Goal: Task Accomplishment & Management: Complete application form

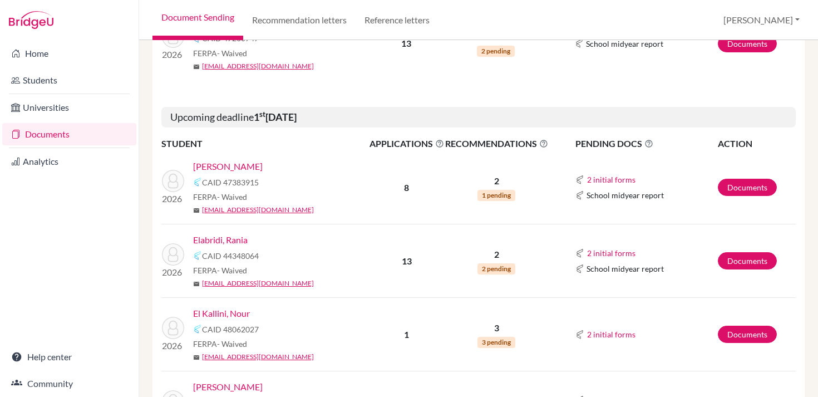
scroll to position [268, 0]
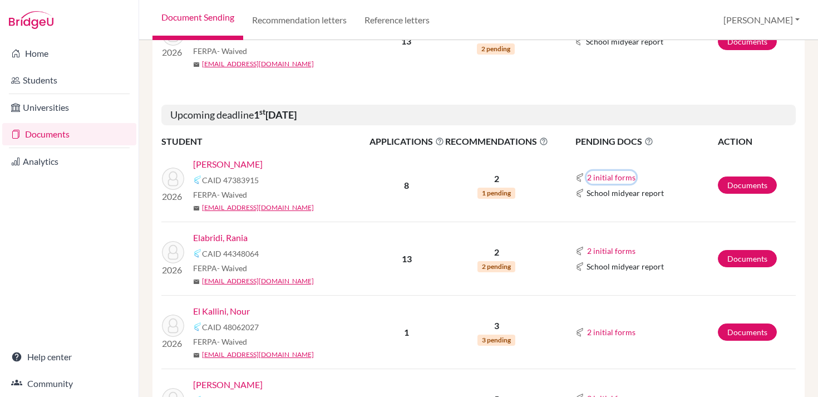
click at [594, 176] on button "2 initial forms" at bounding box center [612, 177] width 50 height 13
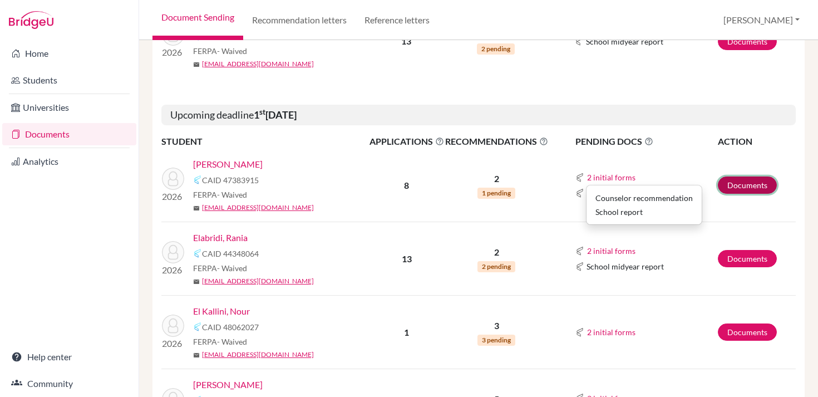
click at [731, 185] on link "Documents" at bounding box center [747, 184] width 59 height 17
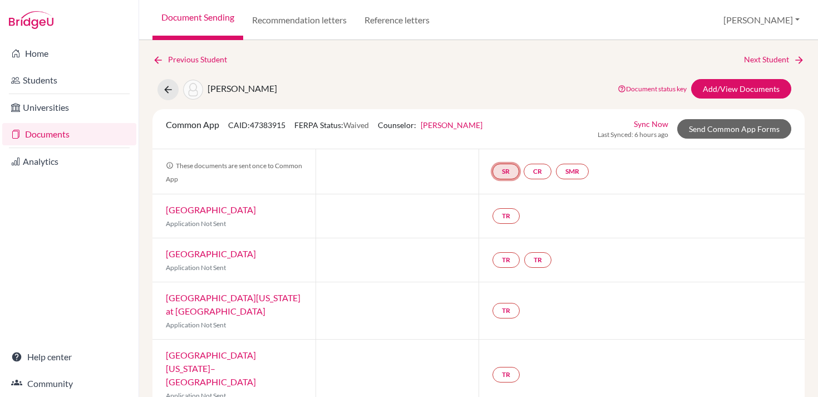
click at [506, 173] on link "SR" at bounding box center [506, 172] width 27 height 16
click at [508, 136] on link "School report" at bounding box center [505, 137] width 47 height 9
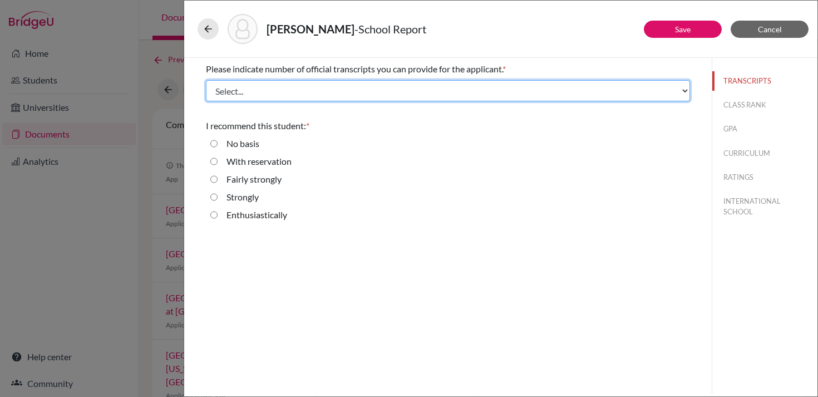
click at [398, 81] on select "Select... 1 2 3 4" at bounding box center [448, 90] width 484 height 21
click at [206, 80] on select "Select... 1 2 3 4" at bounding box center [448, 90] width 484 height 21
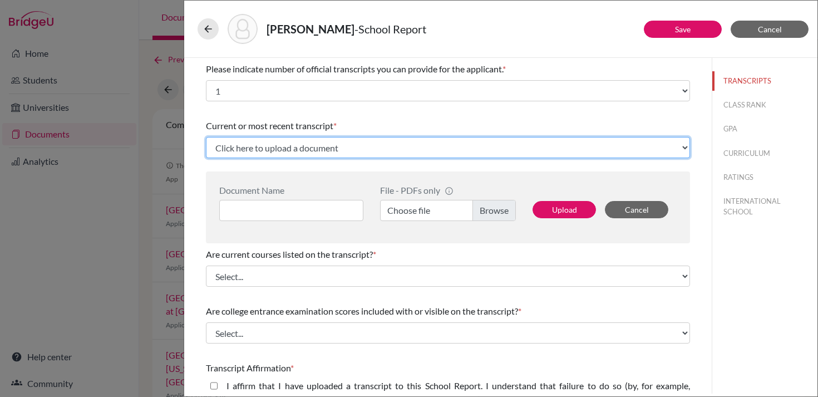
click at [372, 151] on select "Click here to upload a document Upload New File" at bounding box center [448, 147] width 484 height 21
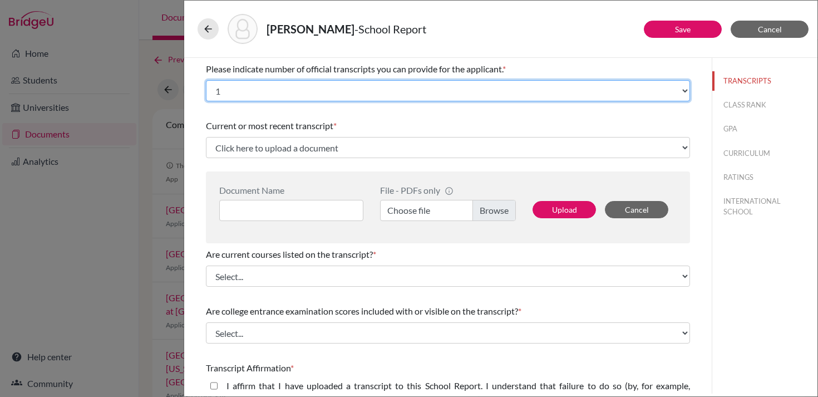
click at [401, 89] on select "Select... 1 2 3 4" at bounding box center [448, 90] width 484 height 21
click at [206, 80] on select "Select... 1 2 3 4" at bounding box center [448, 90] width 484 height 21
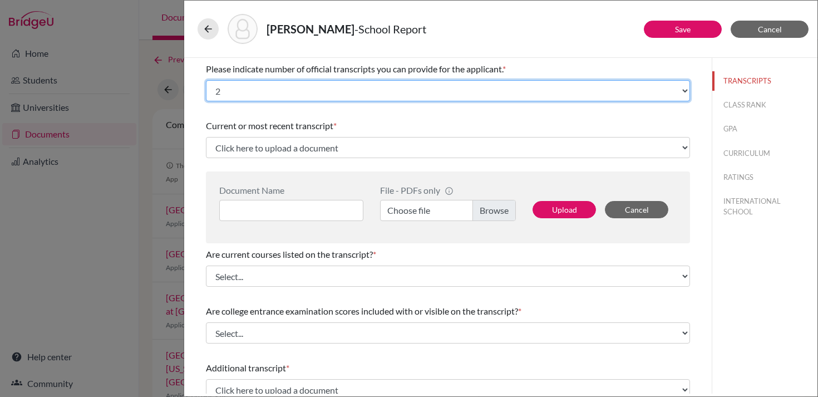
click at [392, 95] on select "Select... 1 2 3 4" at bounding box center [448, 90] width 484 height 21
select select "1"
click at [206, 80] on select "Select... 1 2 3 4" at bounding box center [448, 90] width 484 height 21
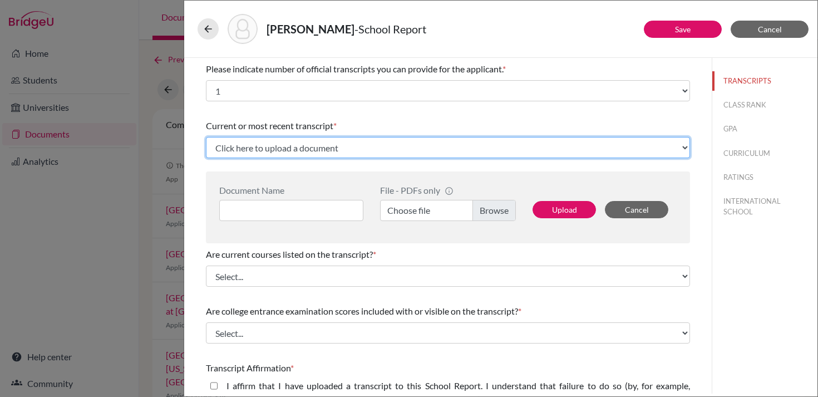
click at [353, 147] on select "Click here to upload a document Upload New File" at bounding box center [448, 147] width 484 height 21
select select "Upload New File"
click at [206, 137] on select "Click here to upload a document Upload New File" at bounding box center [448, 147] width 484 height 21
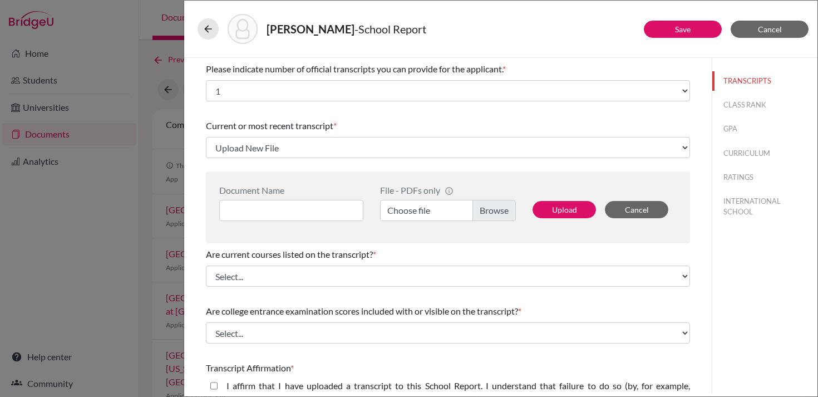
click at [407, 208] on label "Choose file" at bounding box center [448, 210] width 136 height 21
click at [407, 208] on input "Choose file" at bounding box center [448, 210] width 136 height 21
click at [331, 211] on input at bounding box center [291, 210] width 144 height 21
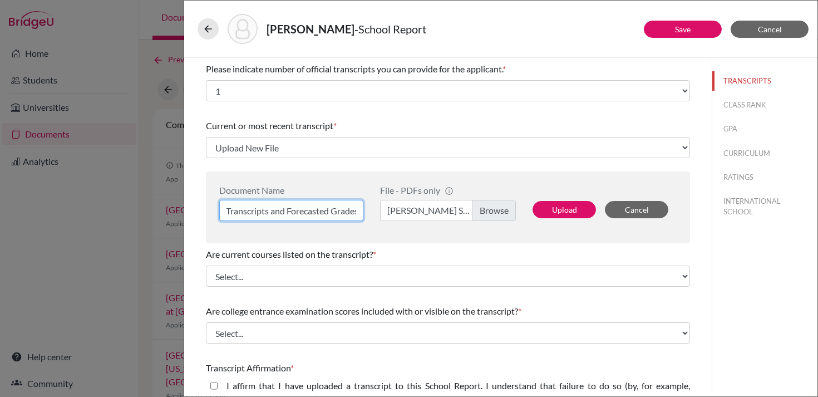
scroll to position [0, 28]
type input "Initial Transcripts and Forecasted Grades"
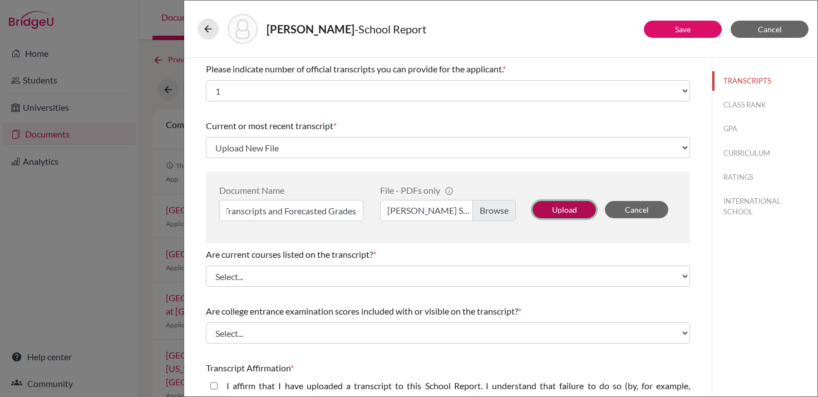
click at [553, 211] on button "Upload" at bounding box center [564, 209] width 63 height 17
select select "676798"
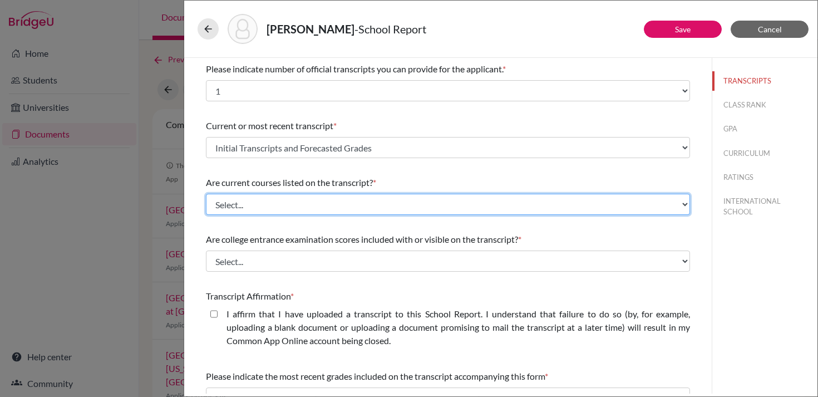
click at [359, 204] on select "Select... Yes No" at bounding box center [448, 204] width 484 height 21
select select "0"
click at [206, 194] on select "Select... Yes No" at bounding box center [448, 204] width 484 height 21
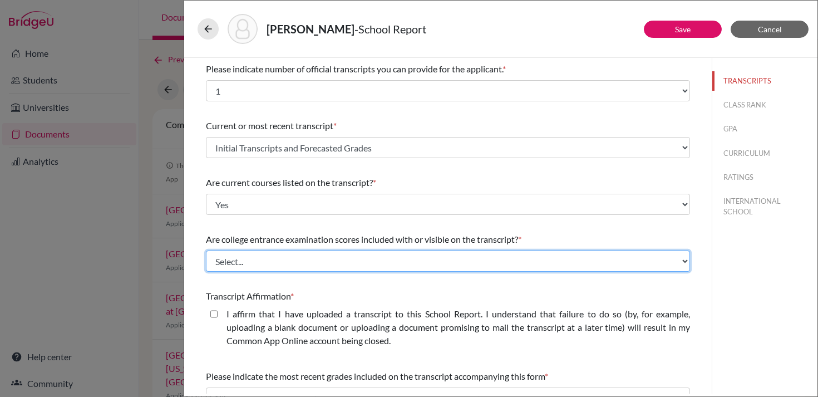
click at [342, 261] on select "Select... Yes No" at bounding box center [448, 260] width 484 height 21
select select "1"
click at [206, 250] on select "Select... Yes No" at bounding box center [448, 260] width 484 height 21
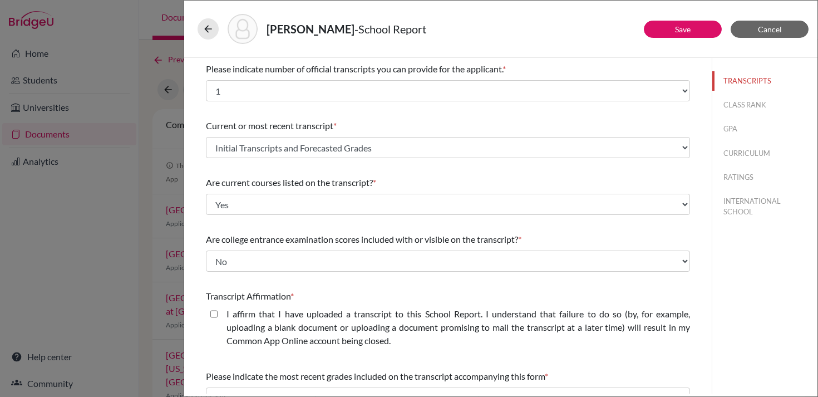
click at [333, 321] on label "I affirm that I have uploaded a transcript to this School Report. I understand …" at bounding box center [459, 327] width 464 height 40
click at [218, 321] on closed\ "I affirm that I have uploaded a transcript to this School Report. I understand …" at bounding box center [213, 313] width 7 height 13
checkbox closed\ "true"
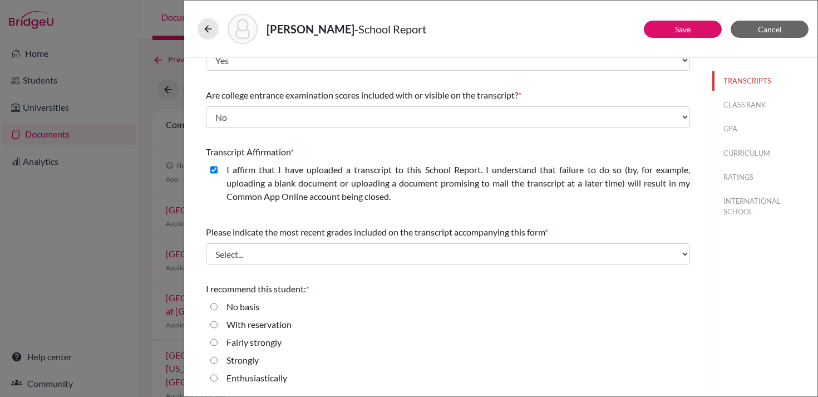
scroll to position [144, 0]
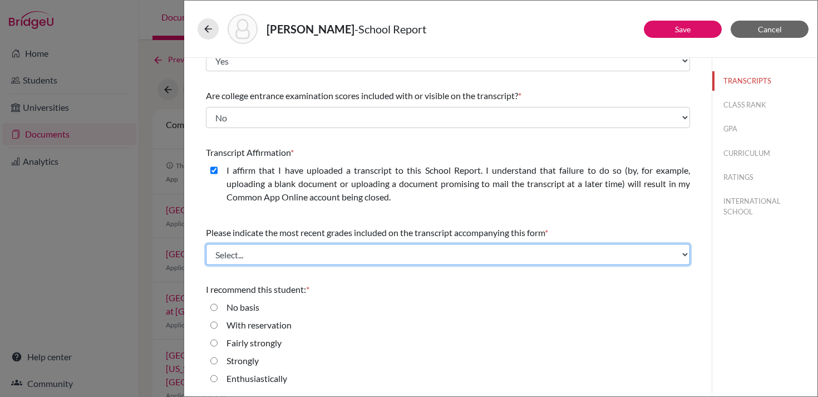
click at [332, 257] on select "Select... Final junior year grades 1st Quarter senior year grades 2nd Quarter/1…" at bounding box center [448, 254] width 484 height 21
select select "0"
click at [206, 244] on select "Select... Final junior year grades 1st Quarter senior year grades 2nd Quarter/1…" at bounding box center [448, 254] width 484 height 21
click at [354, 252] on select "Select... Final junior year grades 1st Quarter senior year grades 2nd Quarter/1…" at bounding box center [448, 254] width 484 height 21
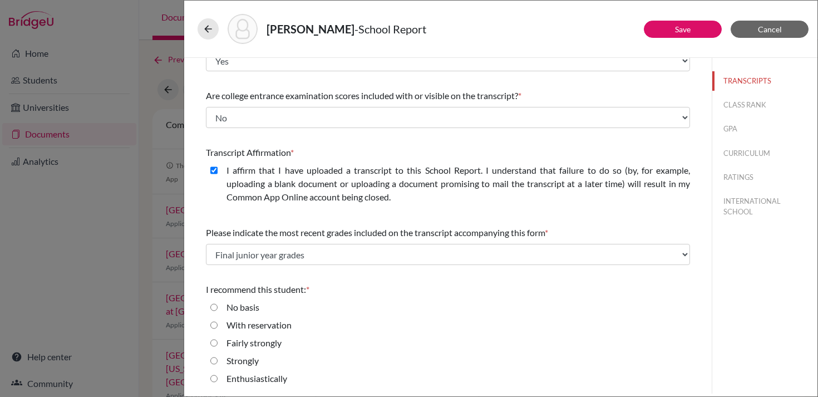
click at [327, 277] on div "Please indicate number of official transcripts you can provide for the applican…" at bounding box center [448, 154] width 484 height 480
click at [252, 377] on label "Enthusiastically" at bounding box center [257, 377] width 61 height 13
click at [218, 377] on input "Enthusiastically" at bounding box center [213, 377] width 7 height 13
radio input "true"
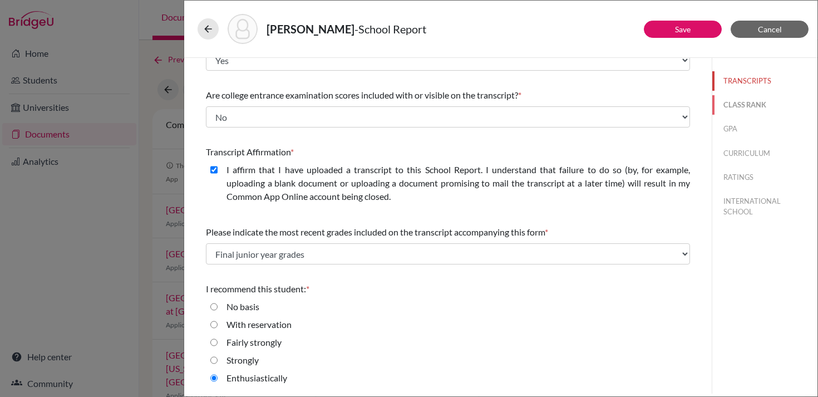
click at [740, 103] on button "CLASS RANK" at bounding box center [764, 104] width 105 height 19
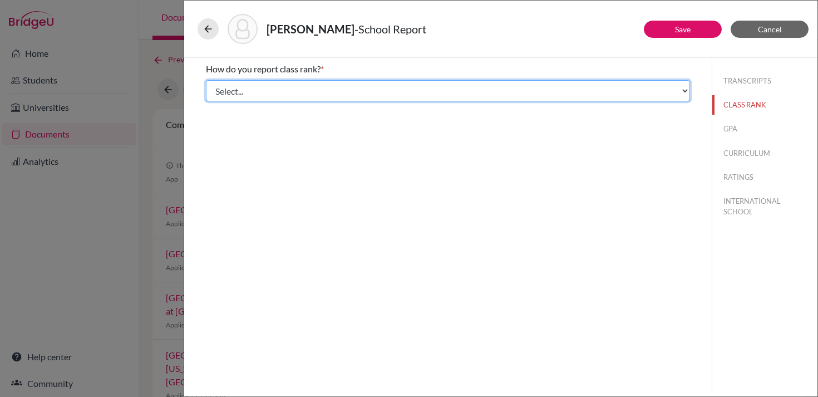
click at [507, 88] on select "Select... Exact Decile Quintile Quartile None" at bounding box center [448, 90] width 484 height 21
select select "5"
click at [206, 80] on select "Select... Exact Decile Quintile Quartile None" at bounding box center [448, 90] width 484 height 21
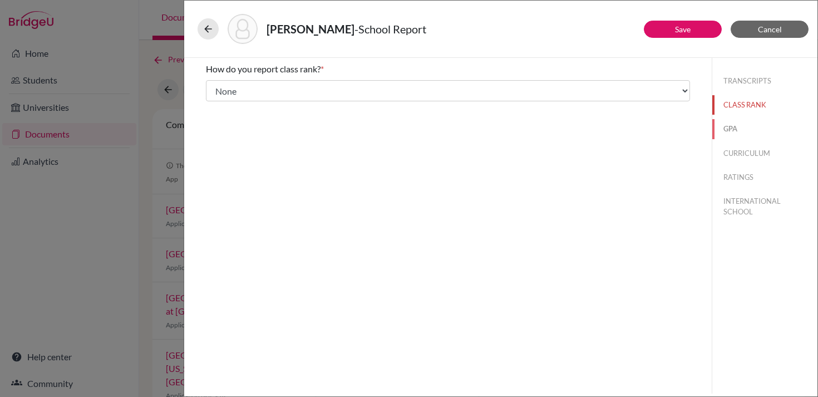
click at [728, 130] on button "GPA" at bounding box center [764, 128] width 105 height 19
click at [211, 105] on input "No" at bounding box center [213, 104] width 7 height 13
radio input "true"
click at [748, 152] on button "CURRICULUM" at bounding box center [764, 153] width 105 height 19
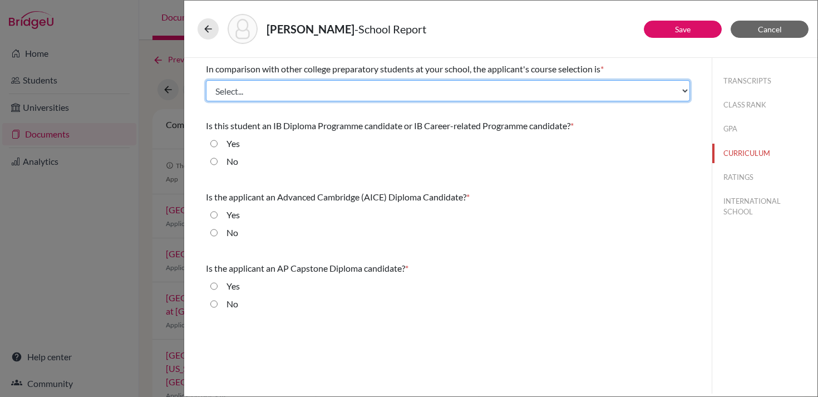
click at [331, 89] on select "Select... Less than demanding Average Demanding Very demanding Most demanding P…" at bounding box center [448, 90] width 484 height 21
select select "3"
click at [206, 80] on select "Select... Less than demanding Average Demanding Very demanding Most demanding P…" at bounding box center [448, 90] width 484 height 21
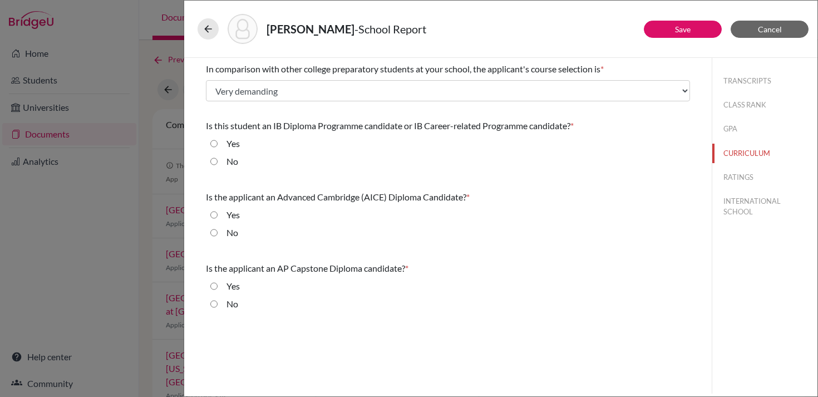
click at [216, 142] on input "Yes" at bounding box center [213, 143] width 7 height 13
radio input "true"
click at [215, 232] on input "No" at bounding box center [213, 232] width 7 height 13
radio input "true"
click at [215, 303] on input "No" at bounding box center [213, 303] width 7 height 13
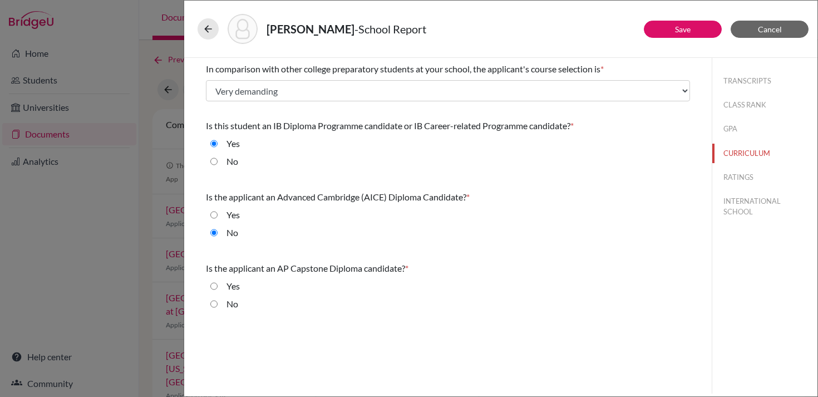
radio input "true"
click at [725, 174] on button "RATINGS" at bounding box center [764, 177] width 105 height 19
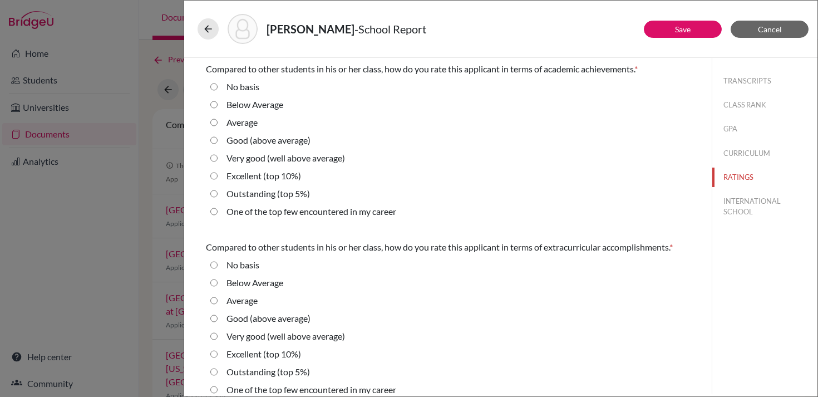
click at [277, 193] on label "Outstanding (top 5%)" at bounding box center [268, 193] width 83 height 13
click at [218, 193] on 5\%\) "Outstanding (top 5%)" at bounding box center [213, 193] width 7 height 13
radio 5\%\) "true"
click at [275, 213] on label "One of the top few encountered in my career" at bounding box center [312, 211] width 170 height 13
click at [218, 213] on career "One of the top few encountered in my career" at bounding box center [213, 211] width 7 height 13
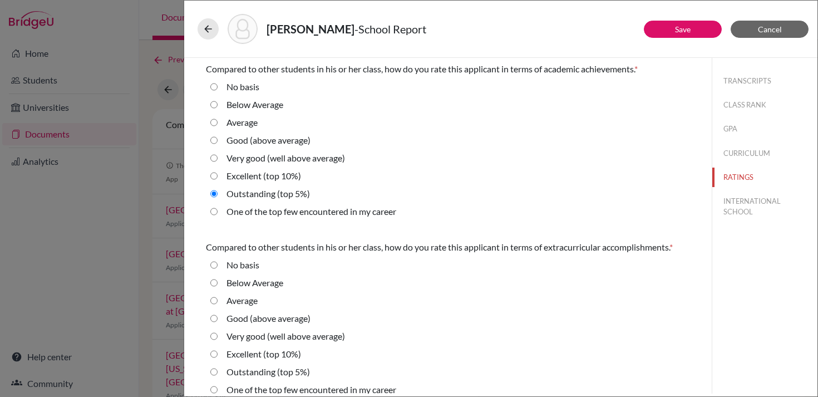
radio career "true"
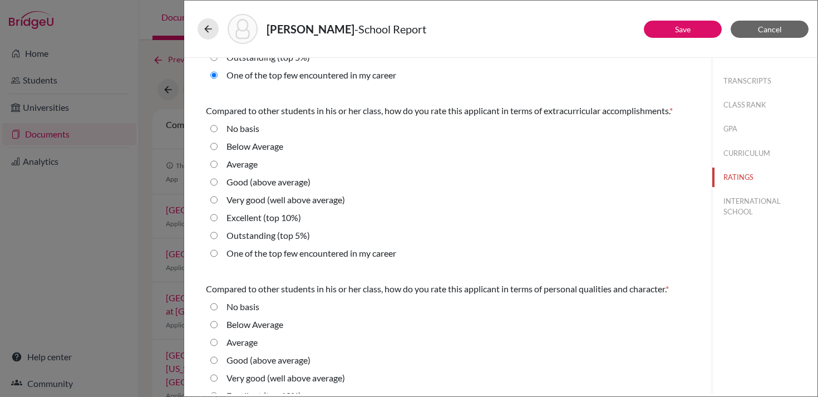
scroll to position [136, 0]
click at [296, 214] on label "Excellent (top 10%)" at bounding box center [264, 217] width 75 height 13
click at [218, 214] on 10\%\) "Excellent (top 10%)" at bounding box center [213, 217] width 7 height 13
radio 10\%\) "true"
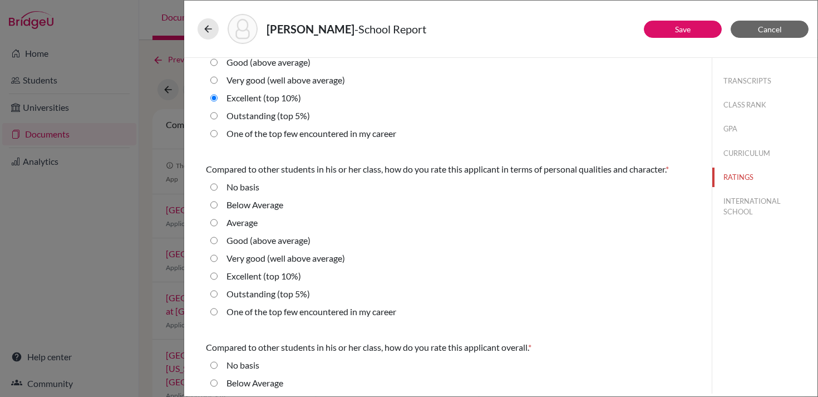
scroll to position [257, 0]
click at [298, 294] on label "Outstanding (top 5%)" at bounding box center [268, 292] width 83 height 13
click at [218, 294] on 5\%\) "Outstanding (top 5%)" at bounding box center [213, 292] width 7 height 13
radio 5\%\) "true"
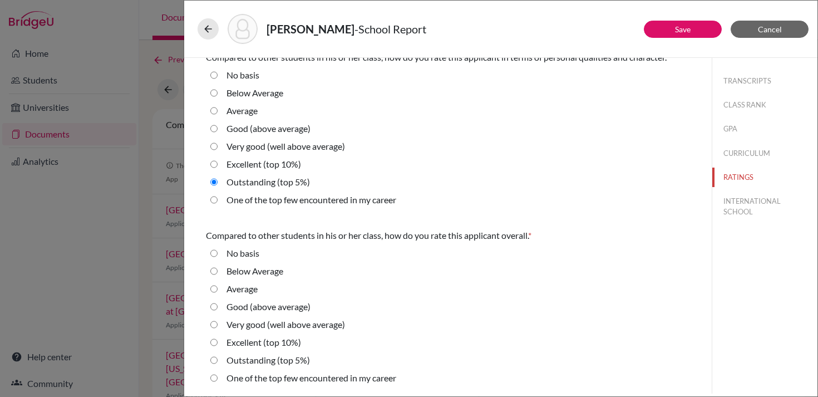
click at [293, 362] on label "Outstanding (top 5%)" at bounding box center [268, 359] width 83 height 13
click at [218, 362] on 5\%\) "Outstanding (top 5%)" at bounding box center [213, 359] width 7 height 13
radio 5\%\) "true"
click at [733, 206] on button "INTERNATIONAL SCHOOL" at bounding box center [764, 206] width 105 height 30
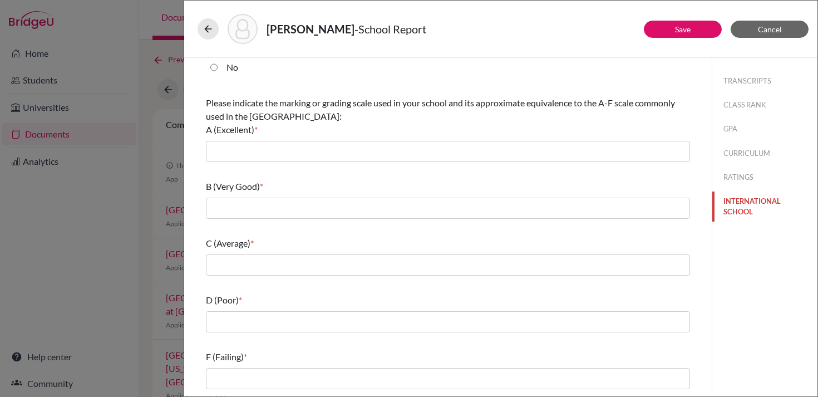
scroll to position [0, 0]
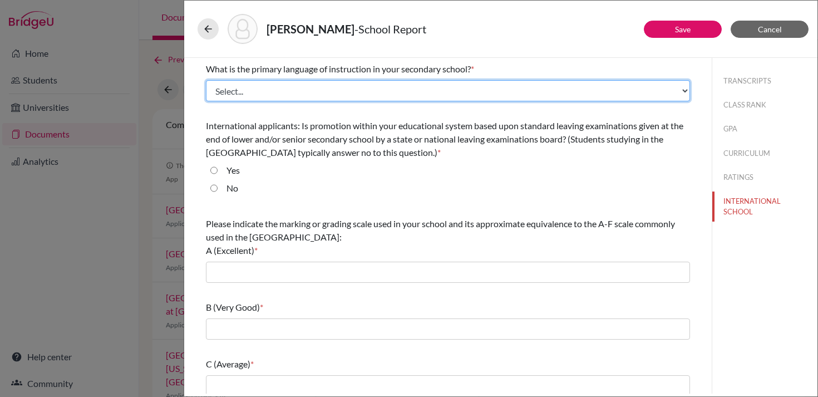
click at [366, 90] on select "Select... Albanian Arabic Armenian Assamese Azerbaijani Belarusian Bengali Bulg…" at bounding box center [448, 90] width 484 height 21
select select "14"
click at [206, 80] on select "Select... Albanian Arabic Armenian Assamese Azerbaijani Belarusian Bengali Bulg…" at bounding box center [448, 90] width 484 height 21
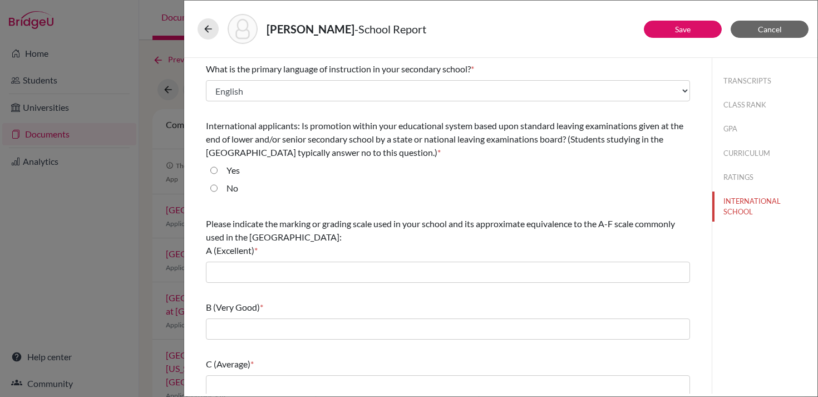
click at [216, 187] on input "No" at bounding box center [213, 187] width 7 height 13
radio input "true"
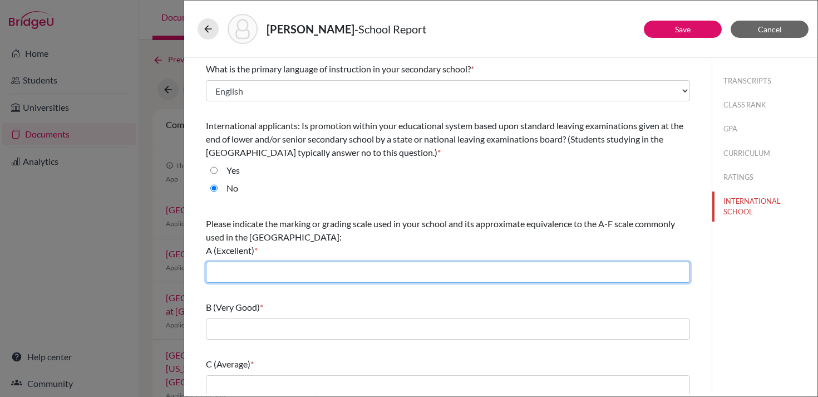
click at [247, 268] on input "text" at bounding box center [448, 272] width 484 height 21
type input "6-7"
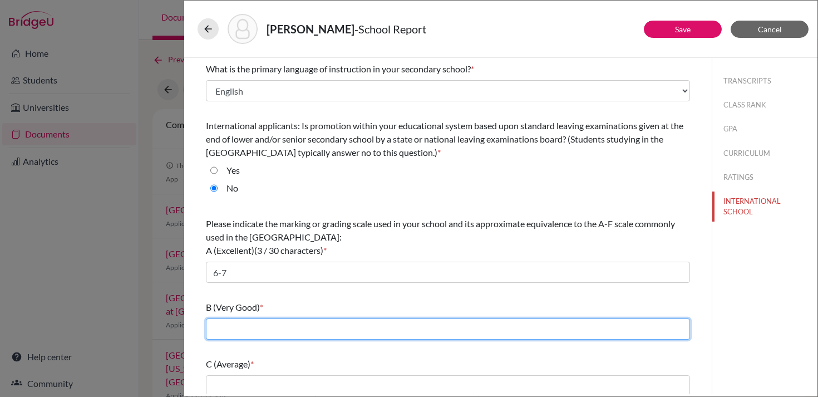
click at [273, 323] on input "text" at bounding box center [448, 328] width 484 height 21
type input "5"
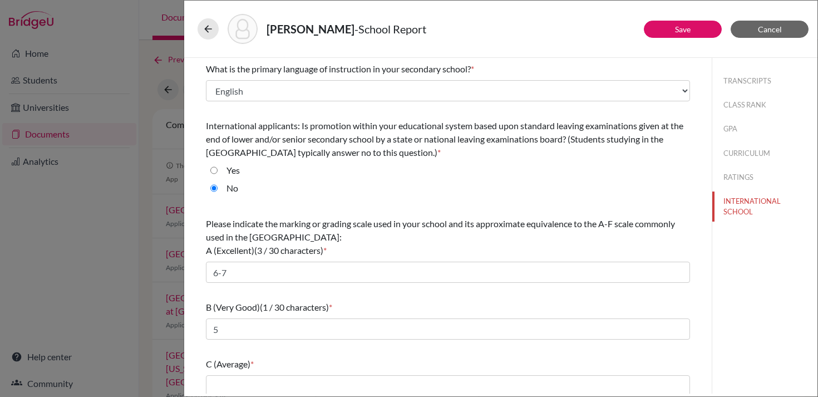
click at [288, 358] on div "C (Average) *" at bounding box center [448, 363] width 484 height 13
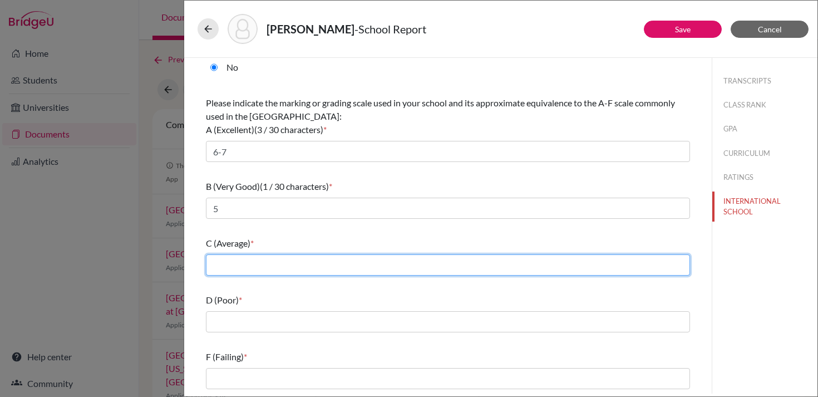
click at [296, 264] on input "text" at bounding box center [448, 264] width 484 height 21
type input "4"
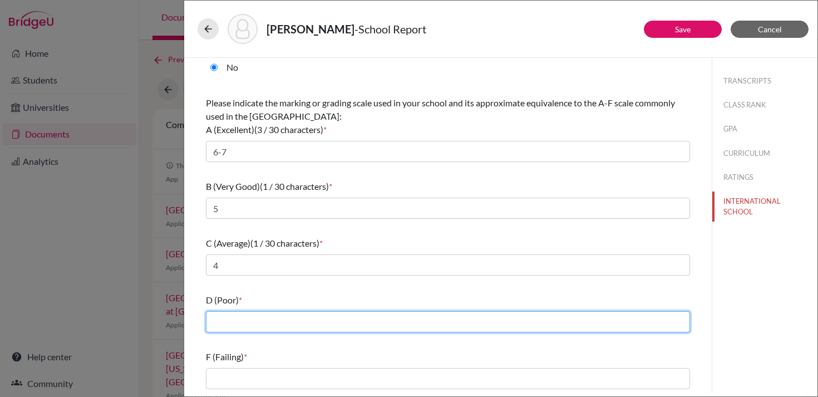
click at [283, 324] on input "text" at bounding box center [448, 321] width 484 height 21
type input "3"
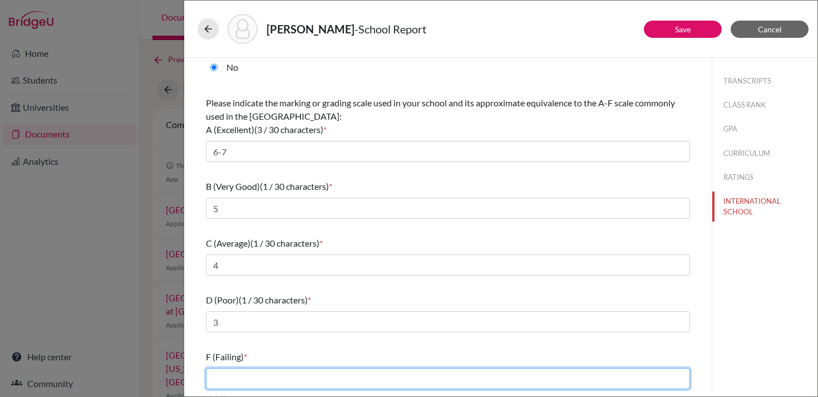
click at [277, 372] on input "text" at bounding box center [448, 378] width 484 height 21
type input "1-2"
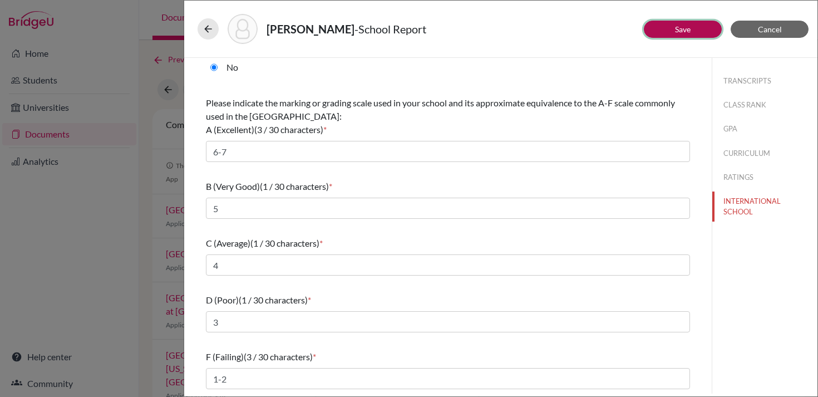
click at [672, 33] on button "Save" at bounding box center [683, 29] width 78 height 17
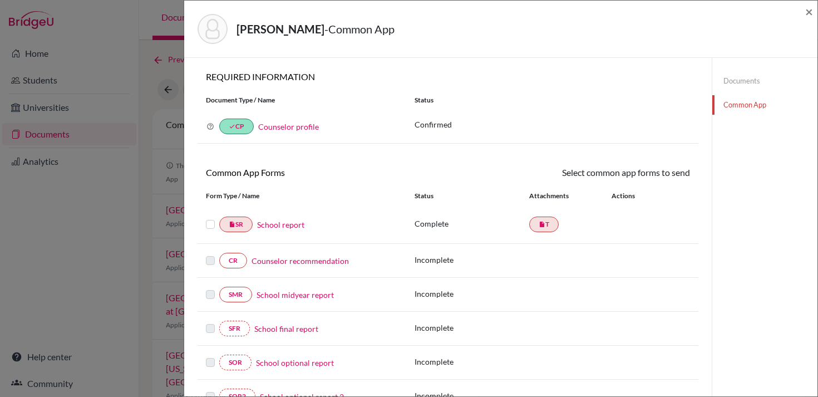
click at [289, 262] on link "Counselor recommendation" at bounding box center [300, 261] width 97 height 12
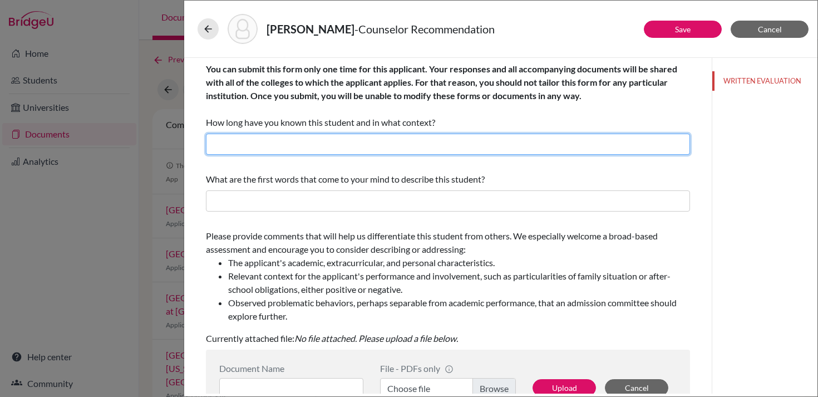
click at [355, 144] on input "text" at bounding box center [448, 144] width 484 height 21
type input "6 weeks; Counselor"
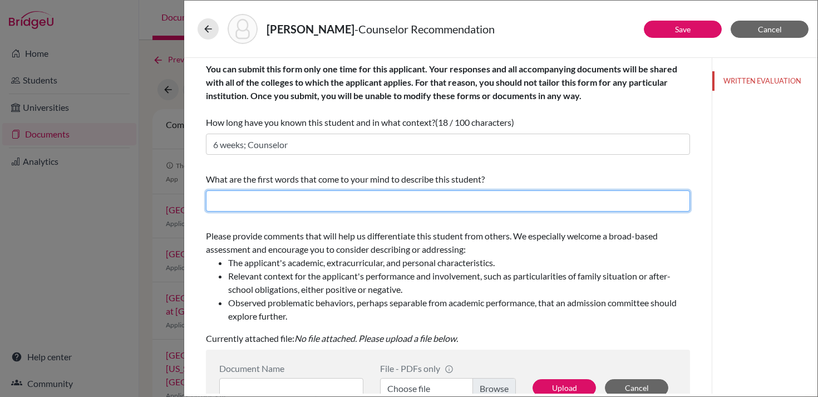
click at [327, 209] on input "text" at bounding box center [448, 200] width 484 height 21
type input "Intelligent, focused, genuine, determined, goal-oriented"
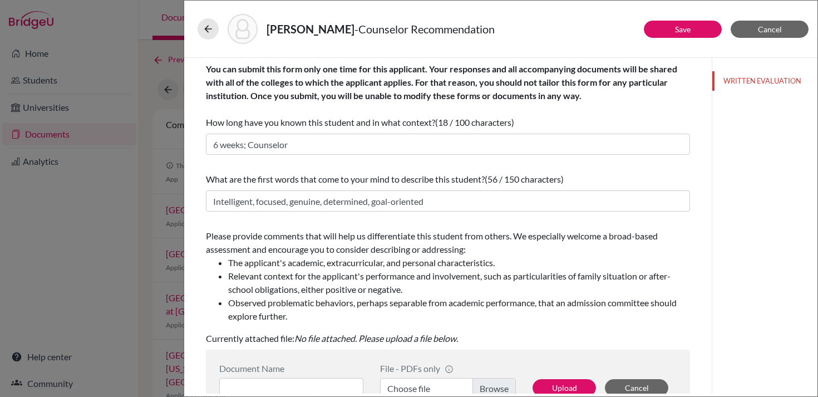
click at [308, 246] on span "Please provide comments that will help us differentiate this student from other…" at bounding box center [448, 276] width 484 height 92
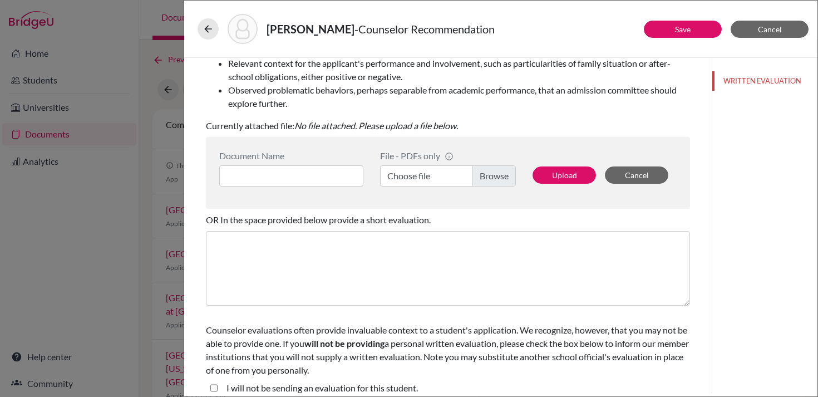
scroll to position [223, 0]
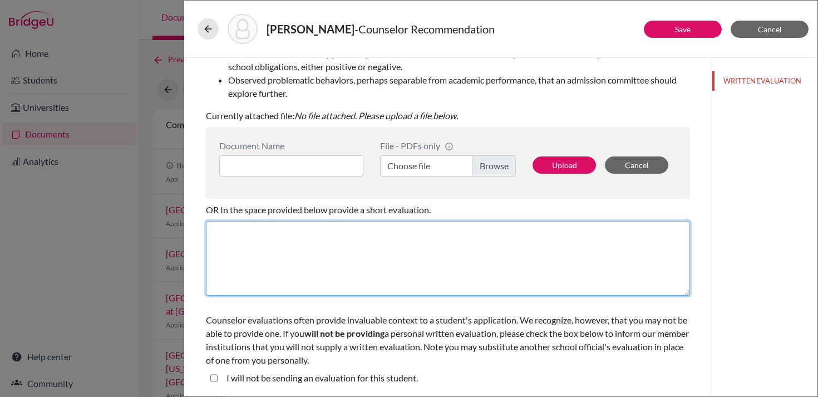
click at [332, 252] on textarea at bounding box center [448, 258] width 484 height 75
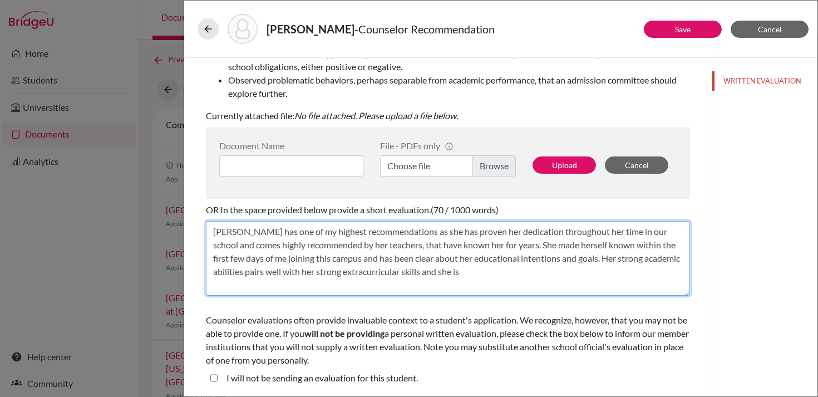
click at [485, 272] on textarea "Lilya has one of my highest recommendations as she has proven her dedication th…" at bounding box center [448, 258] width 484 height 75
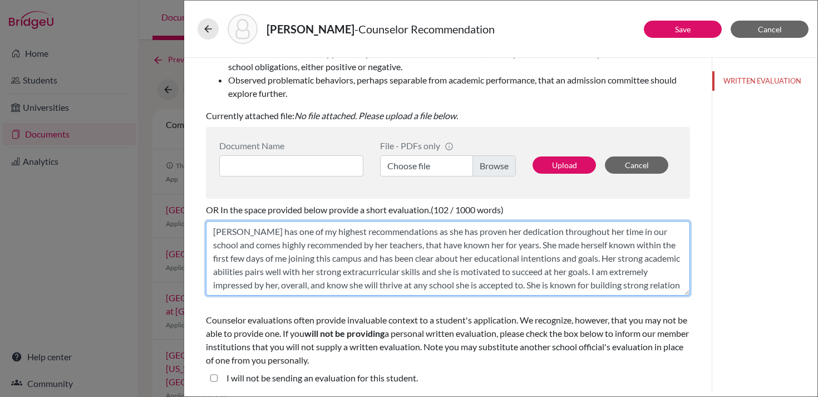
scroll to position [9, 0]
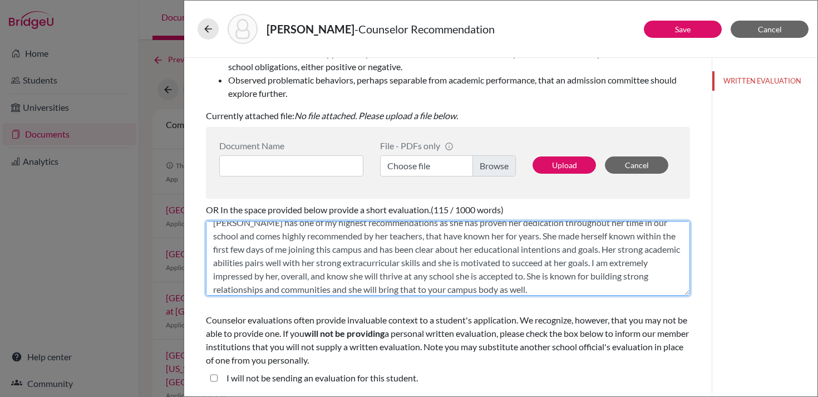
type textarea "Lilya has one of my highest recommendations as she has proven her dedication th…"
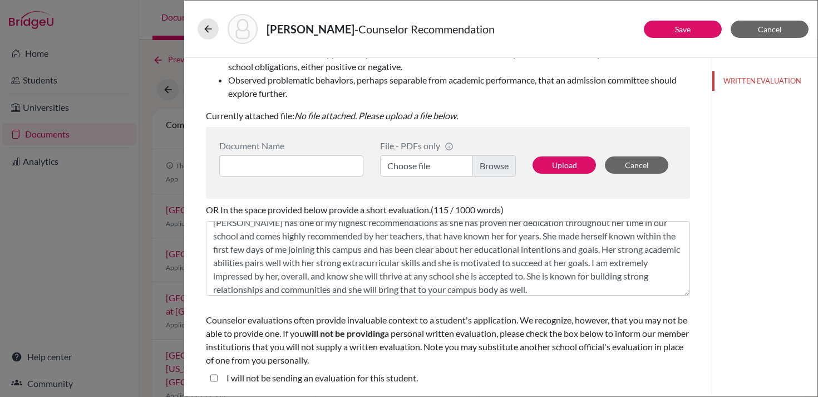
click at [426, 309] on div "Counselor evaluations often provide invaluable context to a student's applicati…" at bounding box center [448, 351] width 484 height 85
click at [684, 29] on link "Save" at bounding box center [683, 28] width 16 height 9
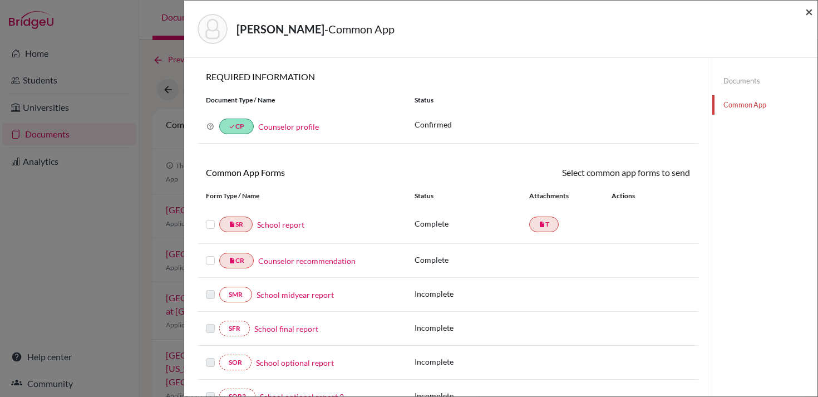
click at [807, 14] on span "×" at bounding box center [809, 11] width 8 height 16
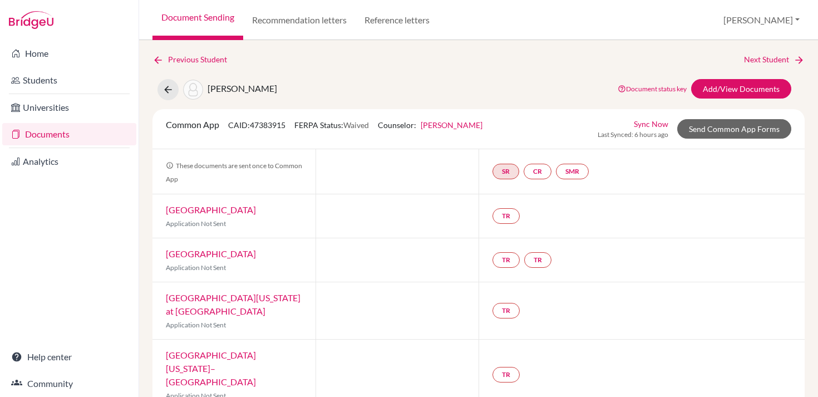
click at [77, 132] on link "Documents" at bounding box center [69, 134] width 134 height 22
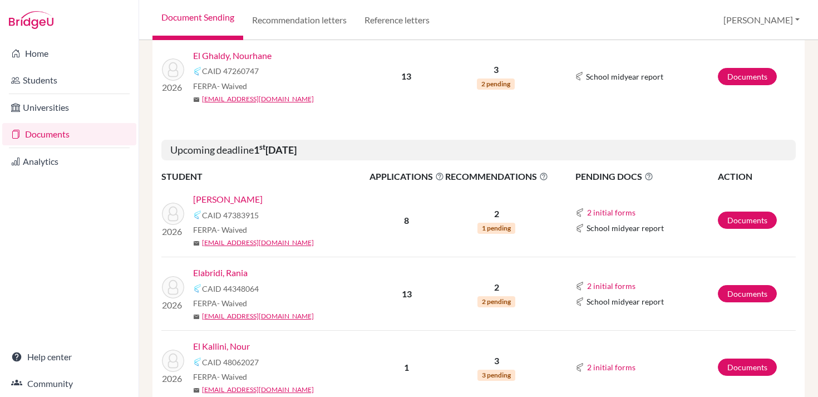
scroll to position [238, 0]
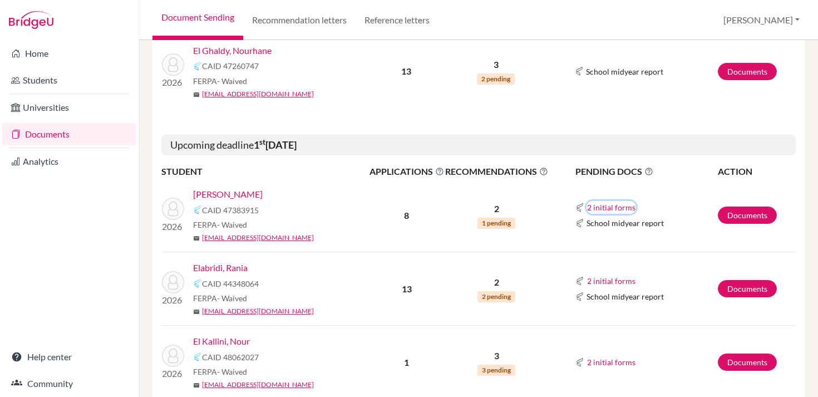
click at [595, 207] on button "2 initial forms" at bounding box center [612, 207] width 50 height 13
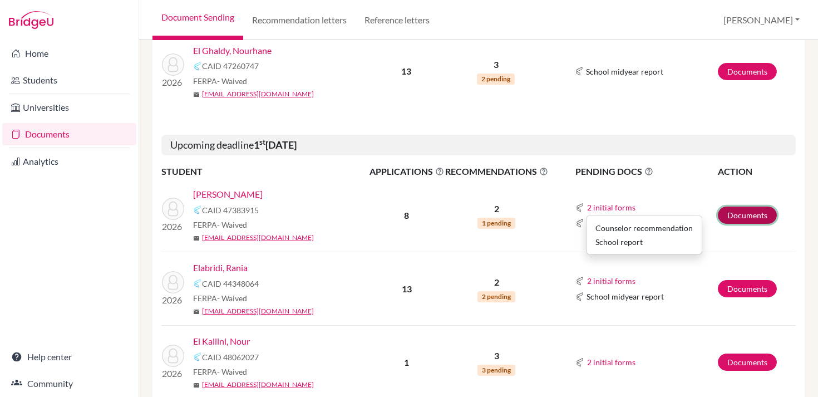
click at [742, 210] on link "Documents" at bounding box center [747, 214] width 59 height 17
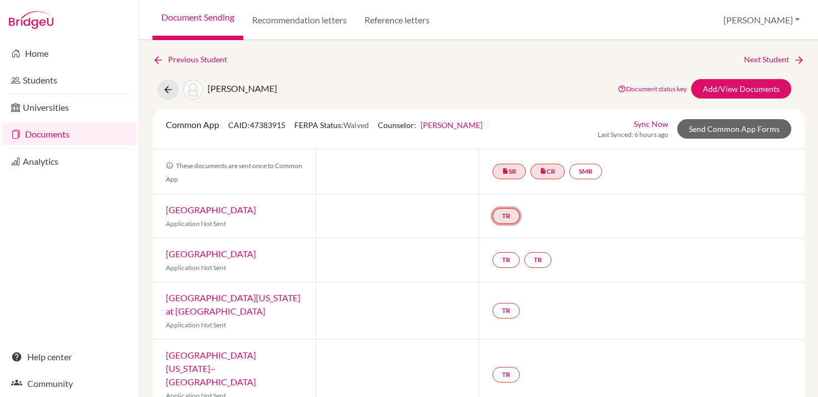
click at [514, 220] on link "TR" at bounding box center [506, 216] width 27 height 16
click at [563, 222] on div "TR Teacher recommendation Incomplete" at bounding box center [642, 215] width 326 height 43
click at [721, 88] on link "Add/View Documents" at bounding box center [741, 88] width 100 height 19
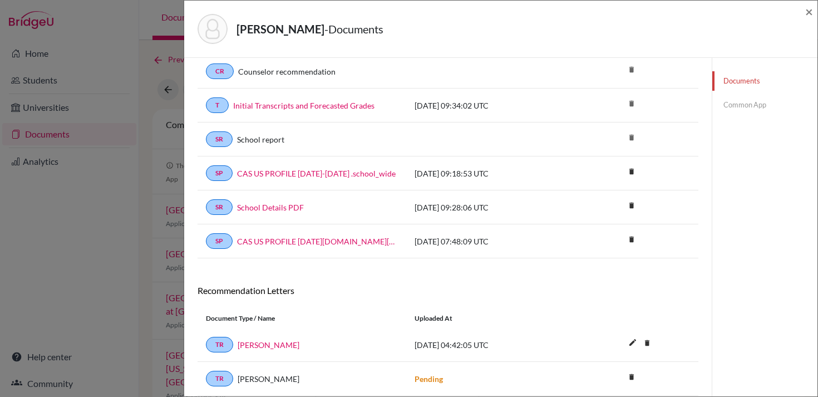
scroll to position [56, 0]
click at [634, 238] on icon "delete" at bounding box center [631, 240] width 17 height 17
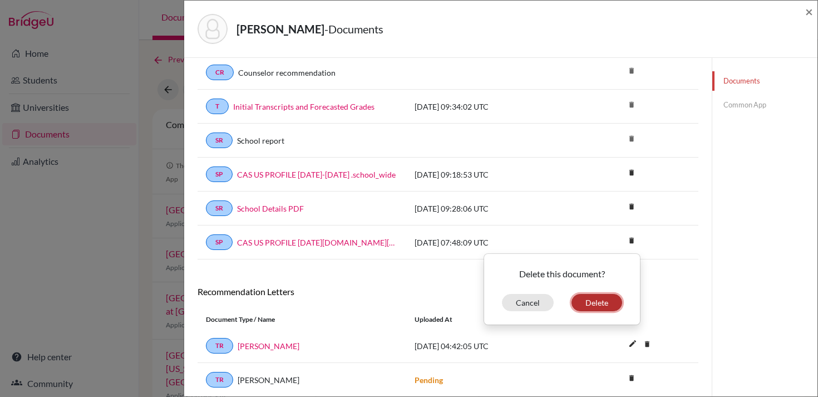
click at [600, 299] on button "Delete" at bounding box center [597, 302] width 51 height 17
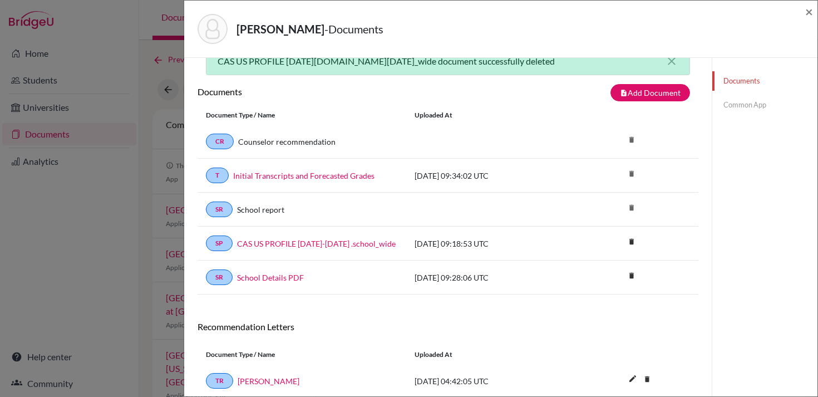
scroll to position [0, 0]
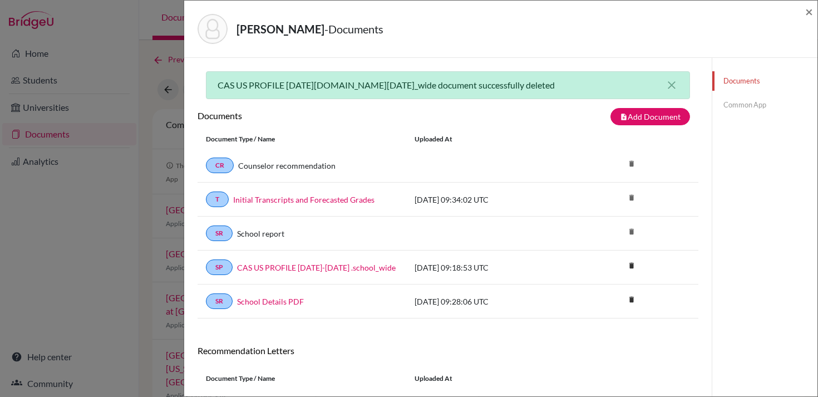
click at [756, 106] on link "Common App" at bounding box center [764, 104] width 105 height 19
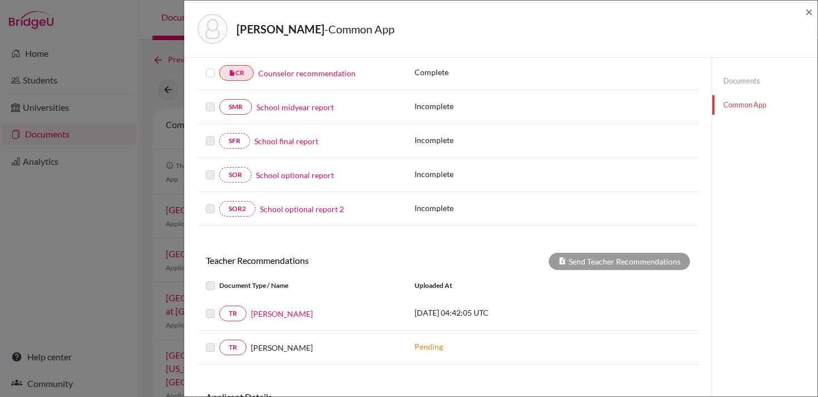
scroll to position [221, 0]
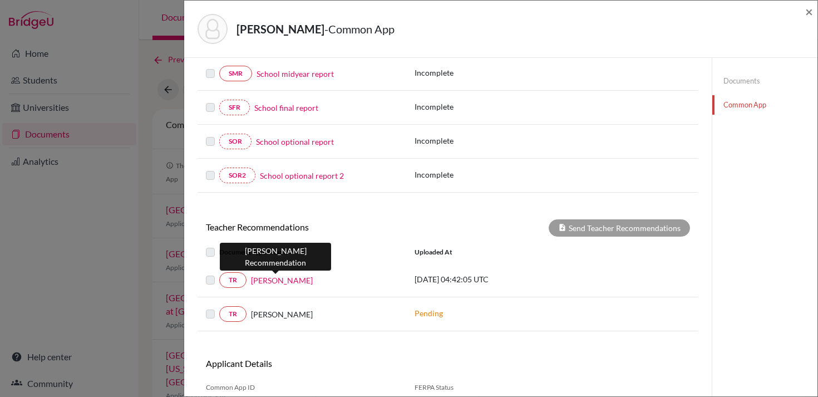
click at [264, 282] on link "[PERSON_NAME]" at bounding box center [282, 280] width 62 height 12
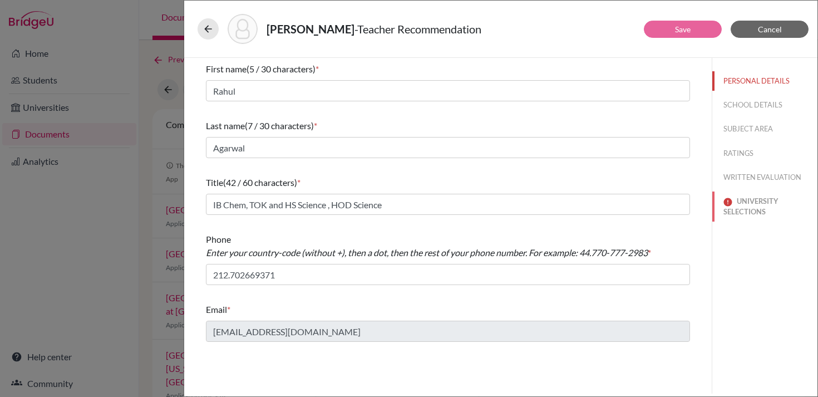
click at [733, 214] on button "UNIVERSITY SELECTIONS" at bounding box center [764, 206] width 105 height 30
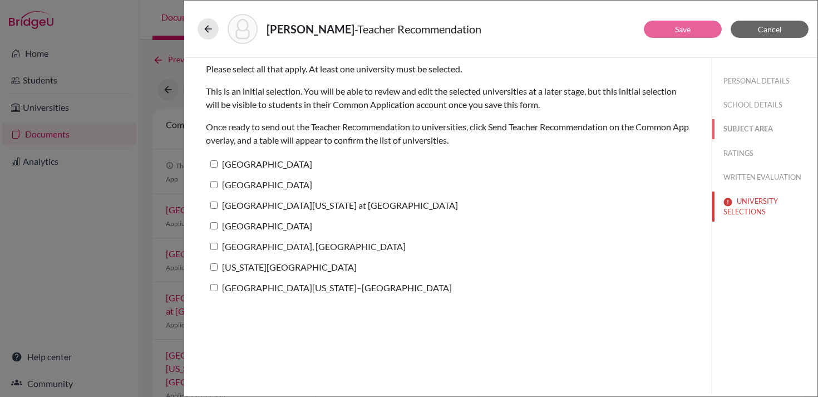
click at [744, 130] on button "SUBJECT AREA" at bounding box center [764, 128] width 105 height 19
select select "2"
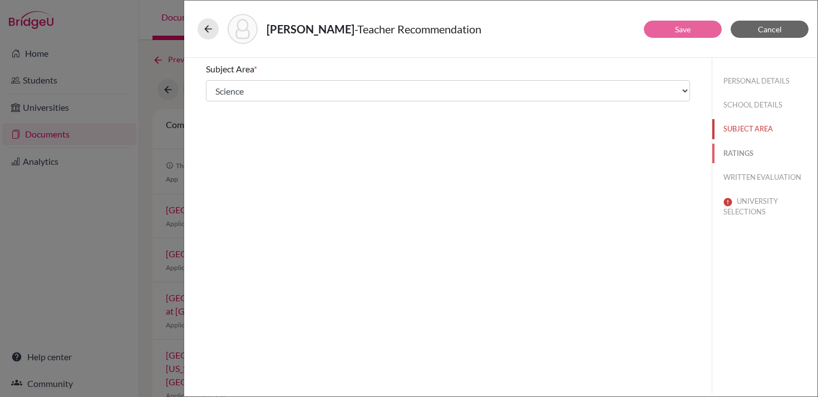
click at [740, 153] on button "RATINGS" at bounding box center [764, 153] width 105 height 19
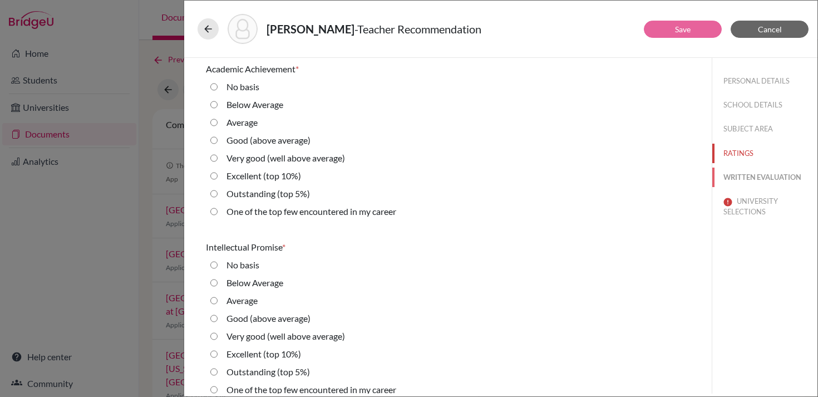
click at [741, 176] on button "WRITTEN EVALUATION" at bounding box center [764, 177] width 105 height 19
radio input "true"
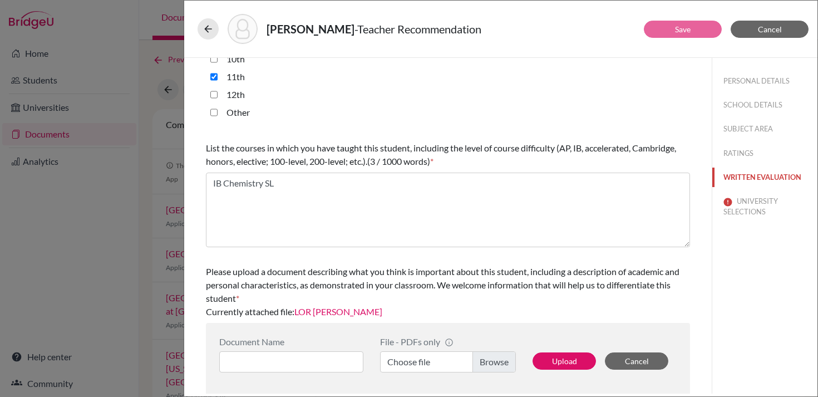
scroll to position [307, 0]
click at [748, 201] on button "UNIVERSITY SELECTIONS" at bounding box center [764, 206] width 105 height 30
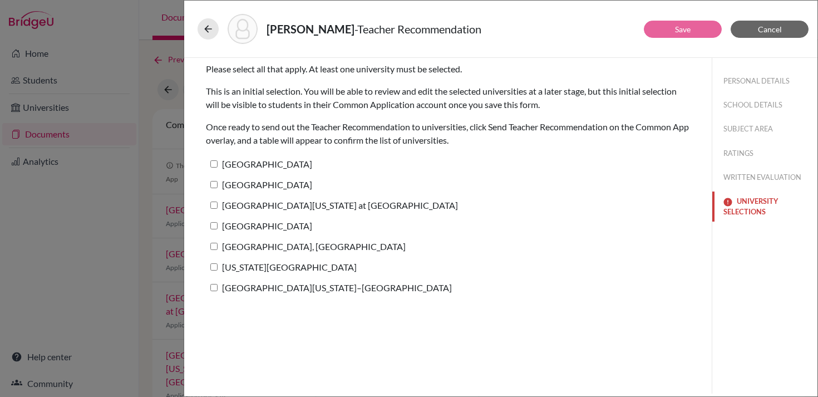
scroll to position [0, 0]
click at [270, 165] on label "Vanderbilt University" at bounding box center [259, 164] width 106 height 16
click at [218, 165] on input "Vanderbilt University" at bounding box center [213, 163] width 7 height 7
checkbox input "true"
click at [270, 184] on label "Duke University" at bounding box center [259, 184] width 106 height 16
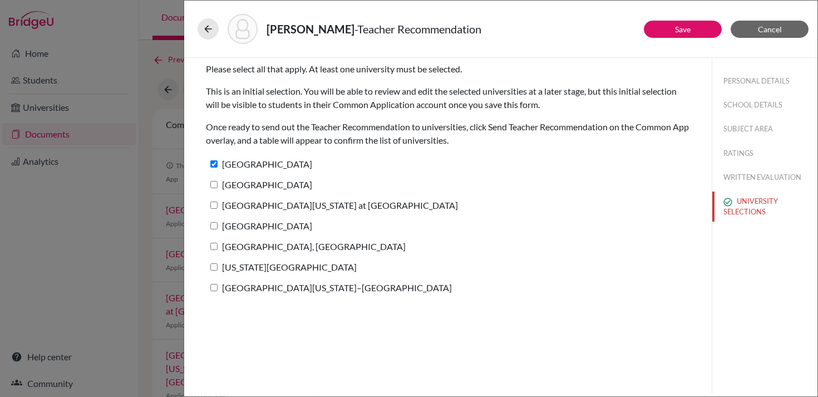
click at [218, 184] on input "Duke University" at bounding box center [213, 184] width 7 height 7
checkbox input "true"
click at [270, 202] on label "University of North Carolina at Chapel Hill" at bounding box center [332, 205] width 252 height 16
click at [218, 202] on input "University of North Carolina at Chapel Hill" at bounding box center [213, 204] width 7 height 7
checkbox input "true"
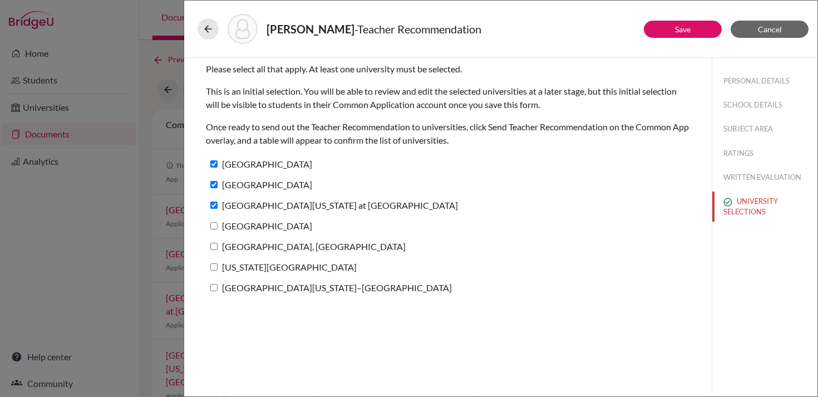
click at [270, 222] on label "University of Notre Dame" at bounding box center [259, 226] width 106 height 16
click at [218, 222] on input "University of Notre Dame" at bounding box center [213, 225] width 7 height 7
checkbox input "true"
click at [270, 246] on label "Purdue University, West Lafayette" at bounding box center [306, 246] width 200 height 16
click at [218, 246] on input "Purdue University, West Lafayette" at bounding box center [213, 246] width 7 height 7
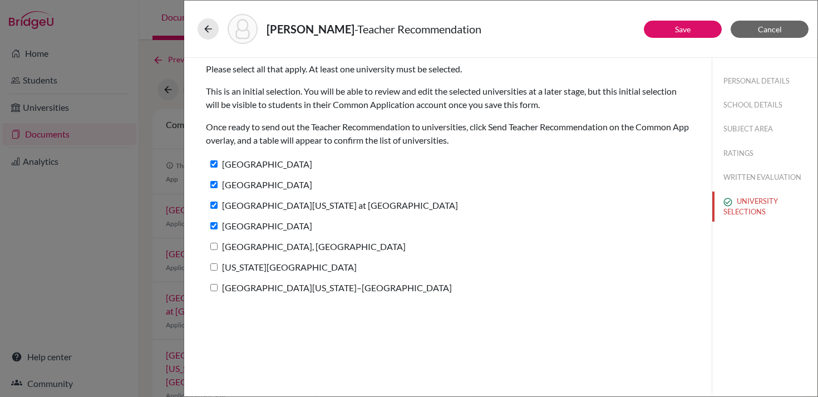
checkbox input "true"
click at [270, 267] on label "Georgia Institute of Technology" at bounding box center [281, 267] width 151 height 16
click at [218, 267] on input "Georgia Institute of Technology" at bounding box center [213, 266] width 7 height 7
checkbox input "true"
click at [269, 290] on label "[GEOGRAPHIC_DATA][US_STATE]–[GEOGRAPHIC_DATA]" at bounding box center [329, 287] width 246 height 16
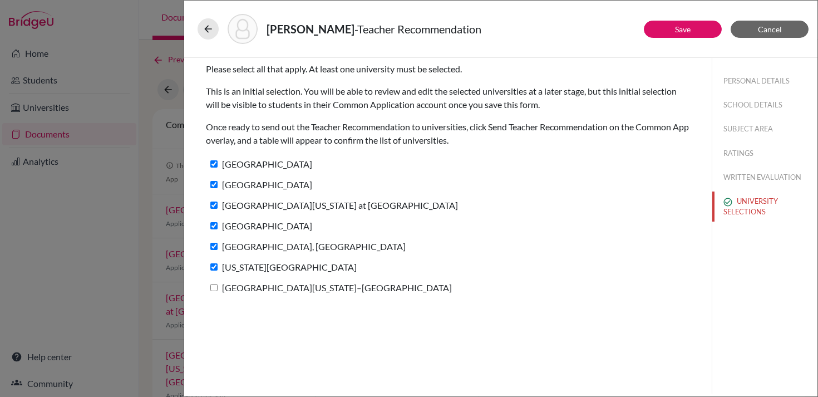
click at [218, 290] on input "[GEOGRAPHIC_DATA][US_STATE]–[GEOGRAPHIC_DATA]" at bounding box center [213, 287] width 7 height 7
checkbox input "true"
click at [682, 31] on link "Save" at bounding box center [683, 28] width 16 height 9
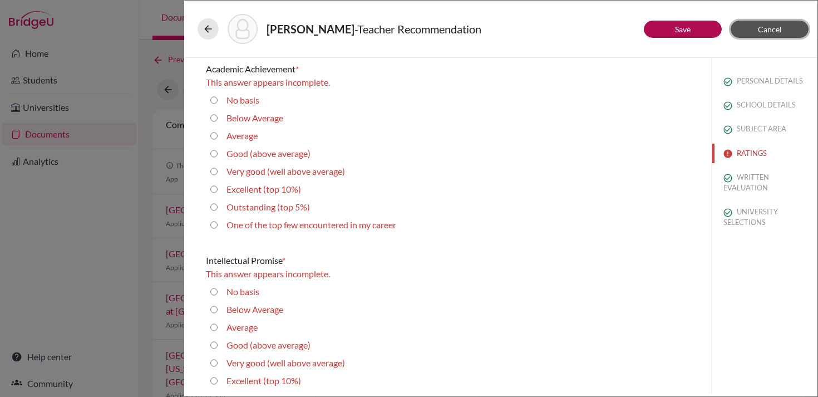
click at [781, 26] on span "Cancel" at bounding box center [770, 28] width 24 height 9
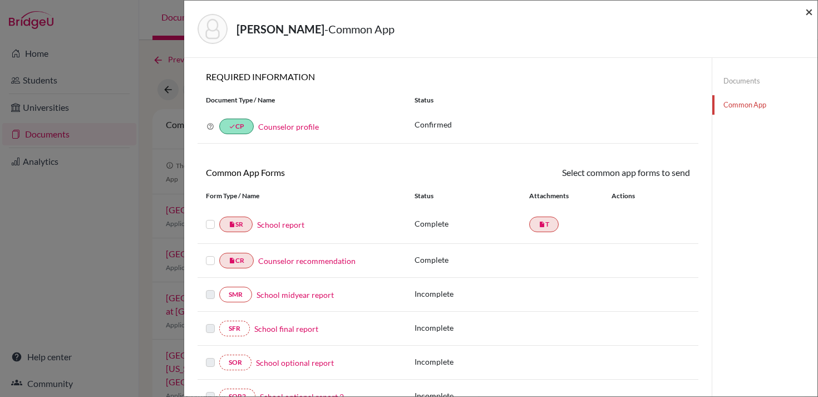
click at [806, 13] on span "×" at bounding box center [809, 11] width 8 height 16
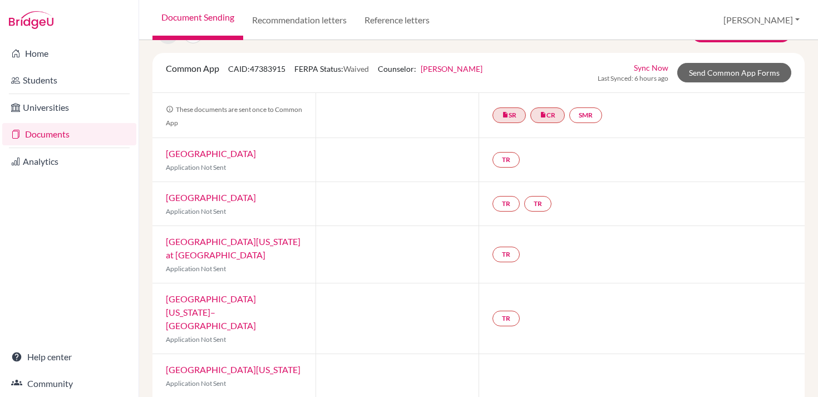
scroll to position [56, 0]
click at [106, 135] on link "Documents" at bounding box center [69, 134] width 134 height 22
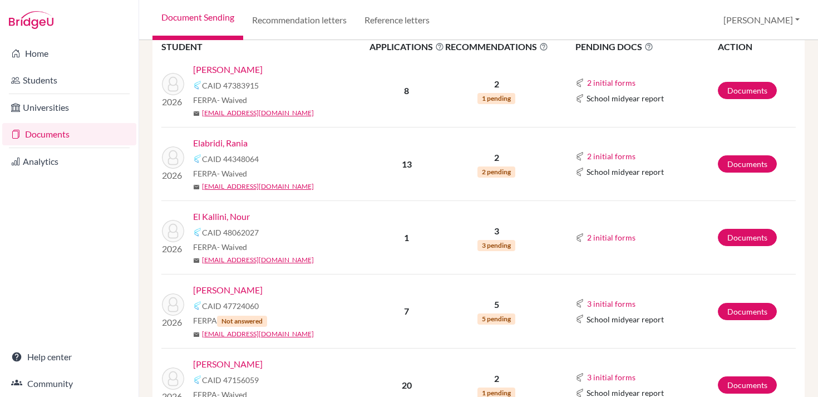
scroll to position [364, 0]
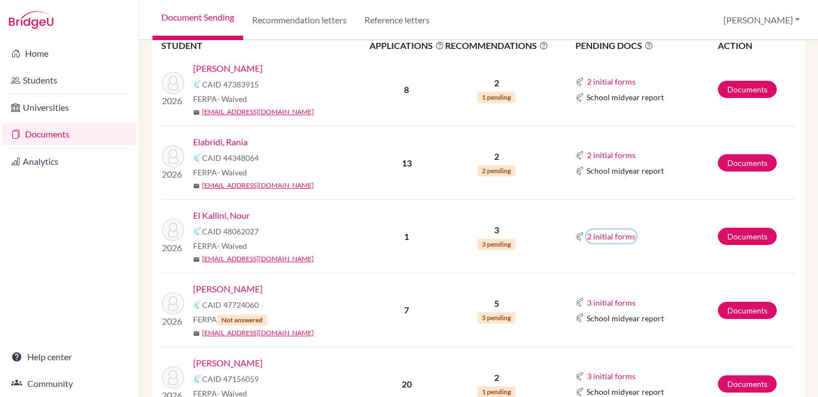
click at [596, 236] on button "2 initial forms" at bounding box center [612, 236] width 50 height 13
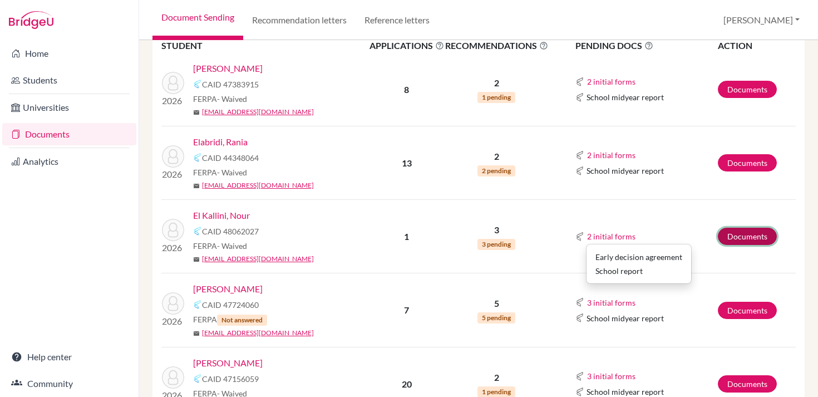
click at [731, 239] on link "Documents" at bounding box center [747, 236] width 59 height 17
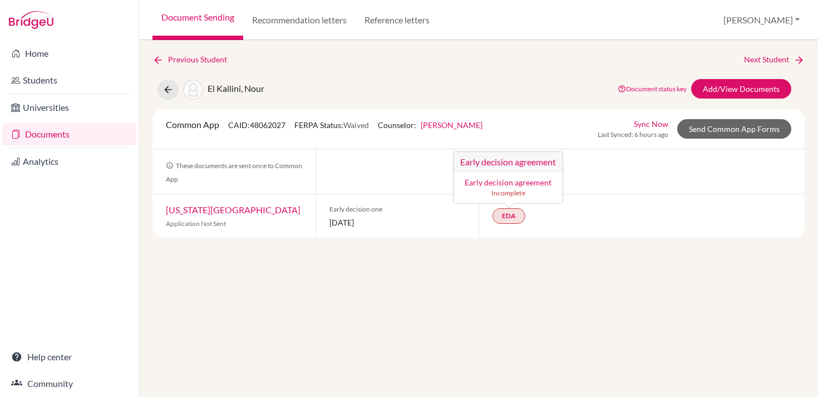
click at [513, 182] on link "Early decision agreement" at bounding box center [508, 182] width 87 height 9
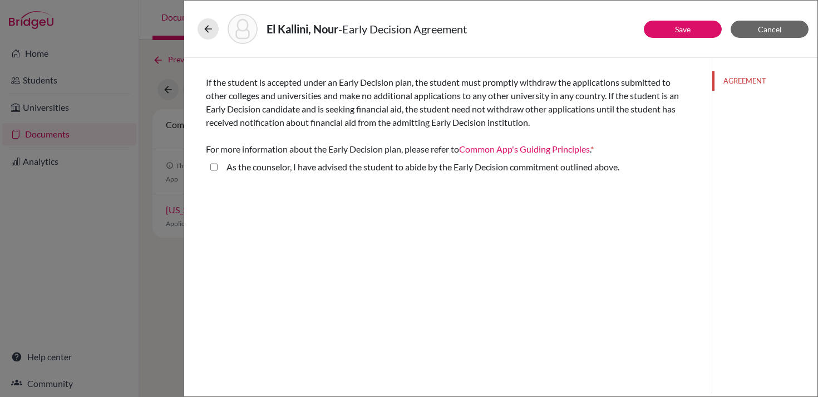
click at [455, 170] on label "As the counselor, I have advised the student to abide by the Early Decision com…" at bounding box center [423, 166] width 393 height 13
click at [218, 170] on above\ "As the counselor, I have advised the student to abide by the Early Decision com…" at bounding box center [213, 166] width 7 height 13
checkbox above\ "true"
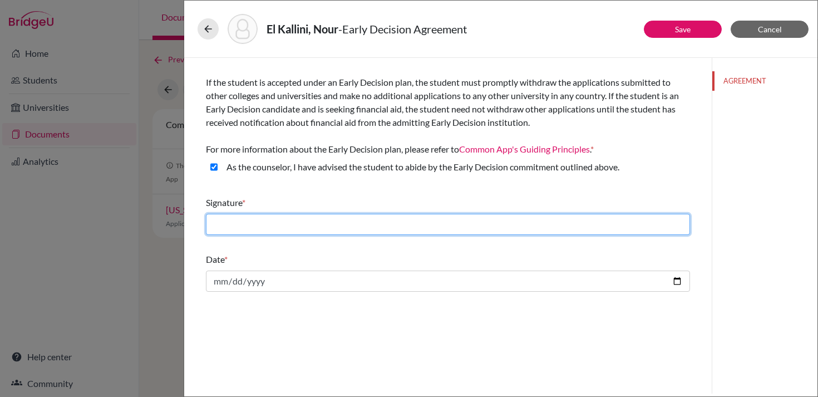
click at [412, 224] on input "text" at bounding box center [448, 224] width 484 height 21
type input "[PERSON_NAME]"
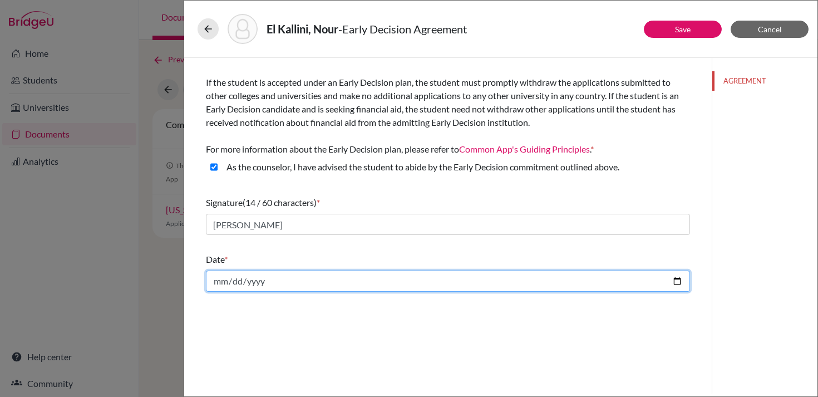
click at [681, 281] on input "date" at bounding box center [448, 280] width 484 height 21
type input "2025-10-06"
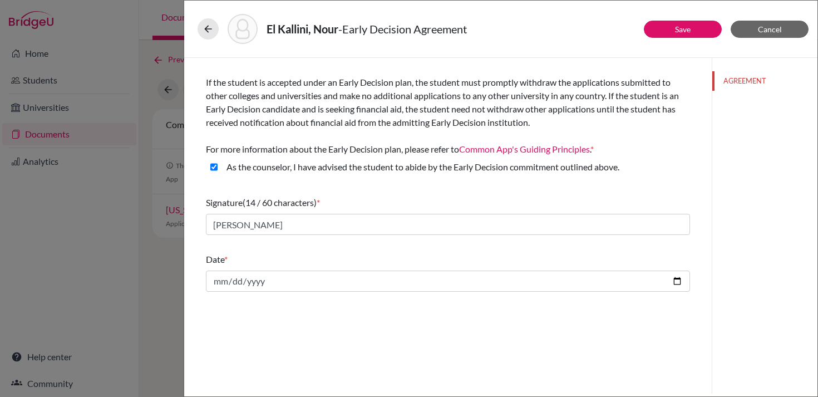
click at [289, 319] on div "If the student is accepted under an Early Decision plan, the student must promp…" at bounding box center [448, 226] width 528 height 336
click at [671, 34] on button "Save" at bounding box center [683, 29] width 78 height 17
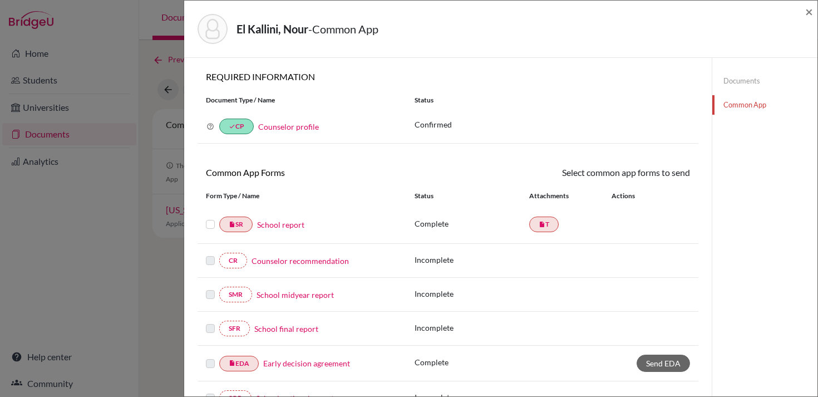
click at [279, 261] on link "Counselor recommendation" at bounding box center [300, 261] width 97 height 12
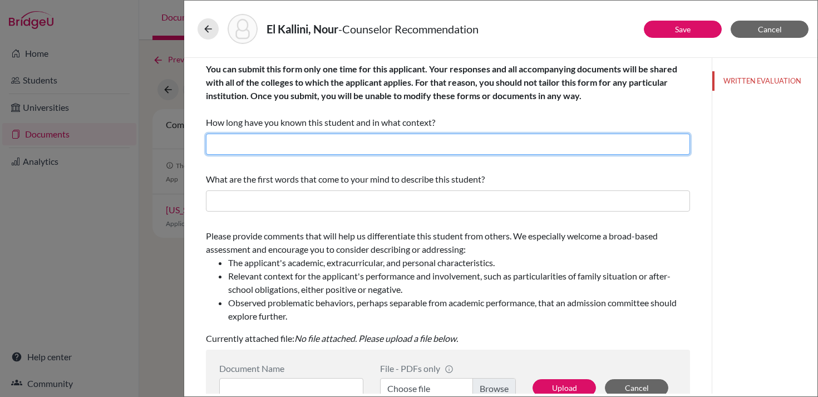
click at [312, 147] on input "text" at bounding box center [448, 144] width 484 height 21
type input "6 weeks; Counselor"
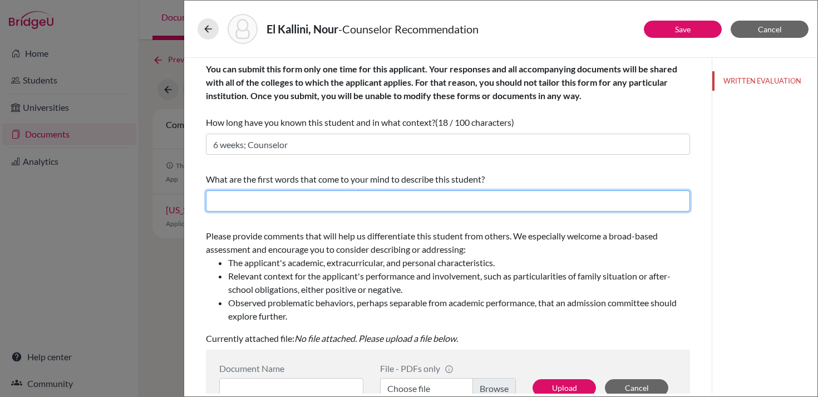
click at [314, 204] on input "text" at bounding box center [448, 200] width 484 height 21
type input "Respectful, goal-oriented, focused, kind, genuine"
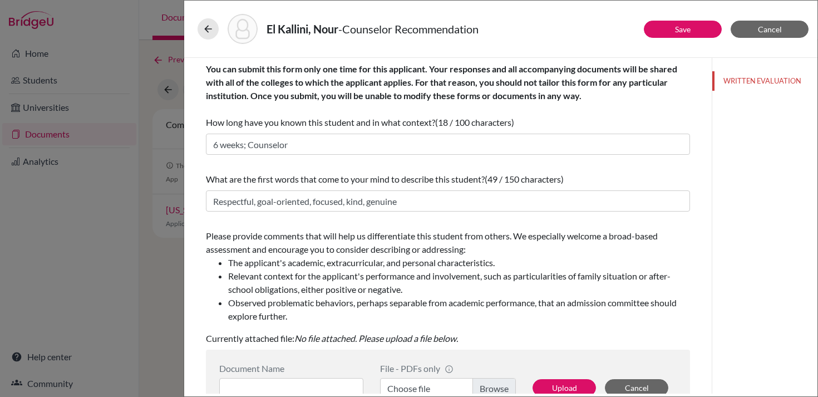
click at [284, 262] on li "The applicant's academic, extracurricular, and personal characteristics." at bounding box center [459, 262] width 462 height 13
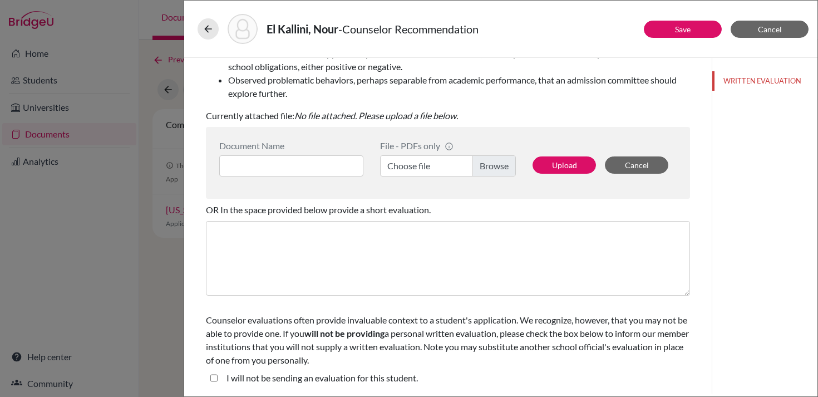
scroll to position [222, 0]
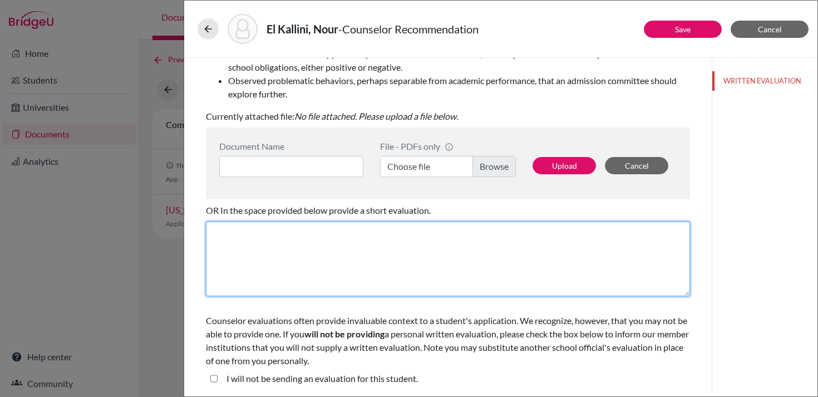
click at [299, 247] on textarea at bounding box center [448, 259] width 484 height 75
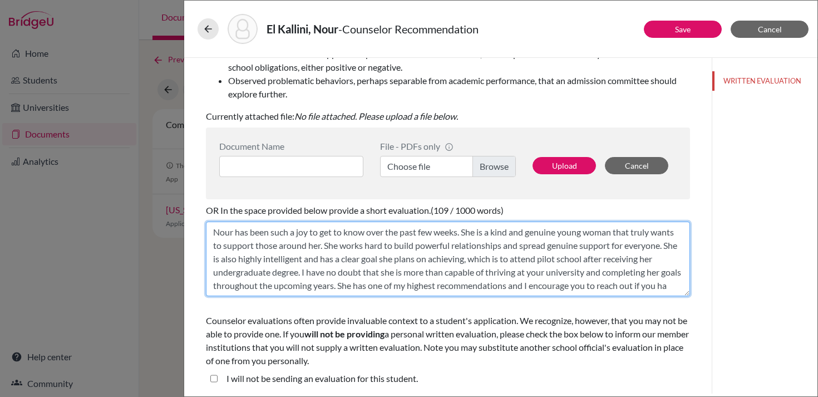
scroll to position [9, 0]
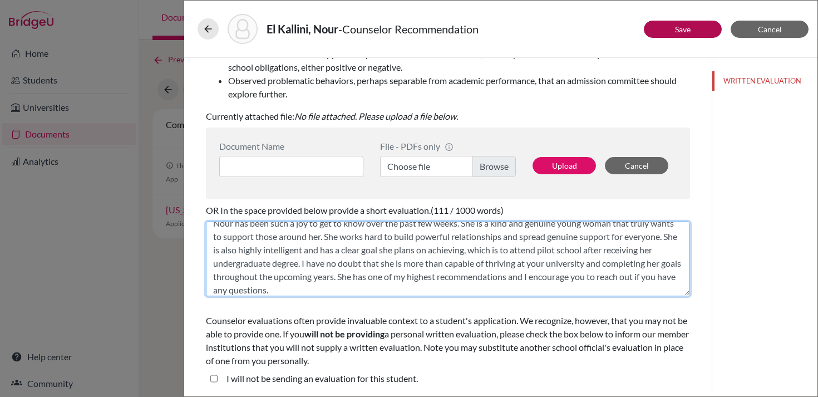
type textarea "Nour has been such a joy to get to know over the past few weeks. She is a kind …"
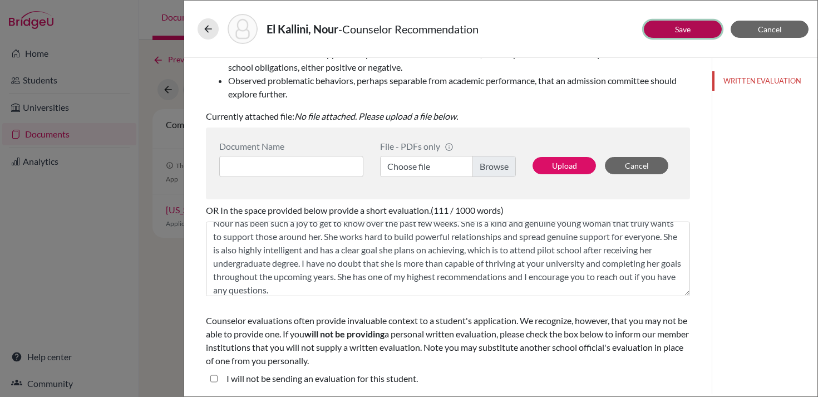
click at [705, 32] on button "Save" at bounding box center [683, 29] width 78 height 17
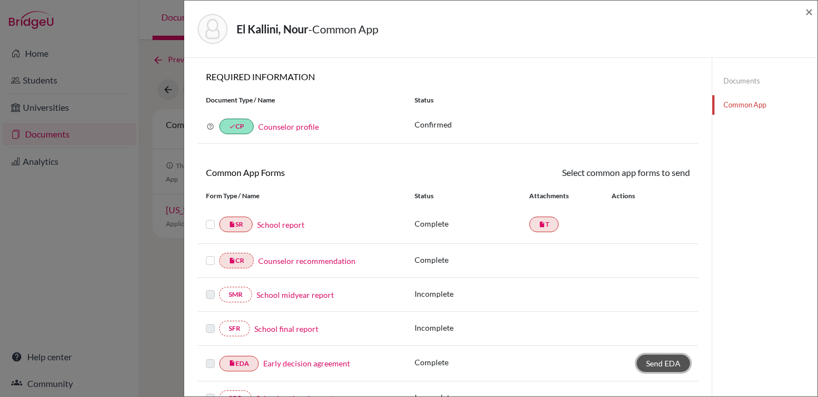
click at [661, 359] on span "Send EDA" at bounding box center [663, 362] width 35 height 9
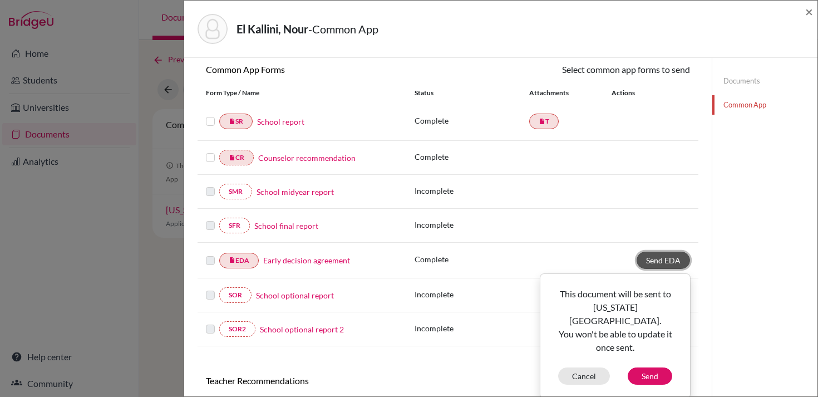
scroll to position [101, 0]
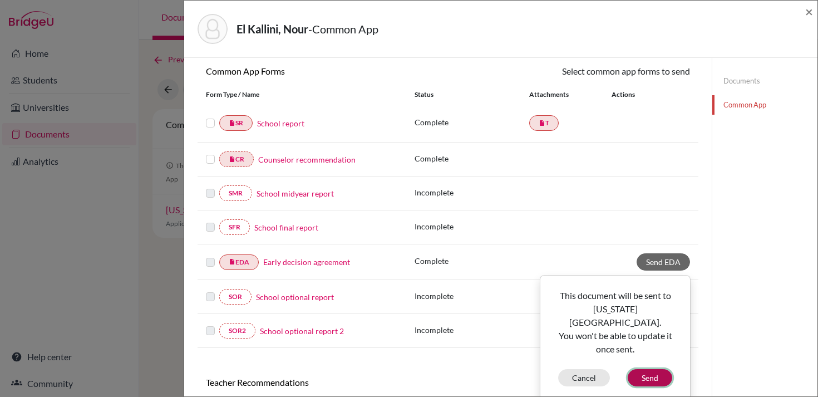
click at [661, 369] on button "Send" at bounding box center [650, 377] width 45 height 17
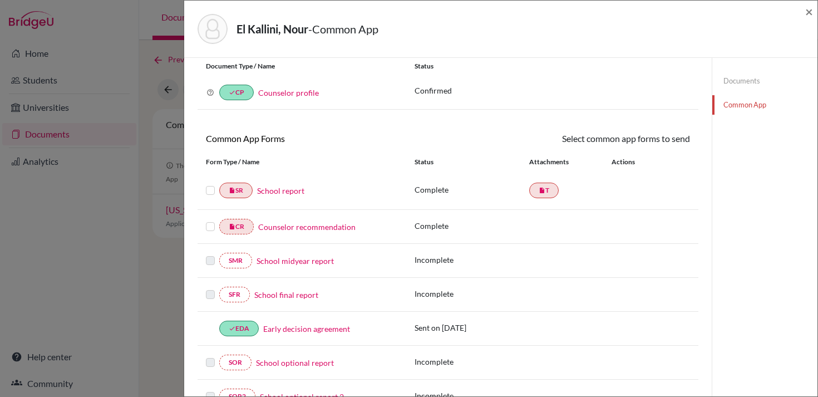
scroll to position [0, 0]
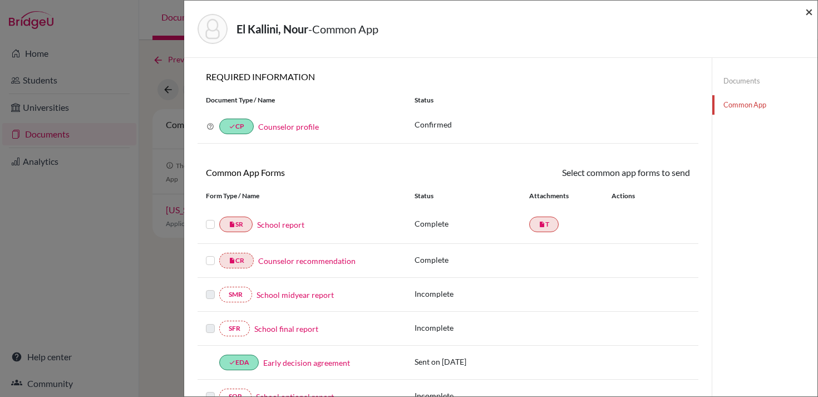
click at [811, 12] on span "×" at bounding box center [809, 11] width 8 height 16
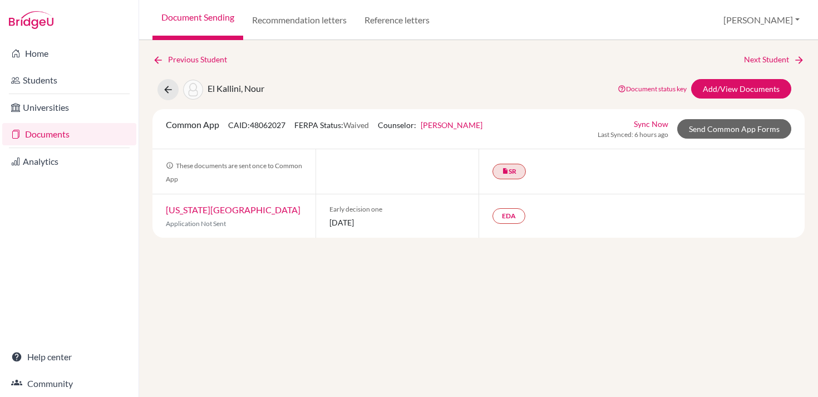
click at [550, 337] on div "Previous Student Next Student El Kallini, Nour Document status key TR Requireme…" at bounding box center [478, 218] width 679 height 357
click at [516, 171] on link "insert_drive_file SR" at bounding box center [509, 172] width 33 height 16
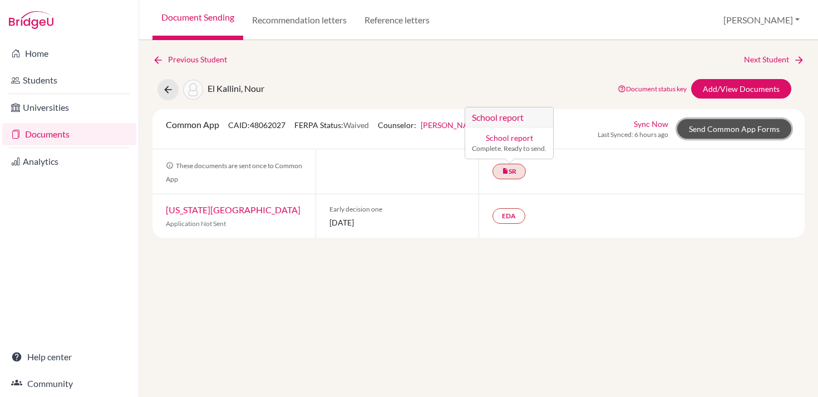
click at [702, 126] on link "Send Common App Forms" at bounding box center [734, 128] width 114 height 19
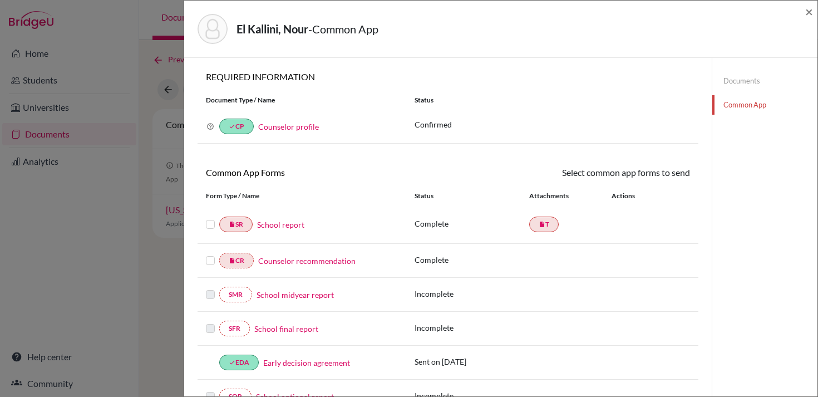
click at [215, 225] on div at bounding box center [212, 224] width 13 height 13
click at [209, 218] on label at bounding box center [210, 218] width 9 height 0
click at [0, 0] on input "checkbox" at bounding box center [0, 0] width 0 height 0
click at [678, 176] on link "Send" at bounding box center [667, 174] width 46 height 17
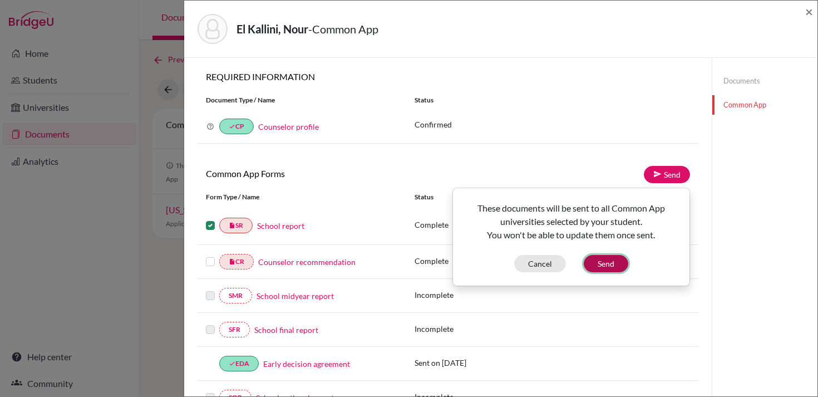
click at [609, 267] on button "Send" at bounding box center [606, 263] width 45 height 17
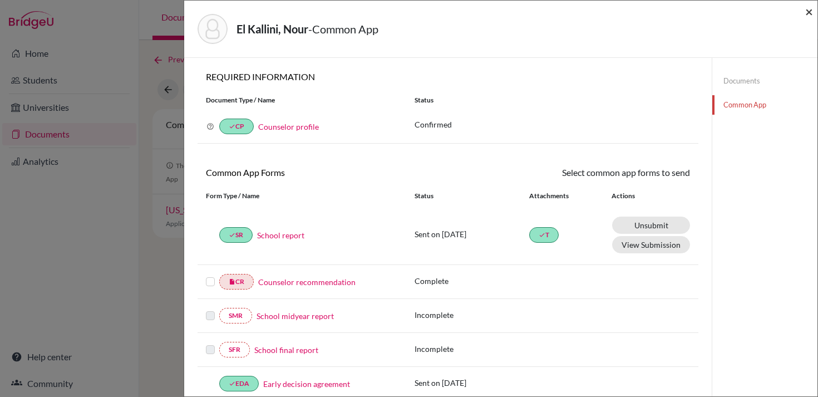
click at [811, 13] on span "×" at bounding box center [809, 11] width 8 height 16
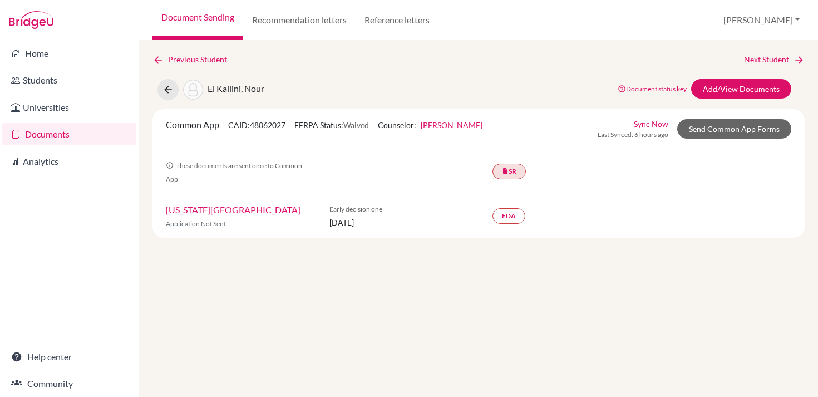
click at [407, 326] on div "Previous Student Next Student El Kallini, Nour Document status key TR Requireme…" at bounding box center [478, 218] width 679 height 357
click at [43, 133] on link "Documents" at bounding box center [69, 134] width 134 height 22
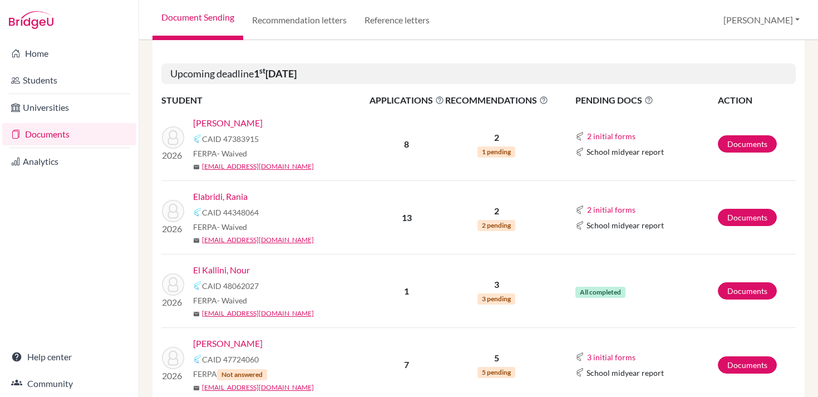
scroll to position [309, 0]
click at [730, 146] on link "Documents" at bounding box center [747, 144] width 59 height 17
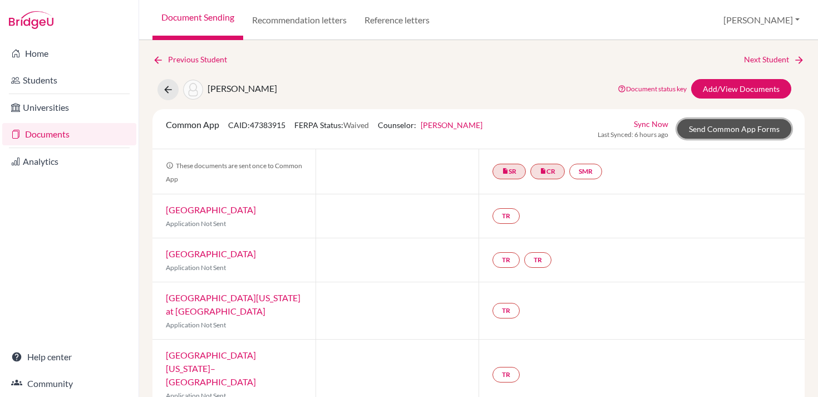
click at [721, 129] on link "Send Common App Forms" at bounding box center [734, 128] width 114 height 19
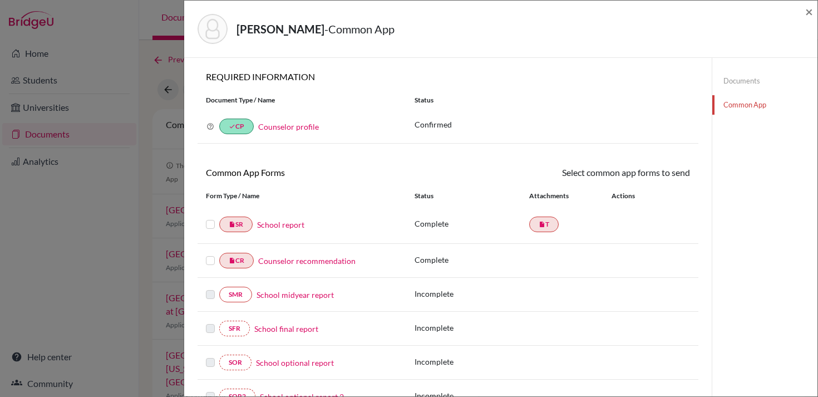
click at [208, 218] on label at bounding box center [210, 218] width 9 height 0
click at [0, 0] on input "checkbox" at bounding box center [0, 0] width 0 height 0
click at [210, 255] on label at bounding box center [210, 255] width 9 height 0
click at [0, 0] on input "checkbox" at bounding box center [0, 0] width 0 height 0
click at [673, 173] on link "Send" at bounding box center [667, 174] width 46 height 17
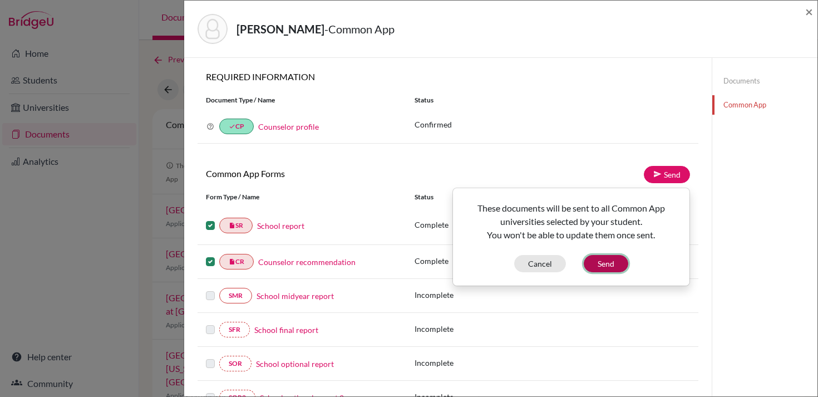
click at [608, 265] on button "Send" at bounding box center [606, 263] width 45 height 17
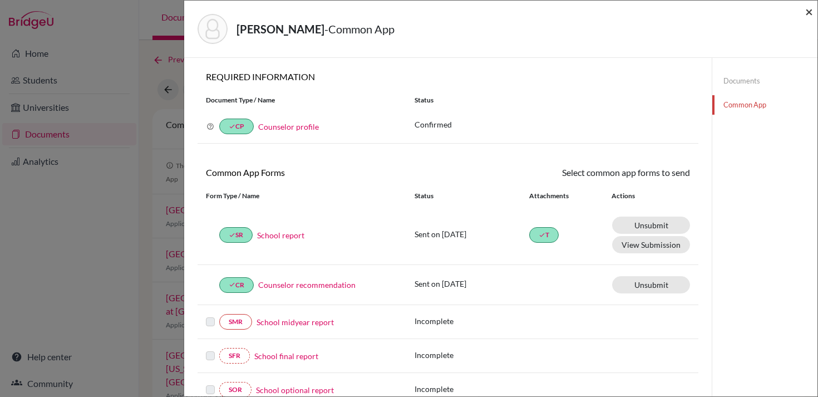
click at [808, 13] on span "×" at bounding box center [809, 11] width 8 height 16
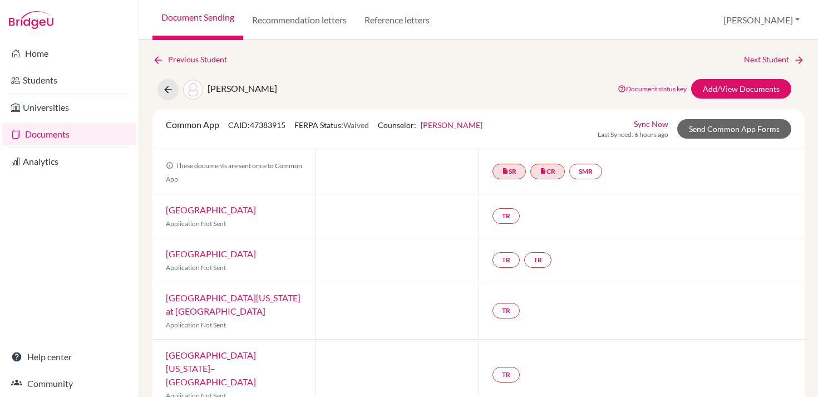
click at [100, 138] on link "Documents" at bounding box center [69, 134] width 134 height 22
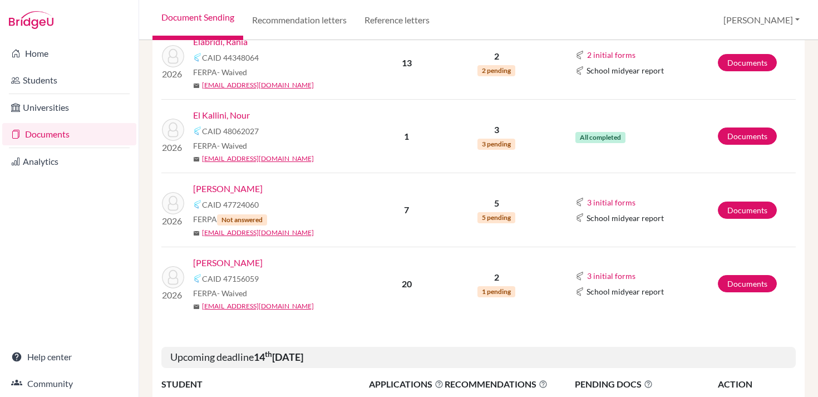
scroll to position [468, 0]
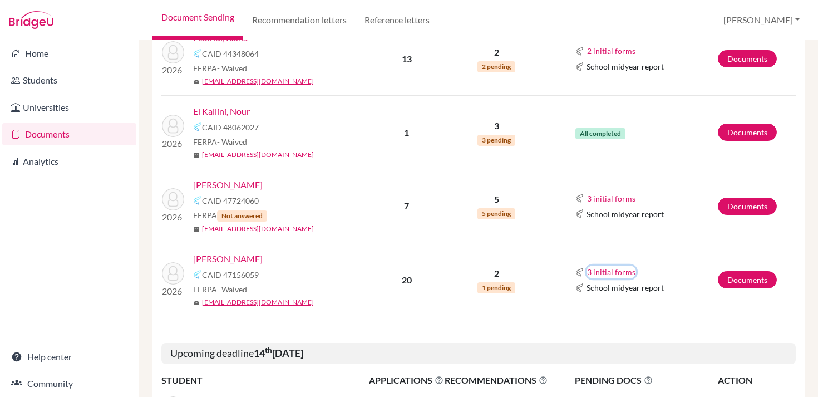
click at [608, 270] on button "3 initial forms" at bounding box center [612, 271] width 50 height 13
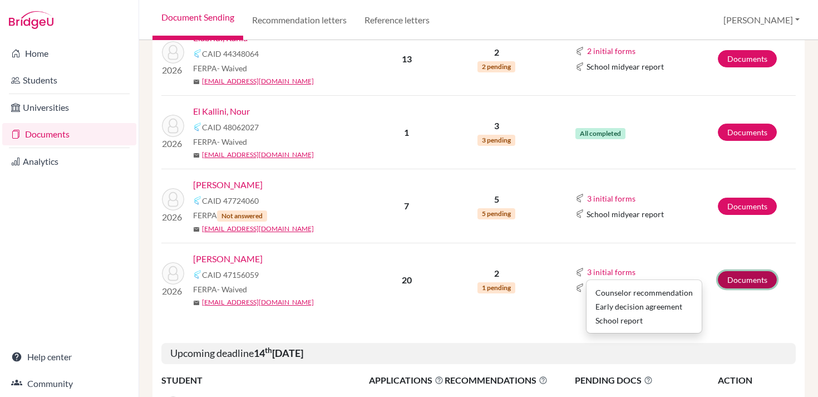
click at [732, 284] on link "Documents" at bounding box center [747, 279] width 59 height 17
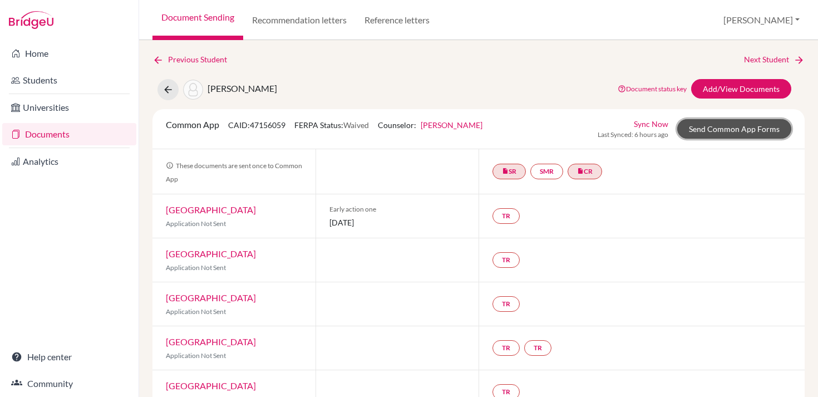
click at [717, 132] on link "Send Common App Forms" at bounding box center [734, 128] width 114 height 19
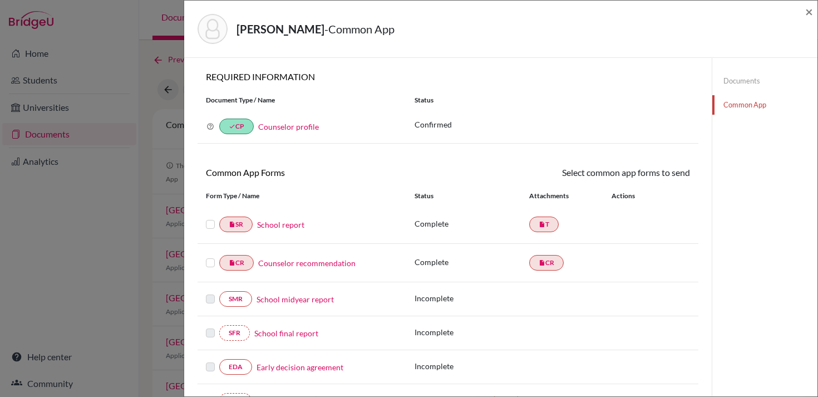
click at [209, 218] on label at bounding box center [210, 218] width 9 height 0
click at [0, 0] on input "checkbox" at bounding box center [0, 0] width 0 height 0
click at [210, 257] on label at bounding box center [210, 257] width 9 height 0
click at [0, 0] on input "checkbox" at bounding box center [0, 0] width 0 height 0
click at [668, 178] on link "Send" at bounding box center [667, 174] width 46 height 17
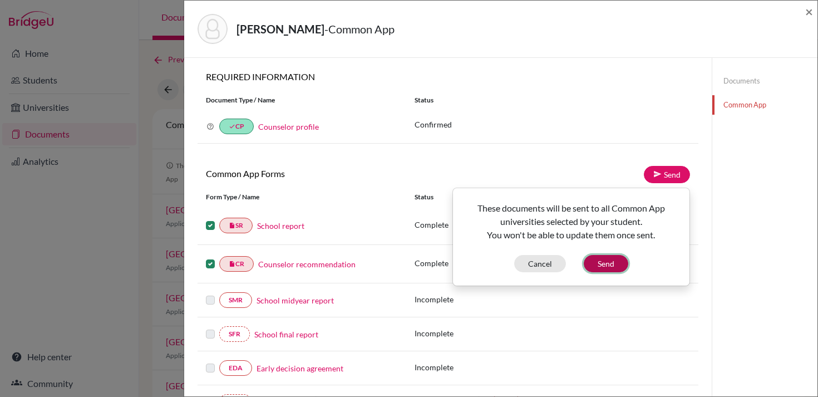
click at [603, 259] on button "Send" at bounding box center [606, 263] width 45 height 17
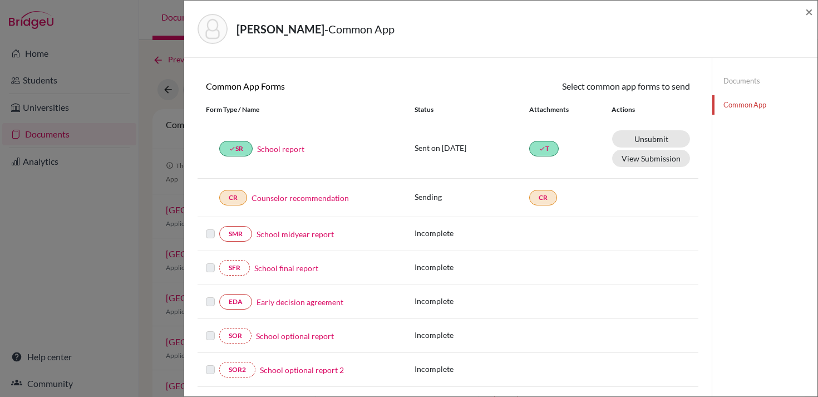
scroll to position [90, 0]
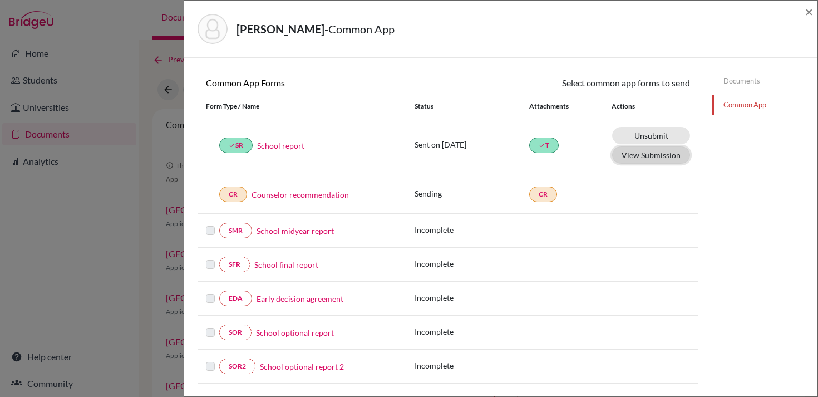
click at [672, 156] on button "View Submission" at bounding box center [651, 154] width 78 height 17
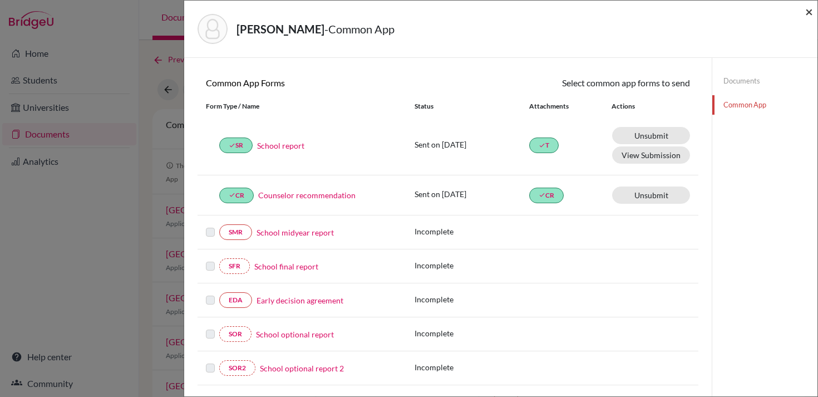
click at [809, 9] on span "×" at bounding box center [809, 11] width 8 height 16
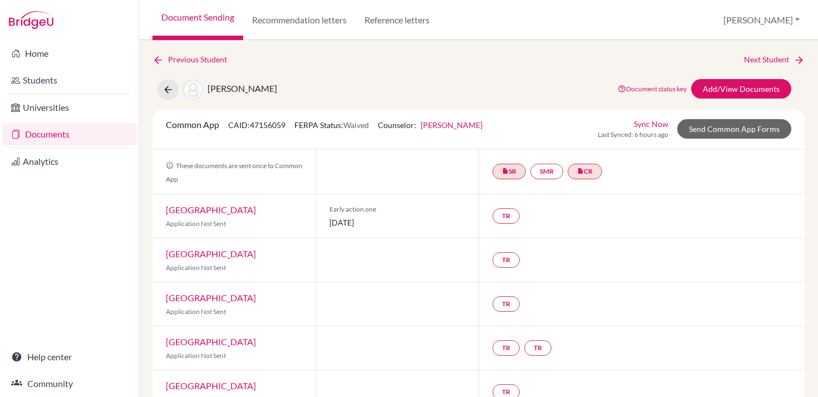
click at [476, 59] on div "Previous Student Next Student" at bounding box center [478, 59] width 652 height 12
click at [52, 130] on link "Documents" at bounding box center [69, 134] width 134 height 22
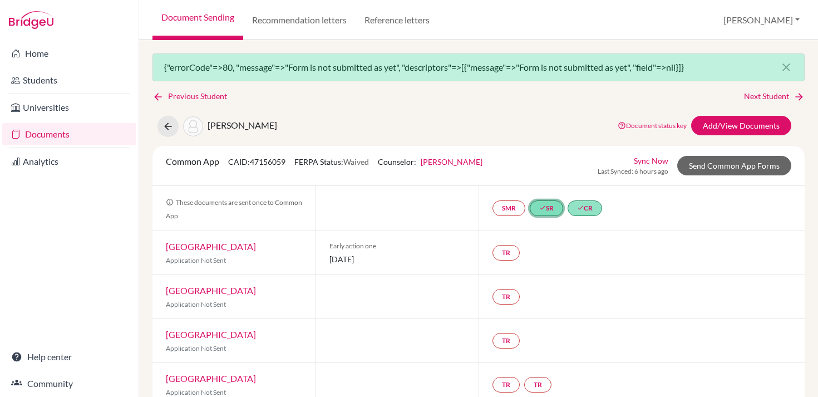
click at [551, 208] on link "done SR" at bounding box center [546, 208] width 33 height 16
click at [548, 159] on link "School report" at bounding box center [539, 161] width 47 height 9
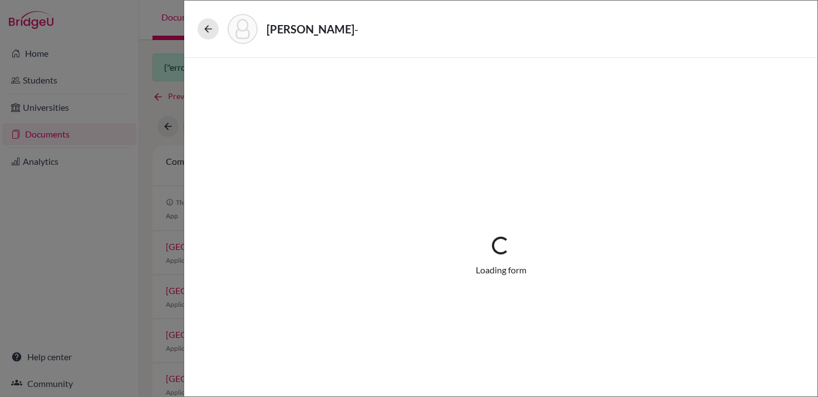
select select "1"
select select "676187"
select select "0"
select select "1"
select select "0"
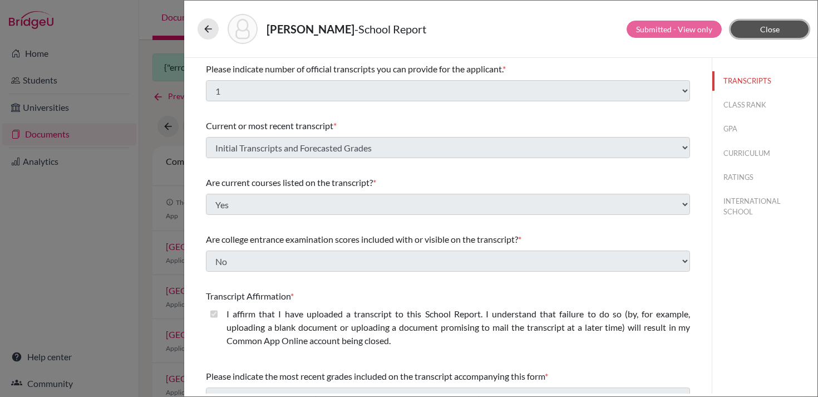
click at [761, 28] on span "Close" at bounding box center [769, 28] width 19 height 9
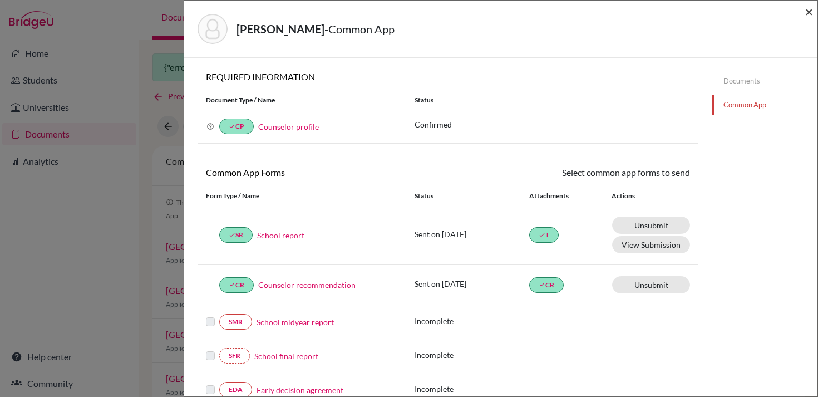
click at [811, 12] on span "×" at bounding box center [809, 11] width 8 height 16
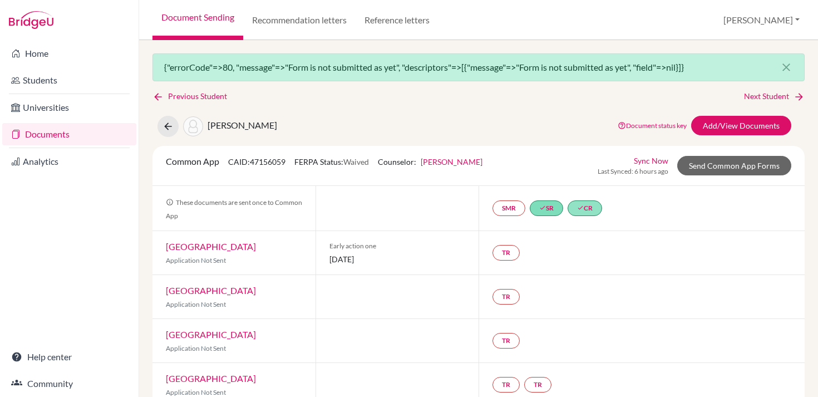
click at [63, 128] on link "Documents" at bounding box center [69, 134] width 134 height 22
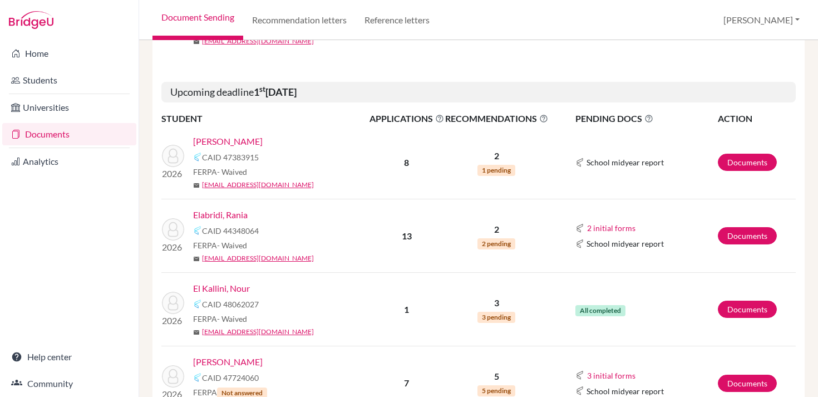
scroll to position [299, 0]
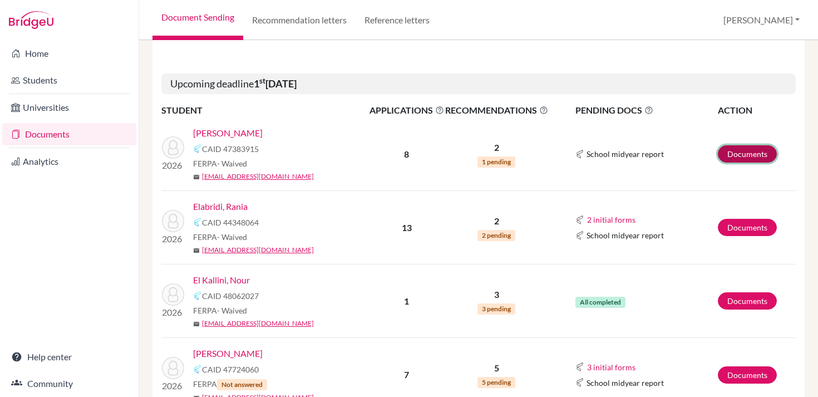
click at [748, 150] on link "Documents" at bounding box center [747, 153] width 59 height 17
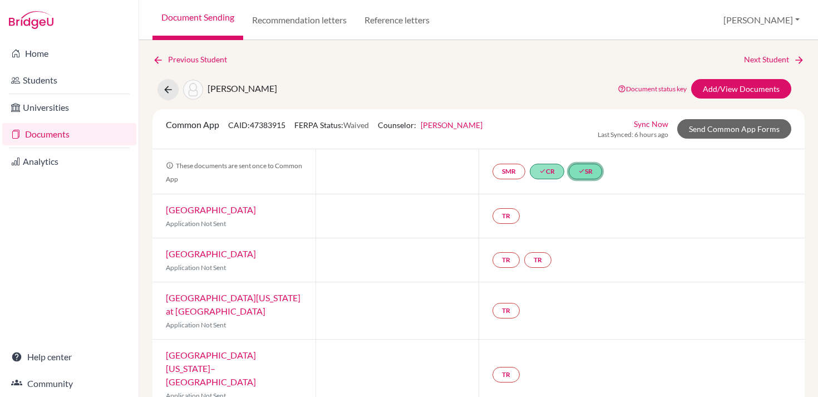
click at [584, 172] on icon "done" at bounding box center [581, 171] width 7 height 7
click at [588, 128] on link "School report" at bounding box center [580, 124] width 47 height 9
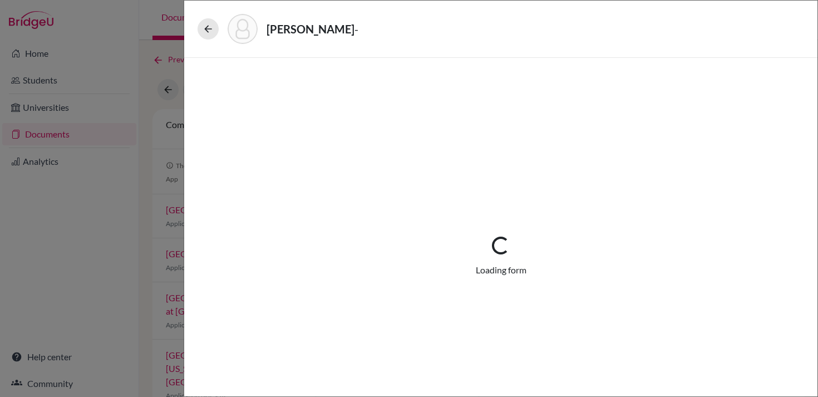
select select "1"
select select "676798"
select select "0"
select select "1"
select select "0"
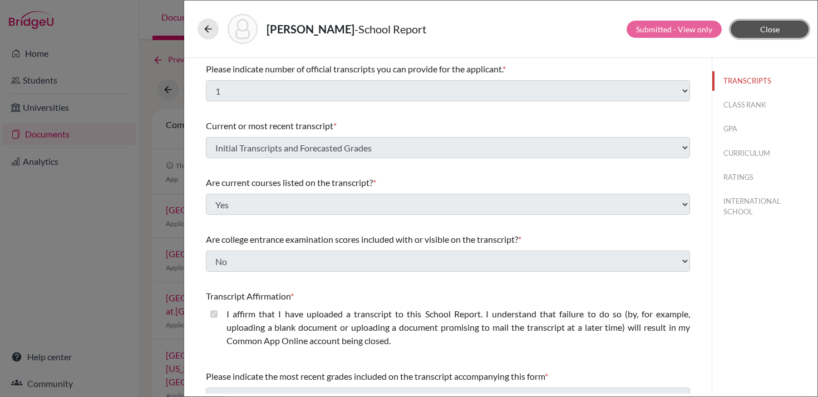
click at [767, 29] on span "Close" at bounding box center [769, 28] width 19 height 9
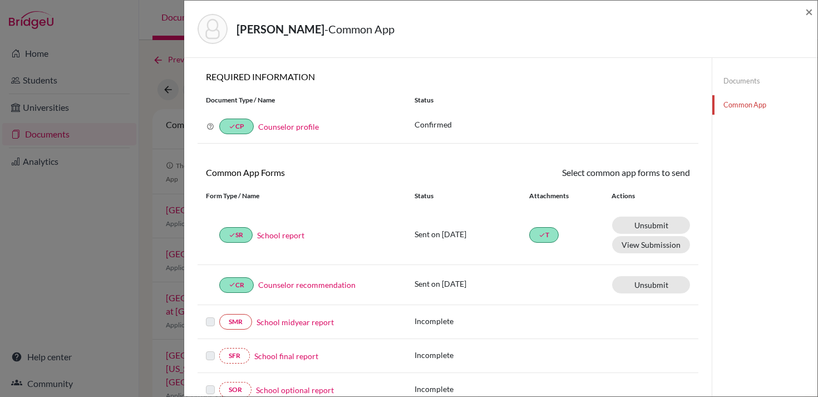
click at [169, 88] on div "[PERSON_NAME] - Common App × × REQUIRED INFORMATION Document Type / Name Status…" at bounding box center [409, 198] width 818 height 397
click at [808, 13] on span "×" at bounding box center [809, 11] width 8 height 16
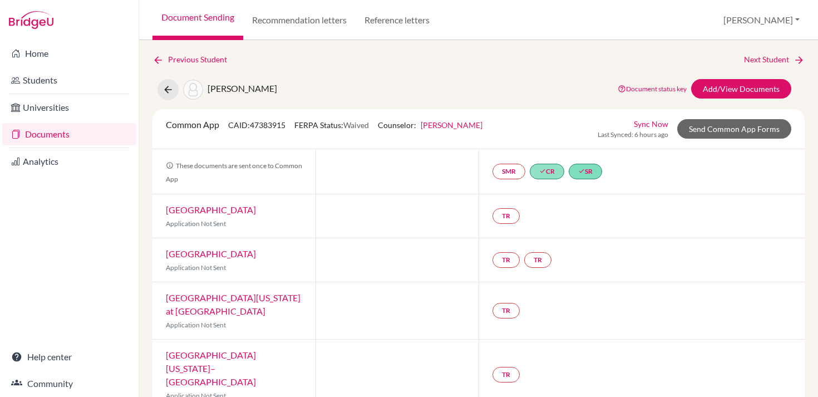
click at [93, 134] on link "Documents" at bounding box center [69, 134] width 134 height 22
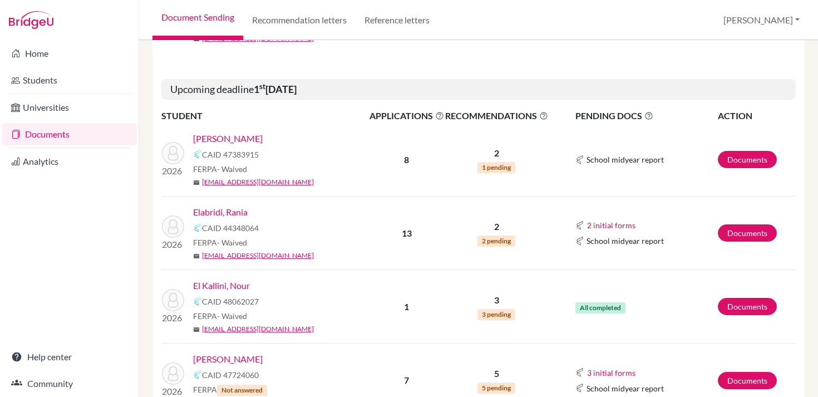
scroll to position [332, 0]
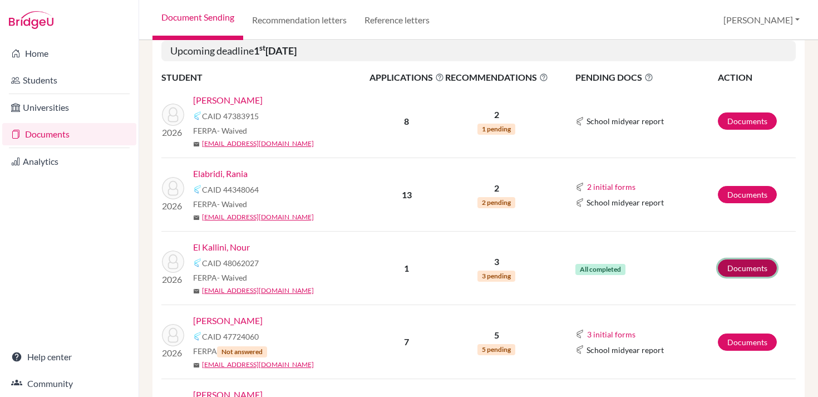
click at [744, 268] on link "Documents" at bounding box center [747, 267] width 59 height 17
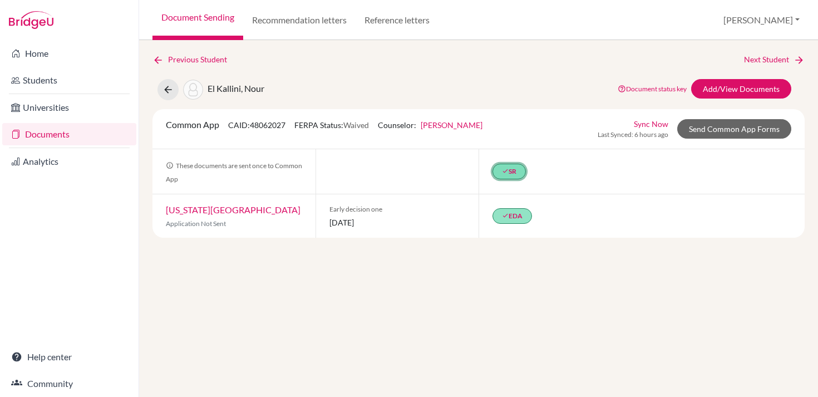
click at [513, 172] on link "done SR" at bounding box center [509, 172] width 33 height 16
click at [515, 123] on link "School report" at bounding box center [501, 124] width 47 height 9
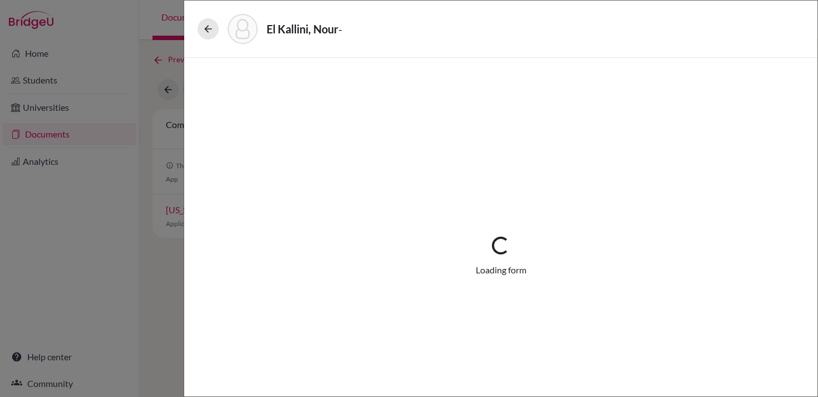
select select "1"
select select "676189"
select select "0"
select select "1"
select select "0"
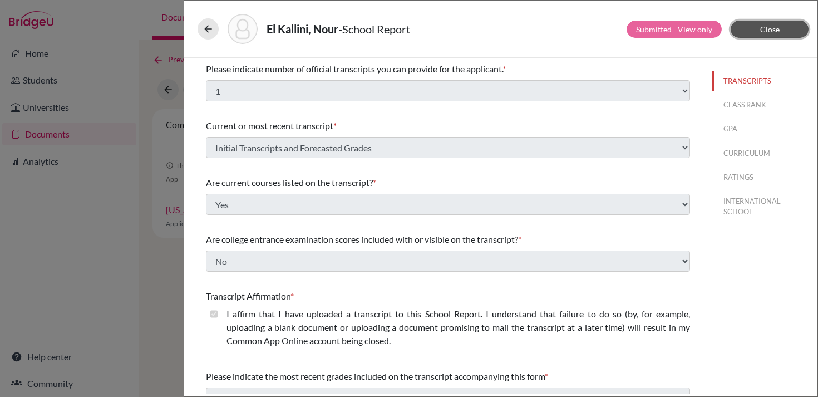
click at [766, 32] on span "Close" at bounding box center [769, 28] width 19 height 9
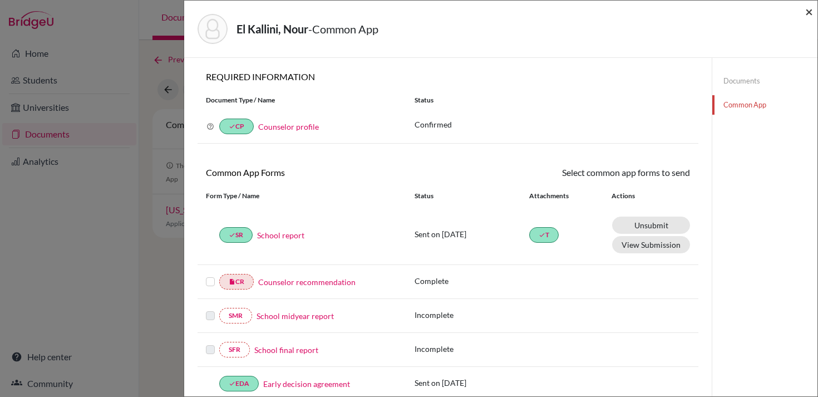
click at [809, 12] on span "×" at bounding box center [809, 11] width 8 height 16
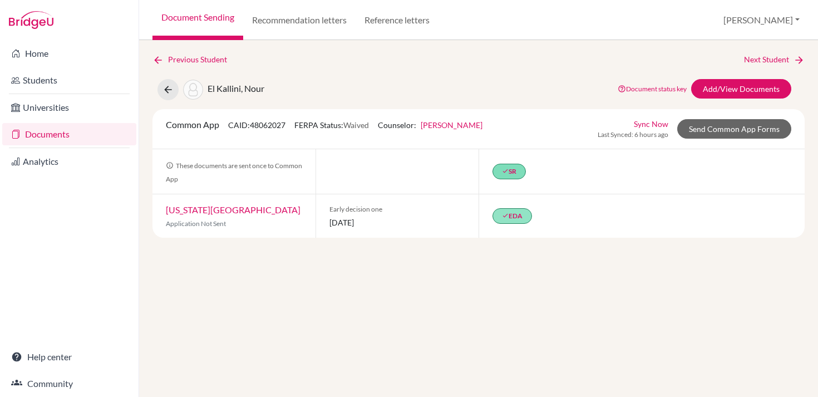
click at [93, 137] on link "Documents" at bounding box center [69, 134] width 134 height 22
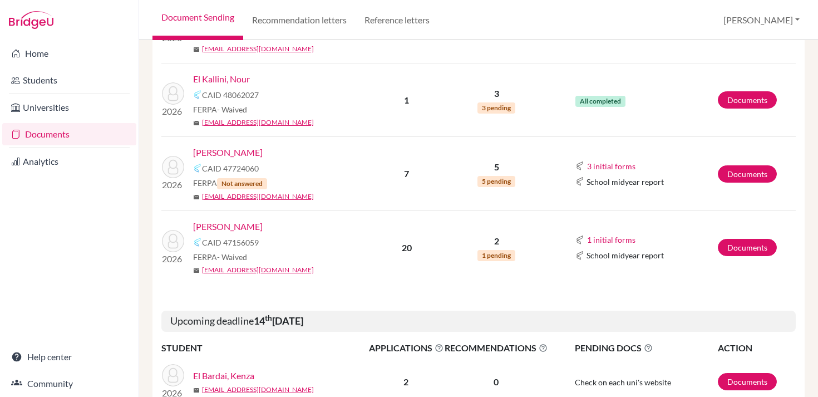
scroll to position [500, 0]
click at [604, 236] on button "1 initial forms" at bounding box center [612, 240] width 50 height 13
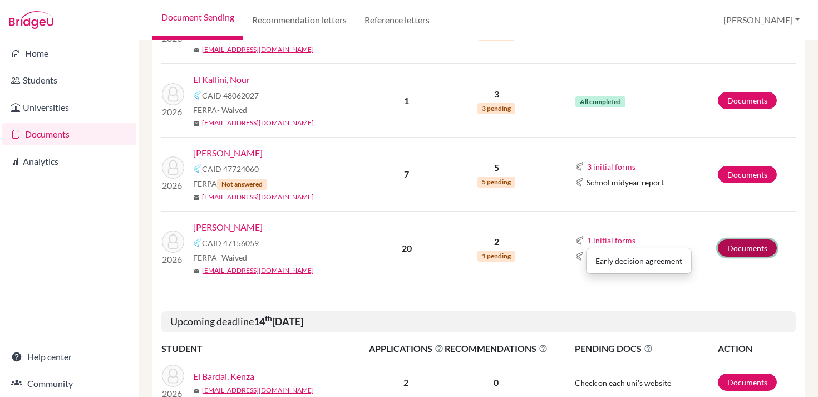
click at [731, 250] on link "Documents" at bounding box center [747, 247] width 59 height 17
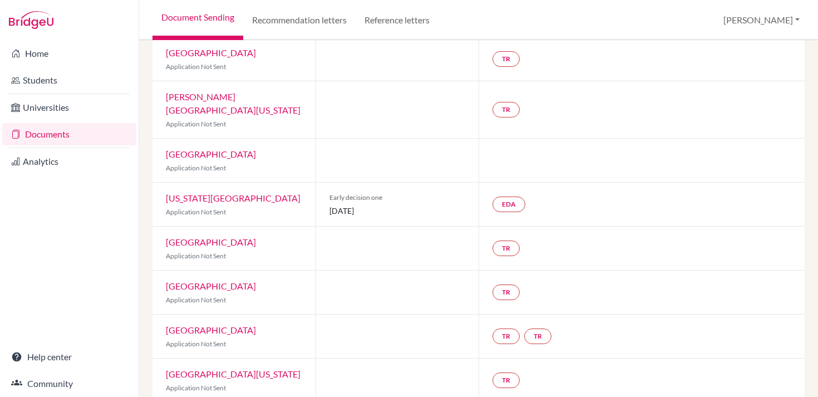
scroll to position [469, 0]
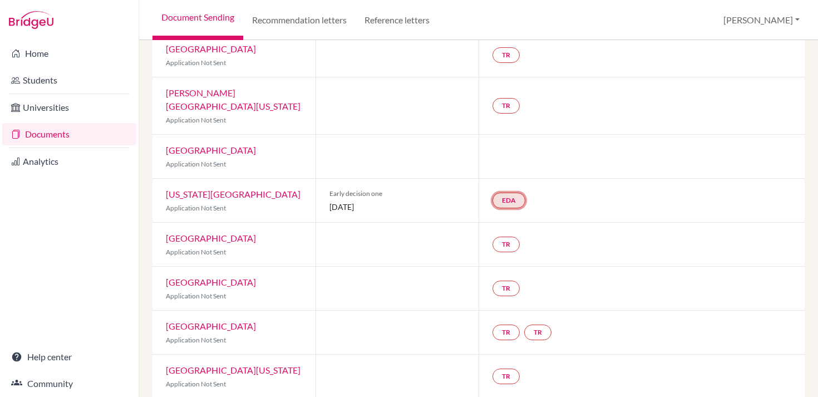
click at [521, 193] on link "EDA" at bounding box center [509, 201] width 33 height 16
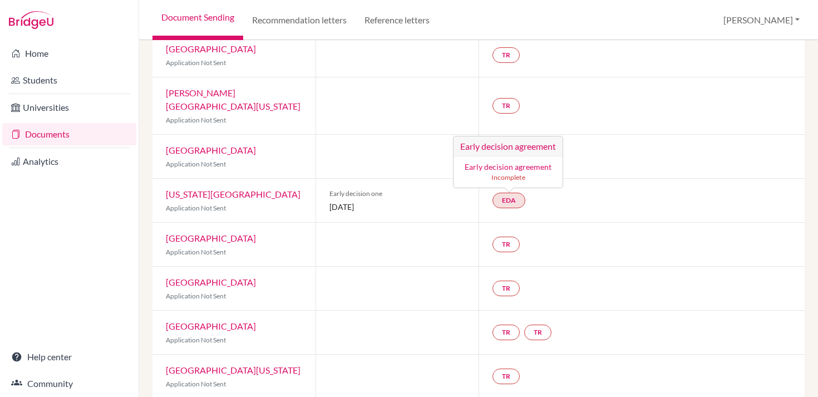
click at [510, 162] on link "Early decision agreement" at bounding box center [508, 166] width 87 height 9
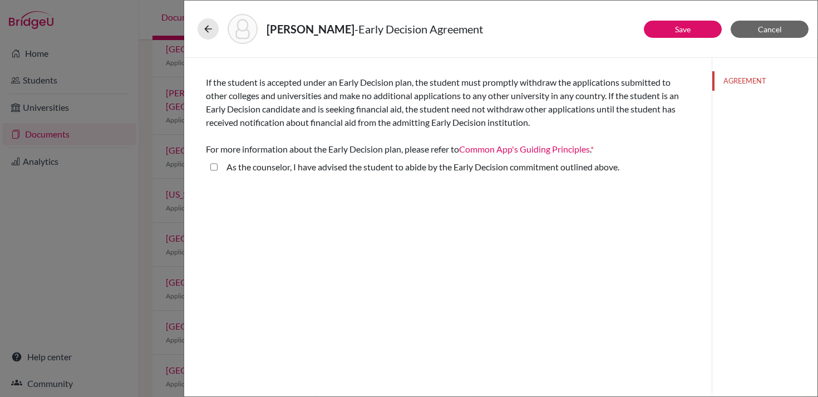
click at [297, 170] on label "As the counselor, I have advised the student to abide by the Early Decision com…" at bounding box center [423, 166] width 393 height 13
click at [218, 170] on above\ "As the counselor, I have advised the student to abide by the Early Decision com…" at bounding box center [213, 166] width 7 height 13
checkbox above\ "true"
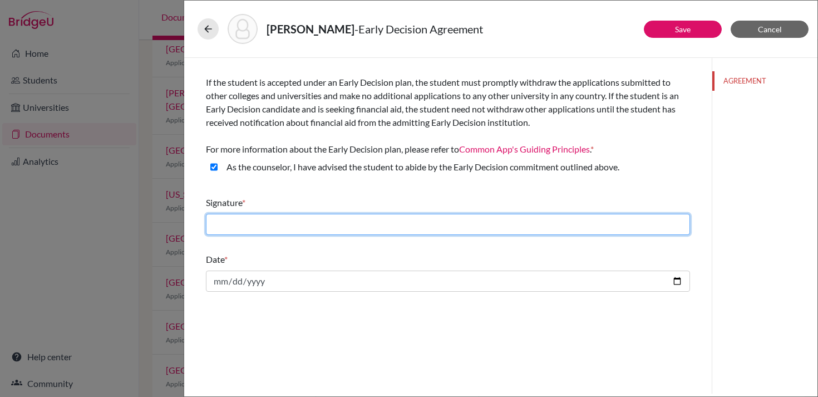
click at [233, 222] on input "text" at bounding box center [448, 224] width 484 height 21
type input "Celena Gilbert"
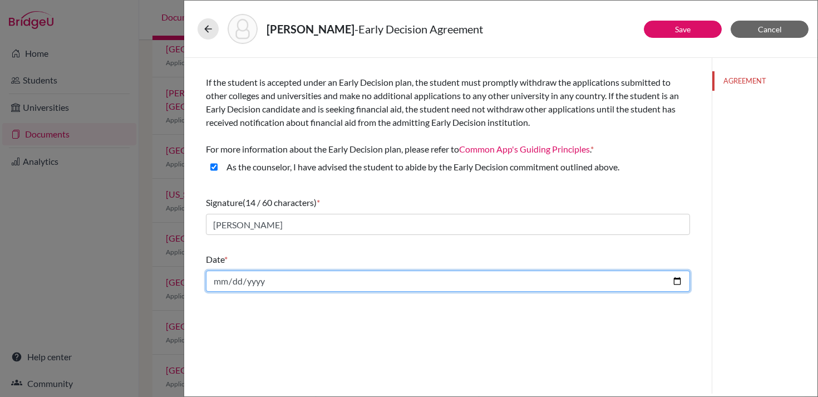
click at [274, 286] on input "date" at bounding box center [448, 280] width 484 height 21
type input "2025-10-06"
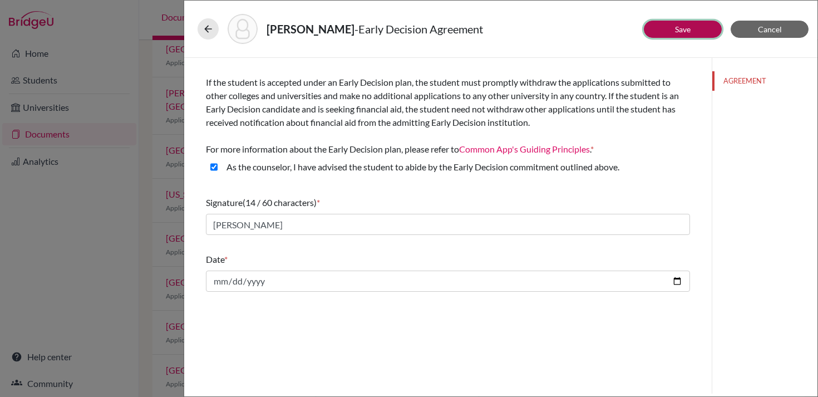
click at [710, 34] on button "Save" at bounding box center [683, 29] width 78 height 17
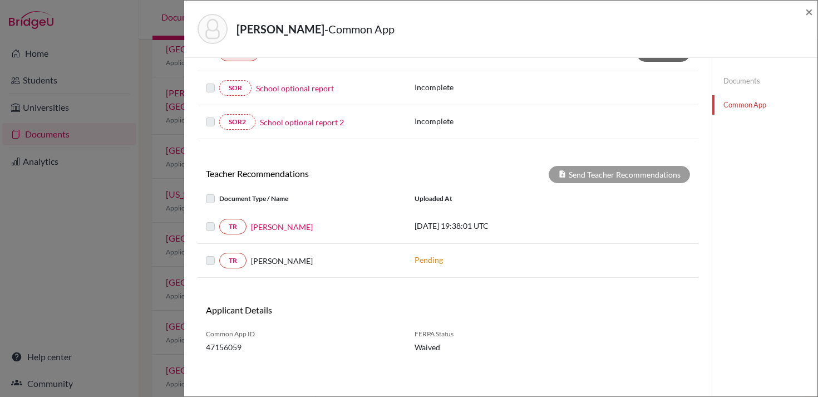
scroll to position [338, 0]
click at [811, 6] on span "×" at bounding box center [809, 11] width 8 height 16
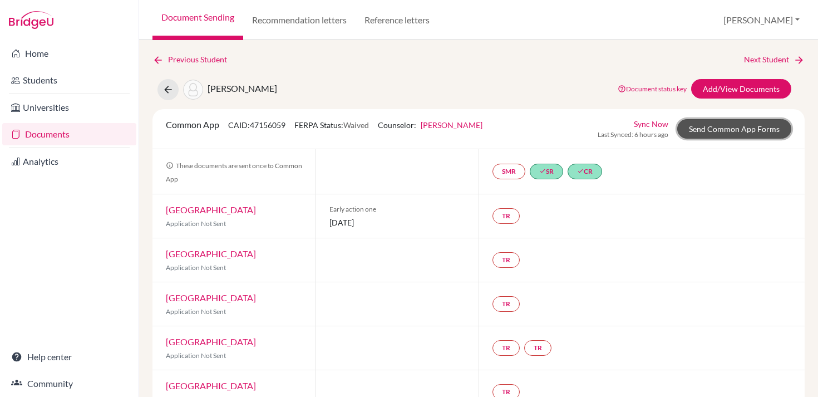
click at [733, 127] on link "Send Common App Forms" at bounding box center [734, 128] width 114 height 19
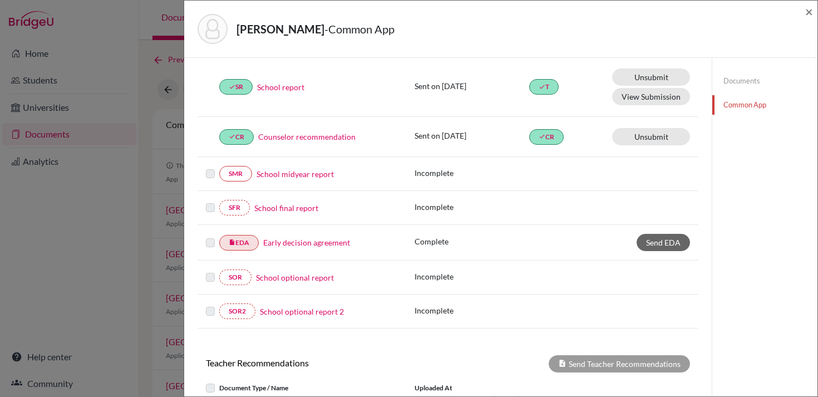
scroll to position [160, 0]
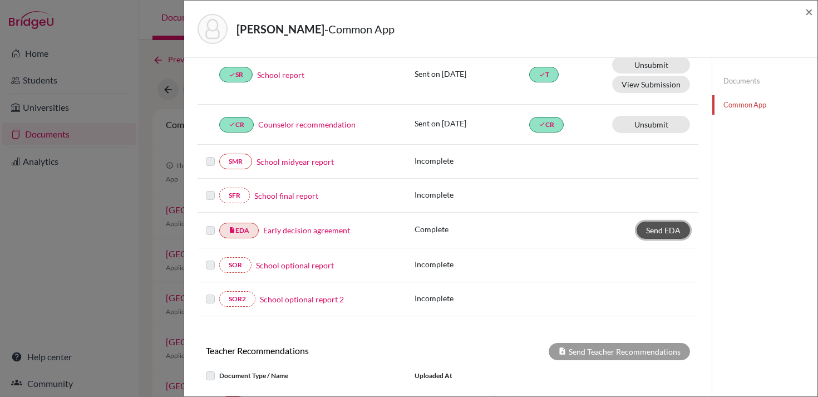
click at [655, 231] on span "Send EDA" at bounding box center [663, 229] width 35 height 9
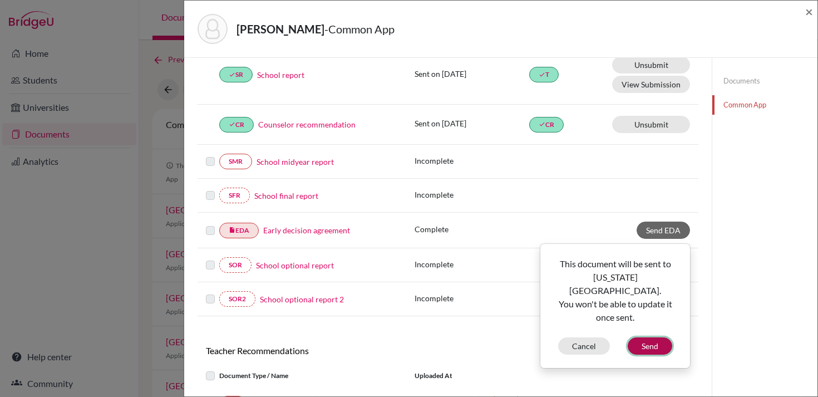
click at [647, 337] on button "Send" at bounding box center [650, 345] width 45 height 17
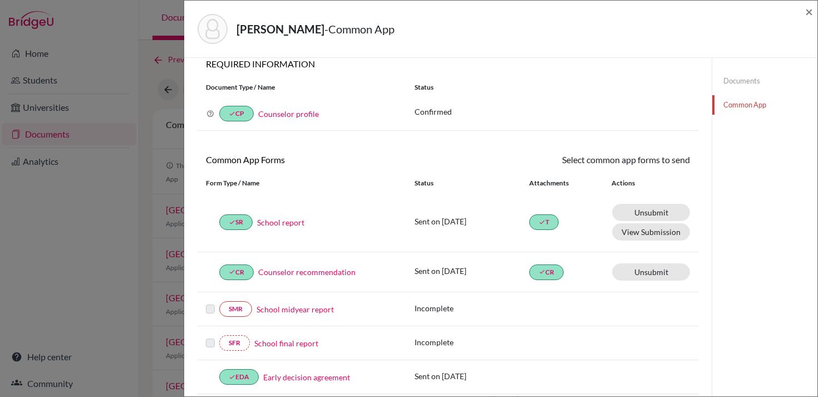
scroll to position [0, 0]
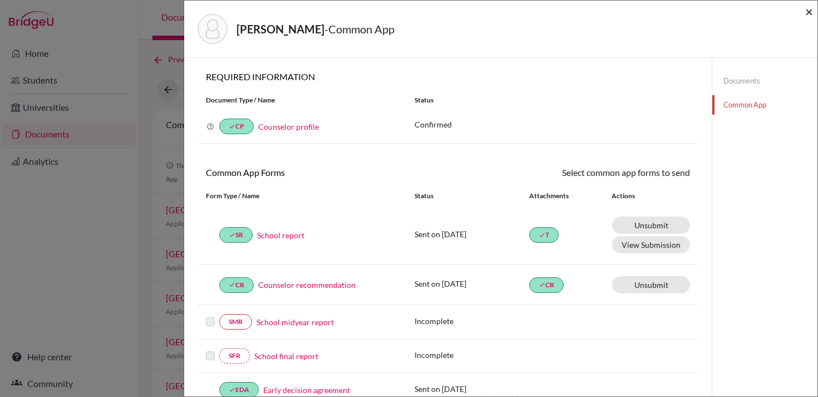
click at [807, 10] on span "×" at bounding box center [809, 11] width 8 height 16
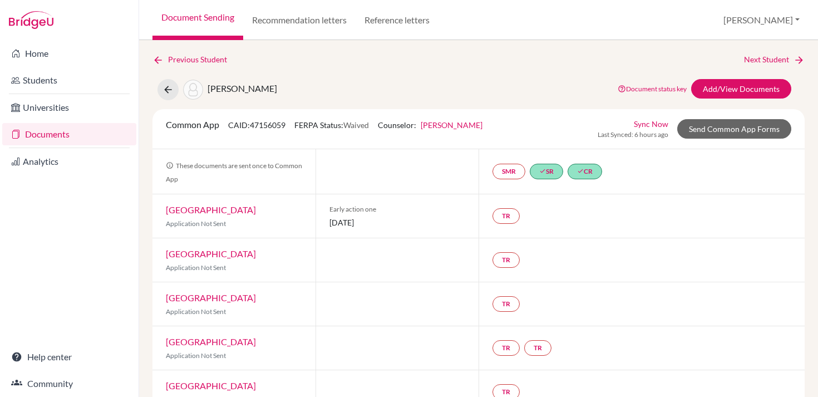
click at [111, 135] on link "Documents" at bounding box center [69, 134] width 134 height 22
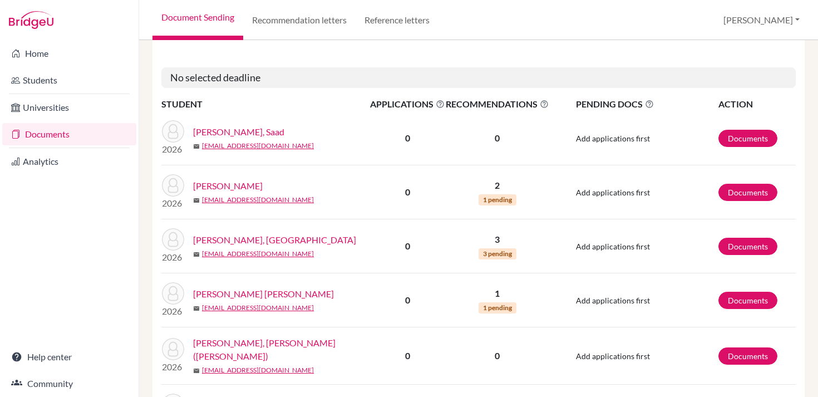
scroll to position [720, 0]
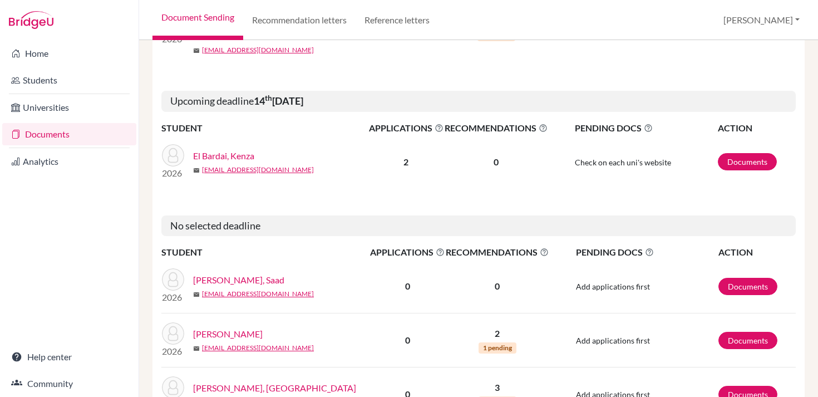
click at [440, 129] on icon at bounding box center [439, 128] width 9 height 9
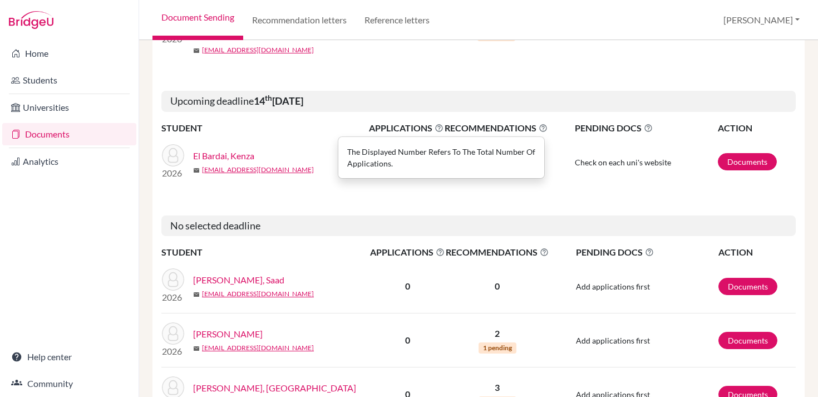
click at [397, 198] on div "Deadline view is on Upcoming deadline [DATE] STUDENT APPLICATIONS The displayed…" at bounding box center [478, 235] width 652 height 1534
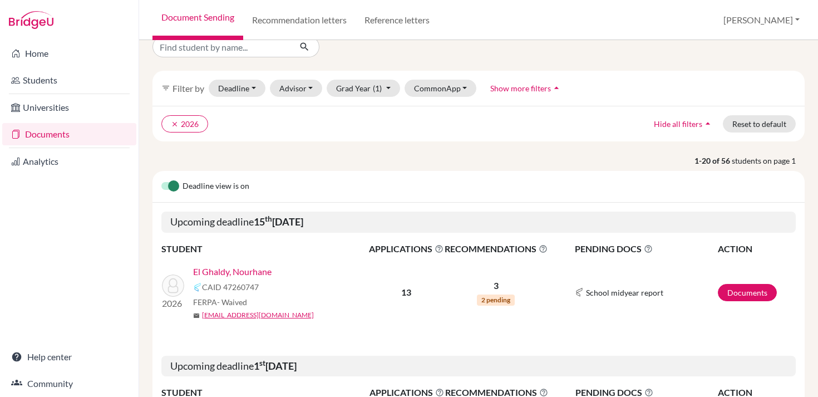
scroll to position [0, 0]
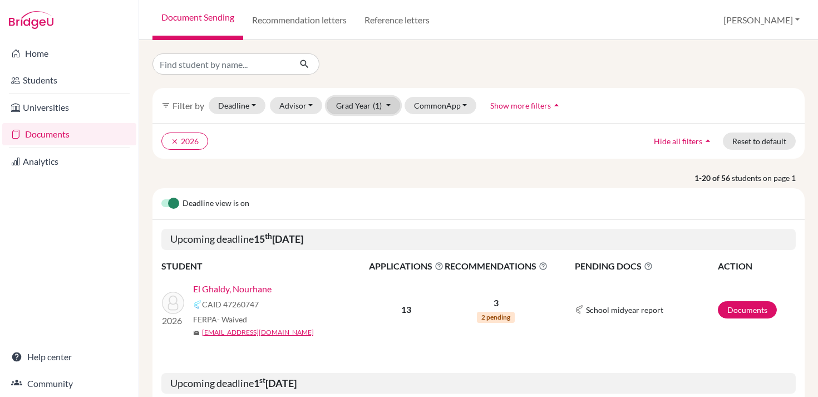
click at [354, 106] on button "Grad Year (1)" at bounding box center [363, 105] width 73 height 17
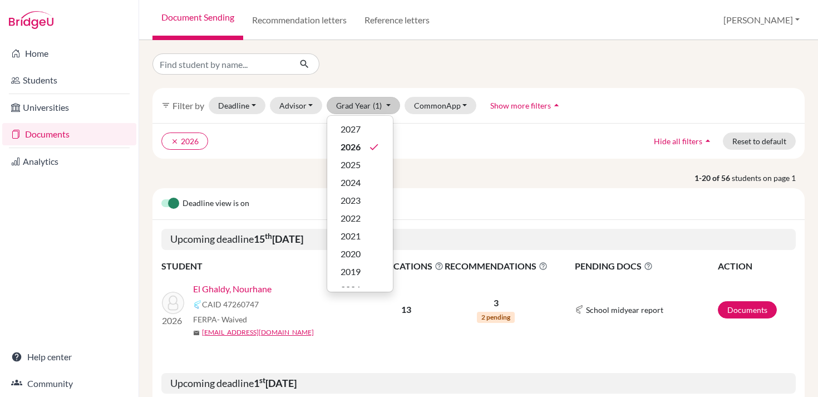
click at [265, 173] on p "1-20 of 56 students on page 1" at bounding box center [478, 178] width 669 height 12
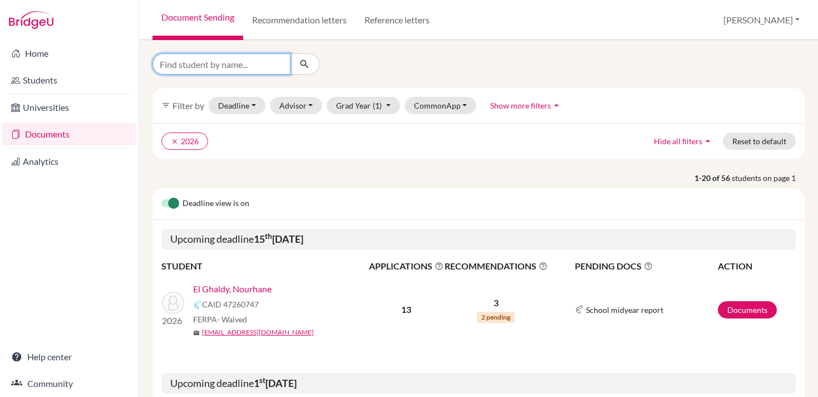
click at [210, 70] on input "Find student by name..." at bounding box center [221, 63] width 138 height 21
type input "chaouni"
click button "submit" at bounding box center [304, 63] width 29 height 21
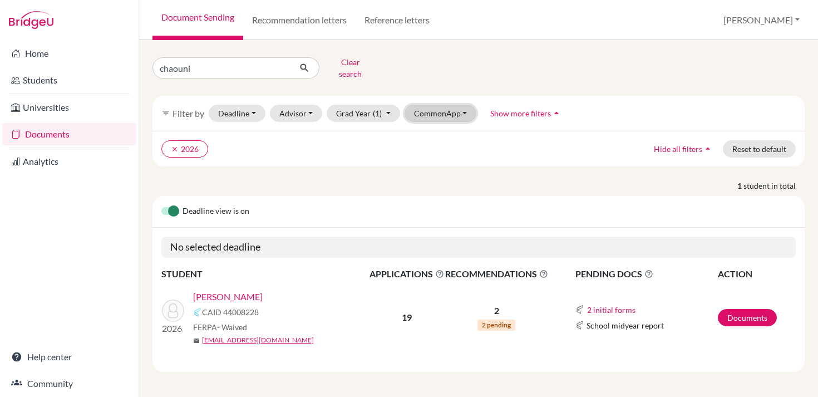
click at [439, 109] on button "CommonApp" at bounding box center [441, 113] width 72 height 17
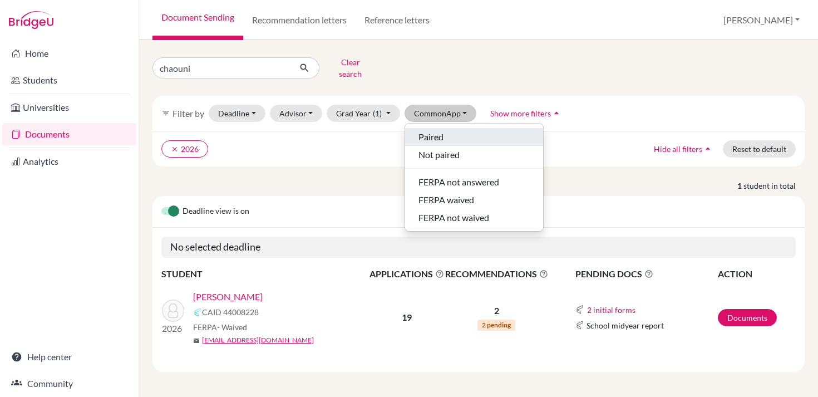
click at [441, 132] on span "Paired" at bounding box center [431, 136] width 25 height 13
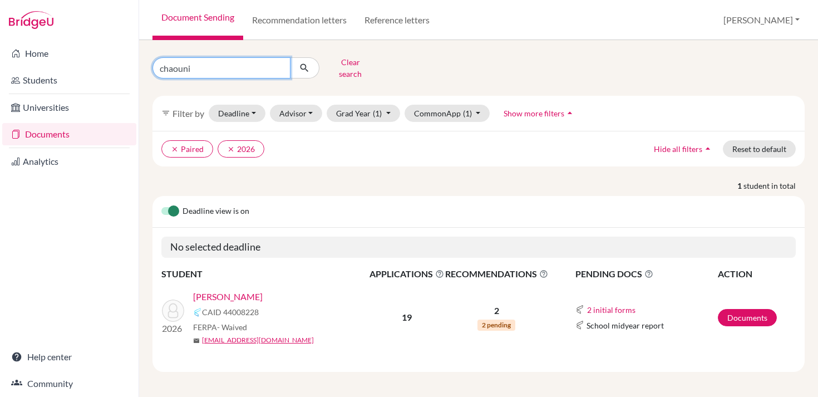
click at [278, 65] on input "chaouni" at bounding box center [221, 67] width 138 height 21
click at [355, 65] on button "Clear search" at bounding box center [350, 67] width 62 height 29
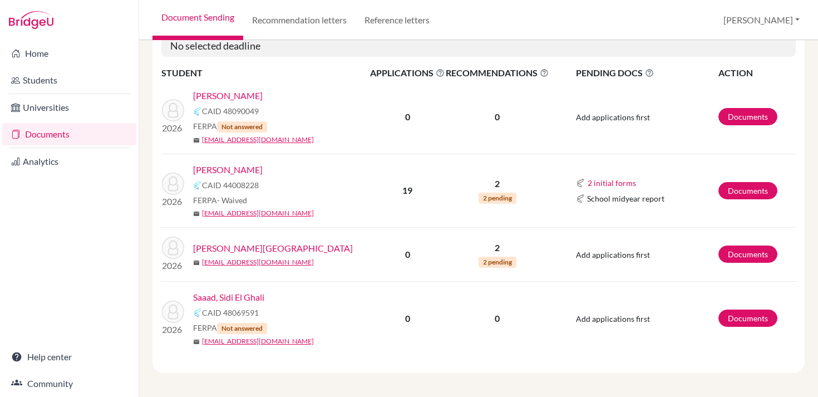
scroll to position [777, 0]
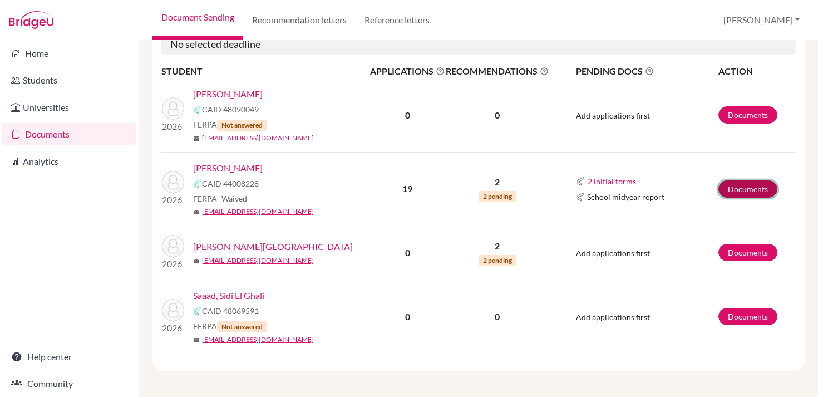
click at [727, 191] on link "Documents" at bounding box center [748, 188] width 59 height 17
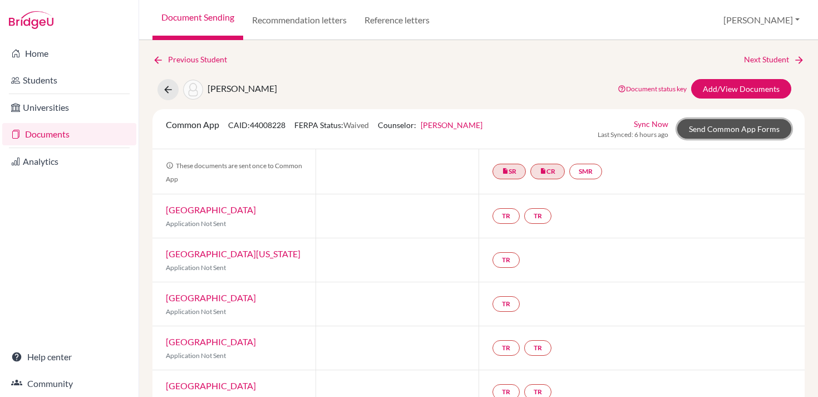
click at [712, 130] on link "Send Common App Forms" at bounding box center [734, 128] width 114 height 19
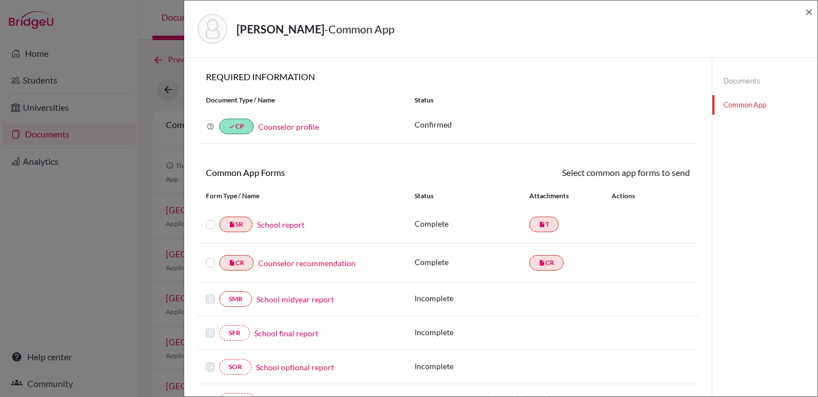
click at [291, 228] on link "School report" at bounding box center [280, 225] width 47 height 12
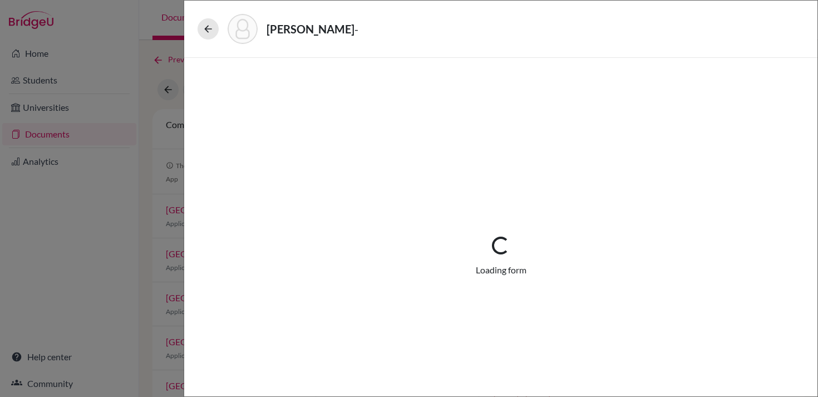
select select "1"
select select "676165"
select select "0"
select select "1"
select select "0"
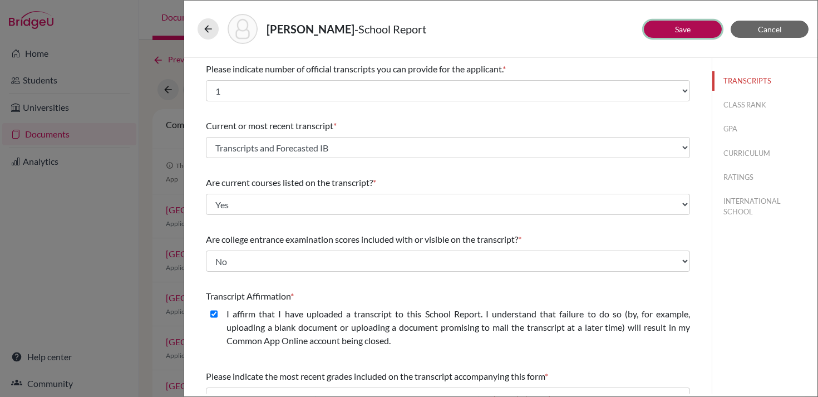
click at [702, 29] on button "Save" at bounding box center [683, 29] width 78 height 17
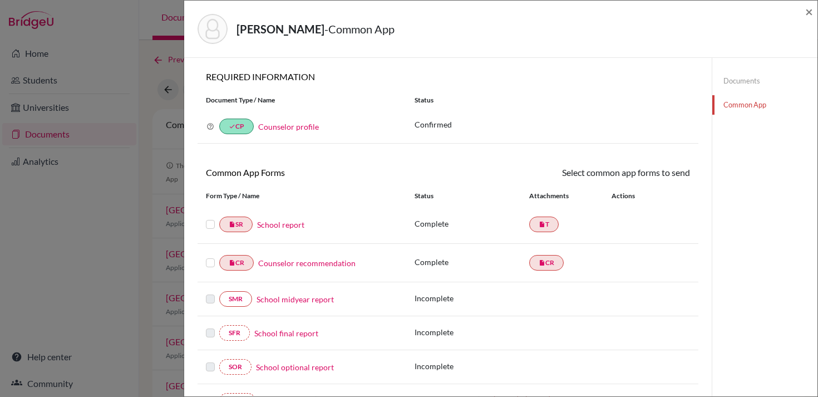
click at [206, 218] on label at bounding box center [210, 218] width 9 height 0
click at [0, 0] on input "checkbox" at bounding box center [0, 0] width 0 height 0
click at [209, 257] on label at bounding box center [210, 257] width 9 height 0
click at [0, 0] on input "checkbox" at bounding box center [0, 0] width 0 height 0
click at [678, 172] on link "Send" at bounding box center [667, 174] width 46 height 17
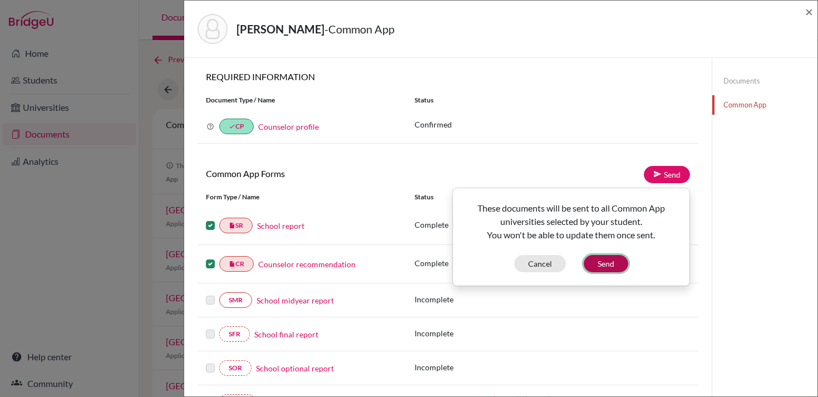
click at [612, 259] on button "Send" at bounding box center [606, 263] width 45 height 17
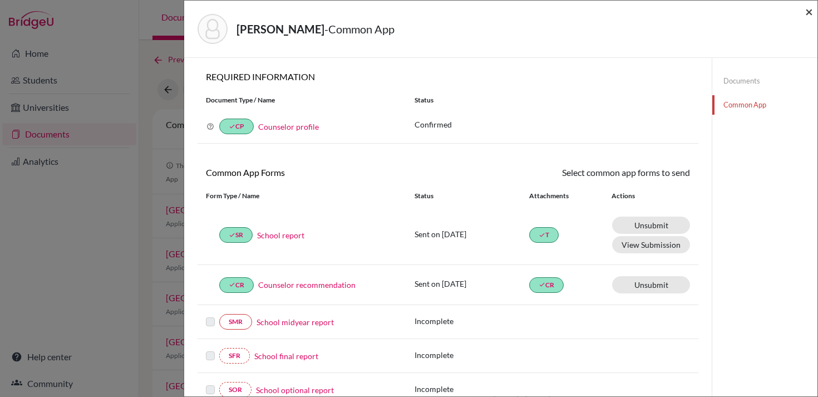
click at [808, 12] on span "×" at bounding box center [809, 11] width 8 height 16
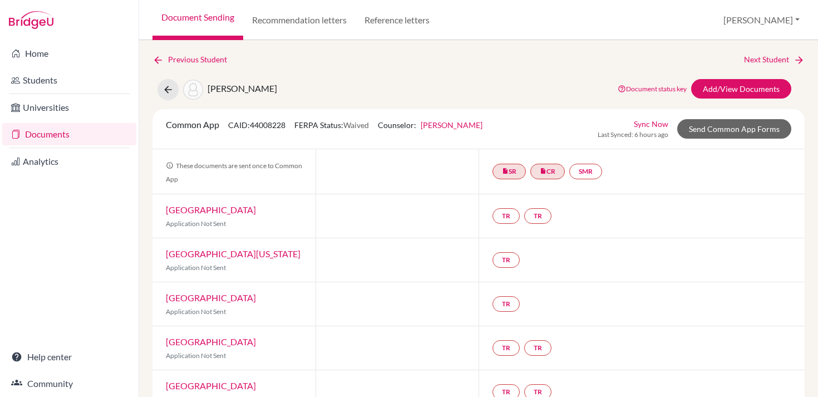
click at [437, 193] on div at bounding box center [397, 171] width 163 height 45
click at [99, 138] on link "Documents" at bounding box center [69, 134] width 134 height 22
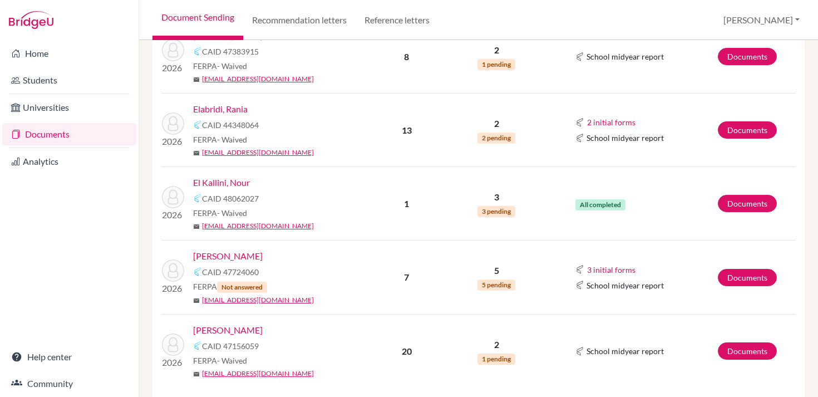
scroll to position [386, 0]
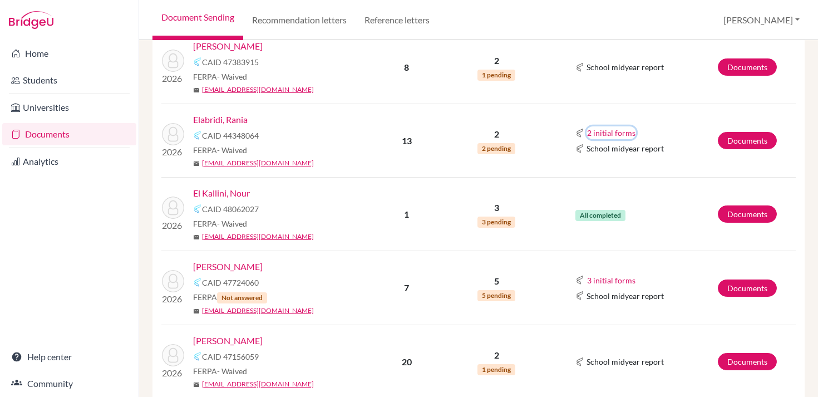
click at [593, 132] on button "2 initial forms" at bounding box center [612, 132] width 50 height 13
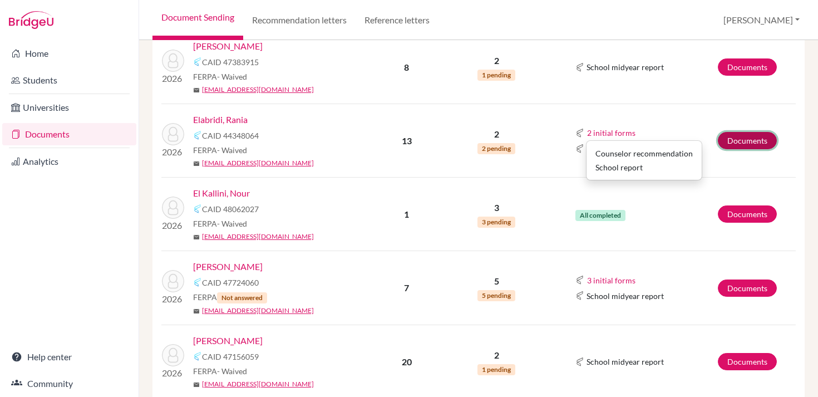
click at [739, 139] on link "Documents" at bounding box center [747, 140] width 59 height 17
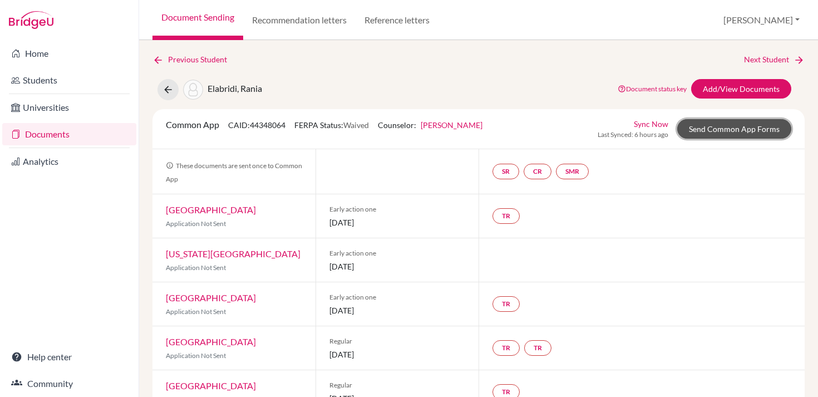
click at [706, 125] on link "Send Common App Forms" at bounding box center [734, 128] width 114 height 19
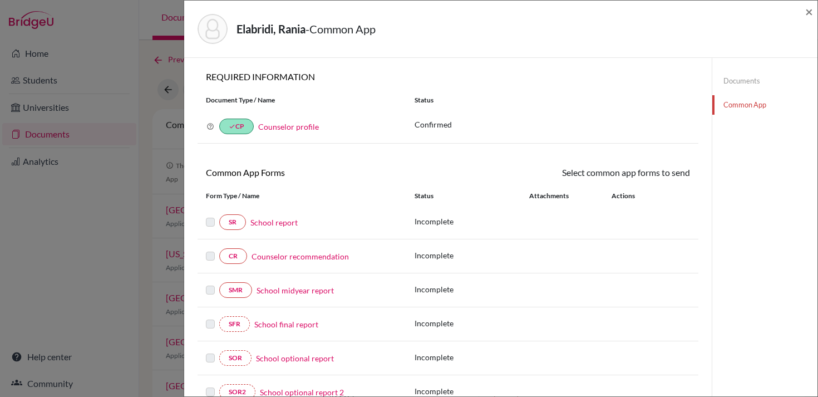
click at [288, 225] on link "School report" at bounding box center [273, 222] width 47 height 12
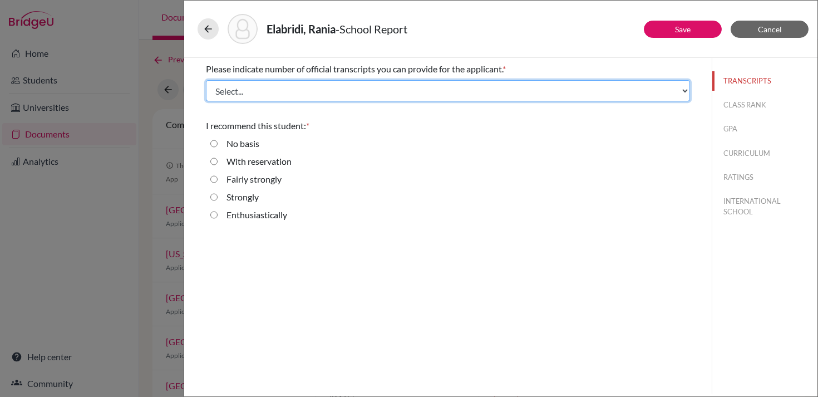
click at [283, 98] on select "Select... 1 2 3 4" at bounding box center [448, 90] width 484 height 21
select select "1"
click at [206, 80] on select "Select... 1 2 3 4" at bounding box center [448, 90] width 484 height 21
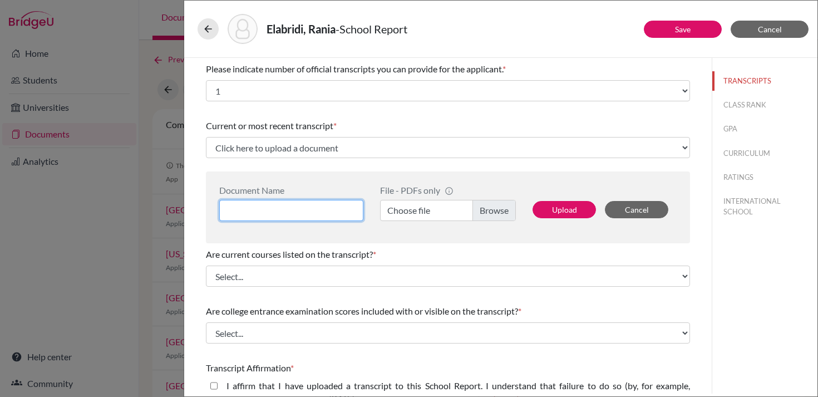
click at [267, 207] on input at bounding box center [291, 210] width 144 height 21
type input "Initial Transcript and Forecasted Grades"
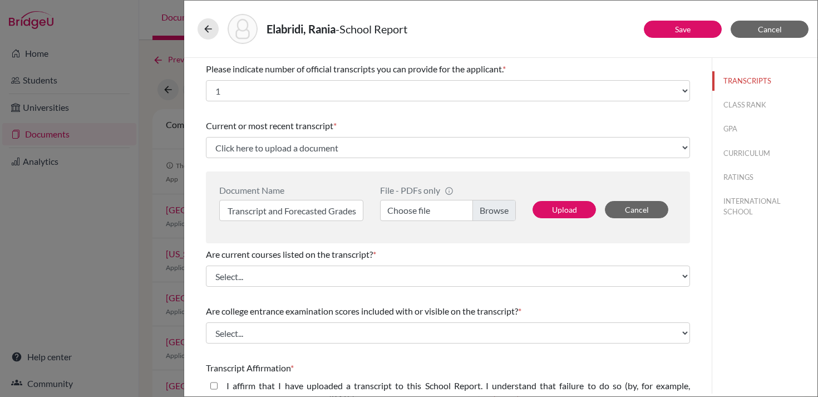
click at [486, 214] on label "Choose file" at bounding box center [448, 210] width 136 height 21
click at [486, 214] on input "Choose file" at bounding box center [448, 210] width 136 height 21
click at [565, 208] on button "Upload" at bounding box center [564, 209] width 63 height 17
select select "676809"
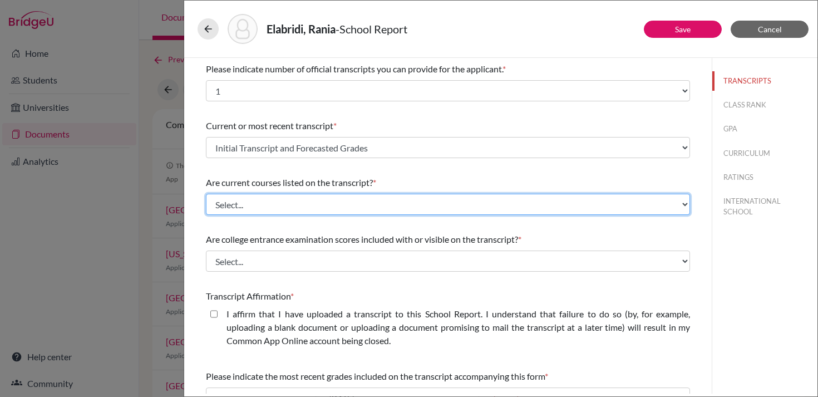
click at [367, 206] on select "Select... Yes No" at bounding box center [448, 204] width 484 height 21
select select "0"
click at [206, 194] on select "Select... Yes No" at bounding box center [448, 204] width 484 height 21
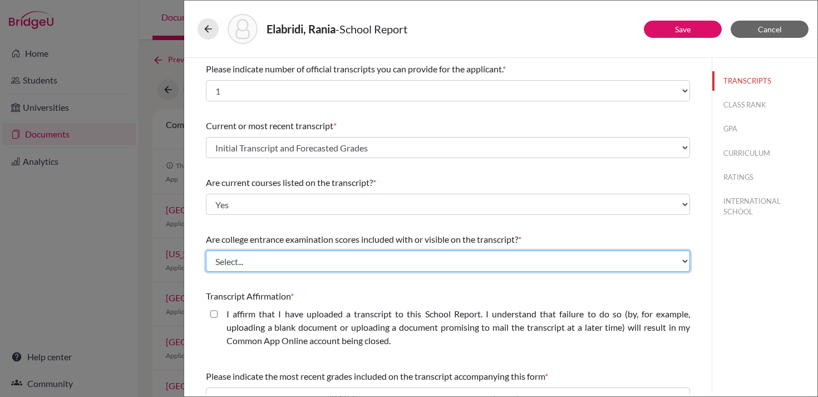
click at [319, 264] on select "Select... Yes No" at bounding box center [448, 260] width 484 height 21
select select "1"
click at [206, 250] on select "Select... Yes No" at bounding box center [448, 260] width 484 height 21
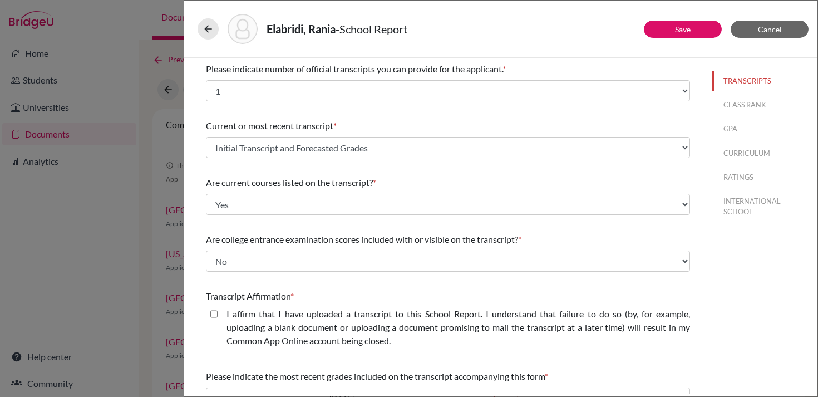
click at [298, 326] on label "I affirm that I have uploaded a transcript to this School Report. I understand …" at bounding box center [459, 327] width 464 height 40
click at [218, 321] on closed\ "I affirm that I have uploaded a transcript to this School Report. I understand …" at bounding box center [213, 313] width 7 height 13
checkbox closed\ "true"
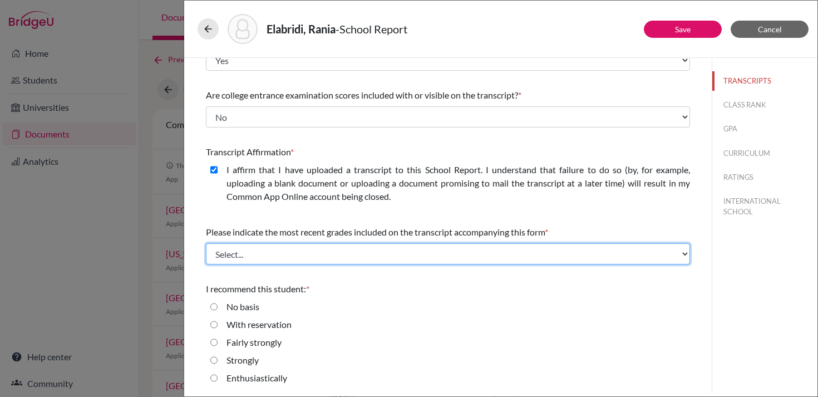
click at [277, 258] on select "Select... Final junior year grades 1st Quarter senior year grades 2nd Quarter/1…" at bounding box center [448, 253] width 484 height 21
select select "0"
click at [206, 243] on select "Select... Final junior year grades 1st Quarter senior year grades 2nd Quarter/1…" at bounding box center [448, 253] width 484 height 21
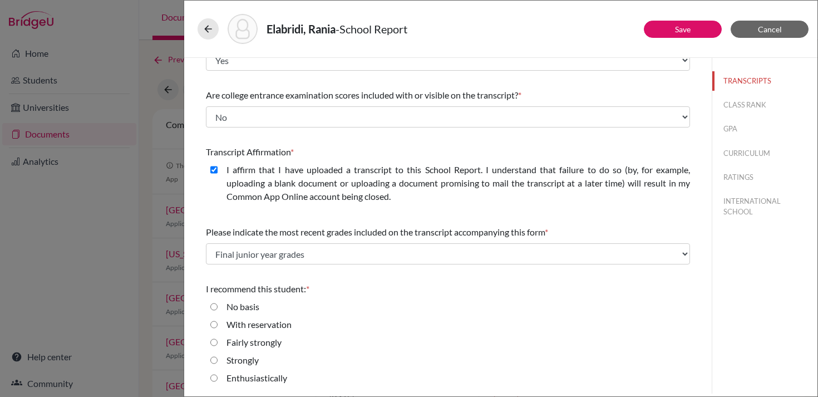
click at [243, 354] on label "Strongly" at bounding box center [243, 359] width 32 height 13
click at [218, 354] on input "Strongly" at bounding box center [213, 359] width 7 height 13
radio input "true"
click at [761, 105] on button "CLASS RANK" at bounding box center [764, 104] width 105 height 19
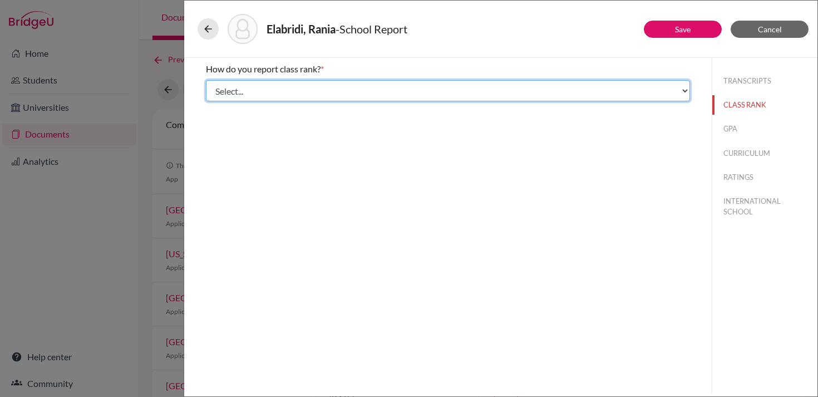
click at [415, 85] on select "Select... Exact Decile Quintile Quartile None" at bounding box center [448, 90] width 484 height 21
select select "5"
click at [206, 80] on select "Select... Exact Decile Quintile Quartile None" at bounding box center [448, 90] width 484 height 21
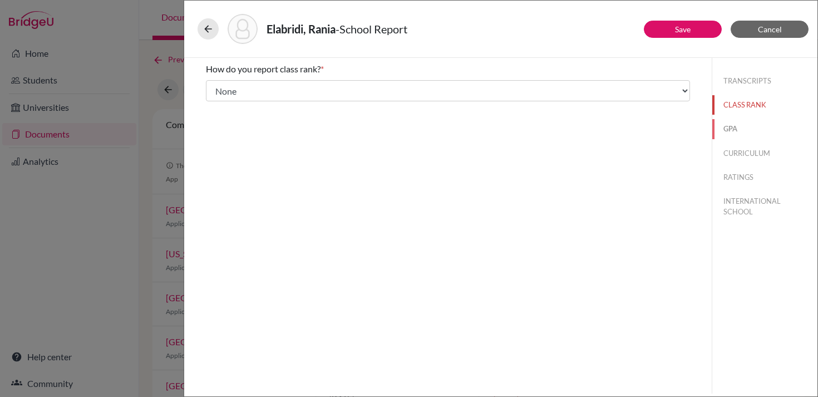
click at [734, 130] on button "GPA" at bounding box center [764, 128] width 105 height 19
click at [229, 102] on label "No" at bounding box center [233, 104] width 12 height 13
click at [218, 102] on input "No" at bounding box center [213, 104] width 7 height 13
radio input "true"
click at [734, 149] on button "CURRICULUM" at bounding box center [764, 153] width 105 height 19
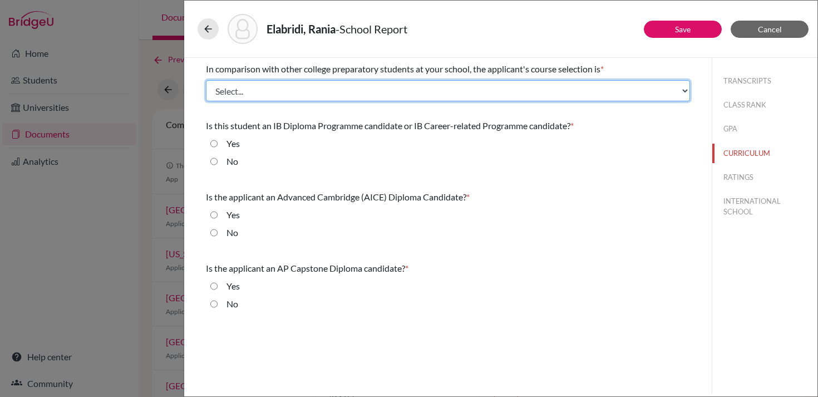
click at [235, 97] on select "Select... Less than demanding Average Demanding Very demanding Most demanding P…" at bounding box center [448, 90] width 484 height 21
click at [206, 80] on select "Select... Less than demanding Average Demanding Very demanding Most demanding P…" at bounding box center [448, 90] width 484 height 21
click at [277, 96] on select "Select... Less than demanding Average Demanding Very demanding Most demanding P…" at bounding box center [448, 90] width 484 height 21
select select "1"
click at [206, 80] on select "Select... Less than demanding Average Demanding Very demanding Most demanding P…" at bounding box center [448, 90] width 484 height 21
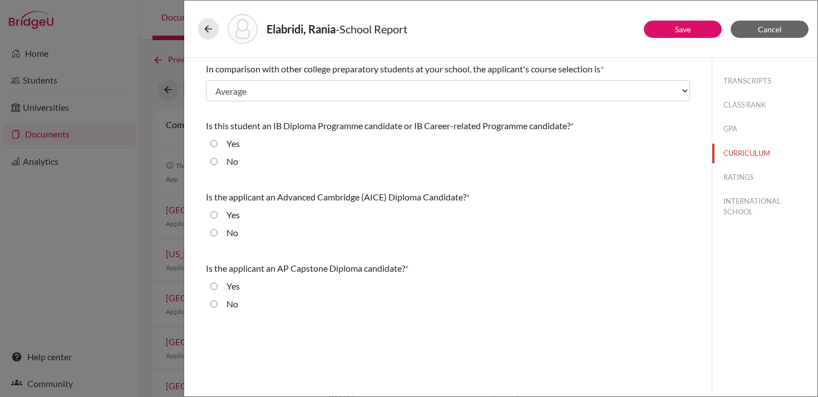
click at [234, 142] on label "Yes" at bounding box center [233, 143] width 13 height 13
click at [218, 142] on input "Yes" at bounding box center [213, 143] width 7 height 13
radio input "true"
click at [232, 234] on label "No" at bounding box center [233, 232] width 12 height 13
click at [218, 234] on input "No" at bounding box center [213, 232] width 7 height 13
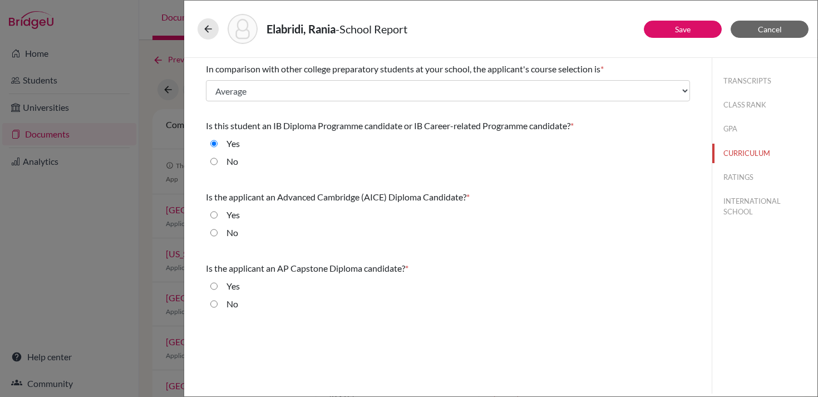
radio input "true"
click at [234, 302] on label "No" at bounding box center [233, 303] width 12 height 13
click at [218, 302] on input "No" at bounding box center [213, 303] width 7 height 13
radio input "true"
click at [739, 173] on button "RATINGS" at bounding box center [764, 177] width 105 height 19
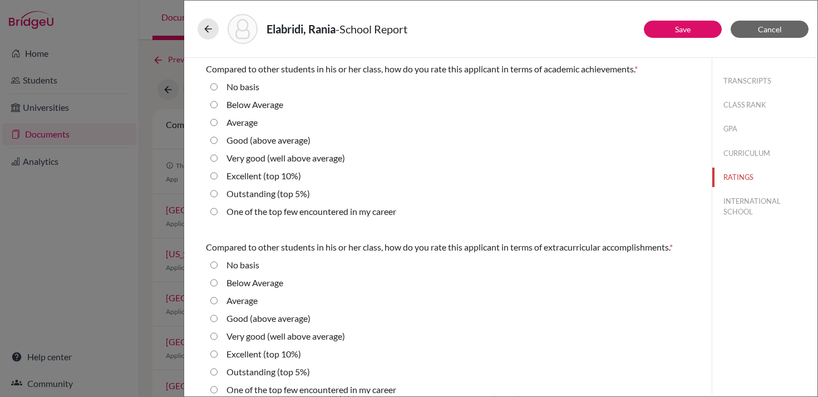
click at [269, 142] on label "Good (above average)" at bounding box center [269, 140] width 84 height 13
click at [218, 142] on average\) "Good (above average)" at bounding box center [213, 140] width 7 height 13
radio average\) "true"
click at [272, 177] on label "Excellent (top 10%)" at bounding box center [264, 175] width 75 height 13
click at [218, 177] on 10\%\) "Excellent (top 10%)" at bounding box center [213, 175] width 7 height 13
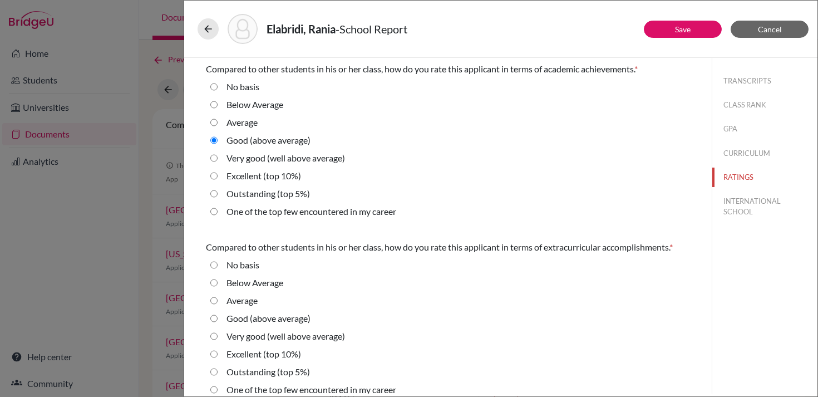
radio 10\%\) "true"
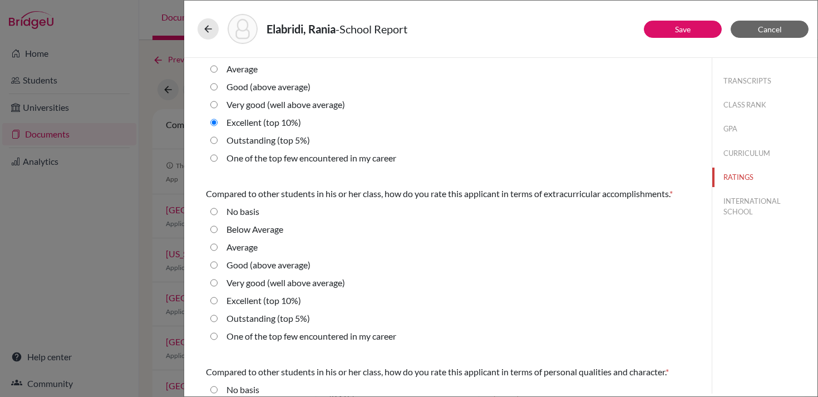
scroll to position [84, 0]
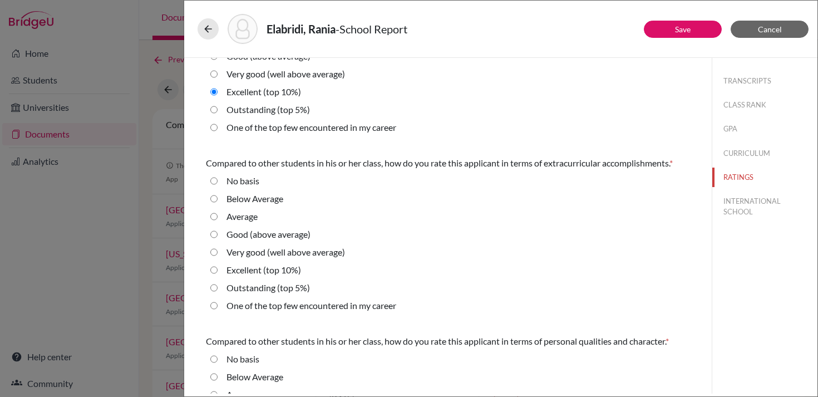
click at [255, 254] on label "Very good (well above average)" at bounding box center [286, 251] width 119 height 13
click at [218, 254] on average\) "Very good (well above average)" at bounding box center [213, 251] width 7 height 13
radio average\) "true"
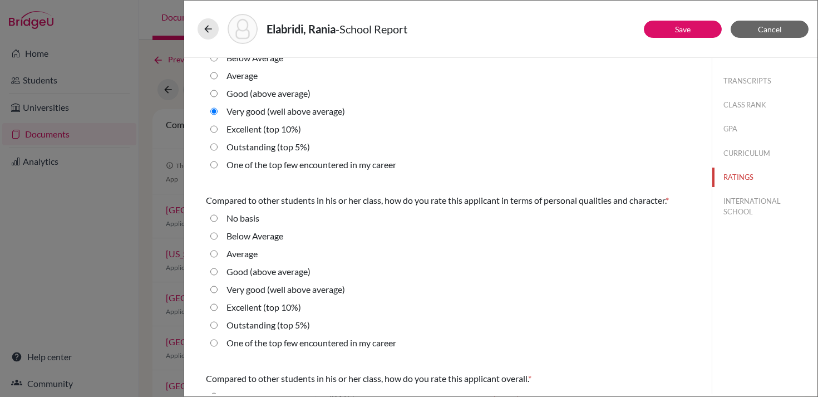
scroll to position [228, 0]
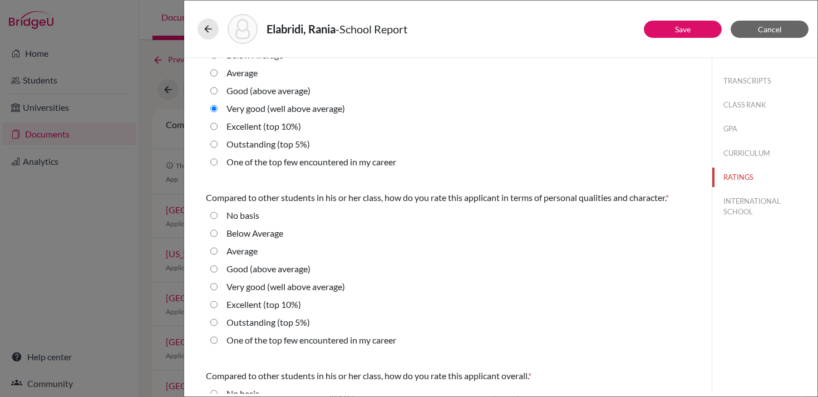
click at [264, 91] on label "Good (above average)" at bounding box center [269, 90] width 84 height 13
click at [218, 91] on average\) "Good (above average)" at bounding box center [213, 90] width 7 height 13
radio average\) "true"
click at [245, 291] on label "Very good (well above average)" at bounding box center [286, 286] width 119 height 13
click at [218, 291] on average\) "Very good (well above average)" at bounding box center [213, 286] width 7 height 13
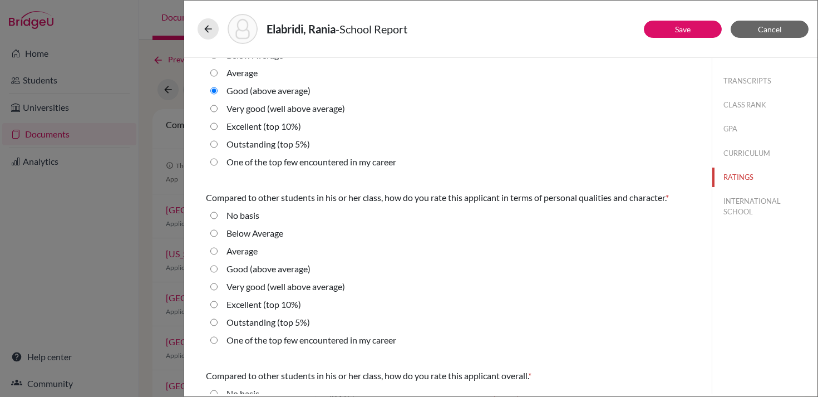
radio average\) "true"
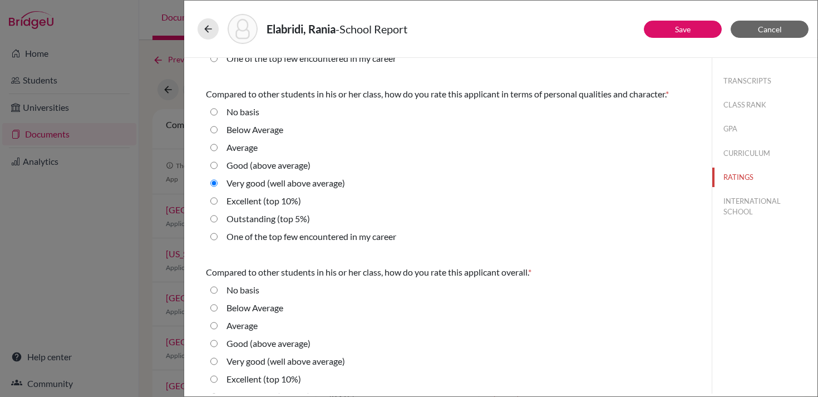
scroll to position [368, 0]
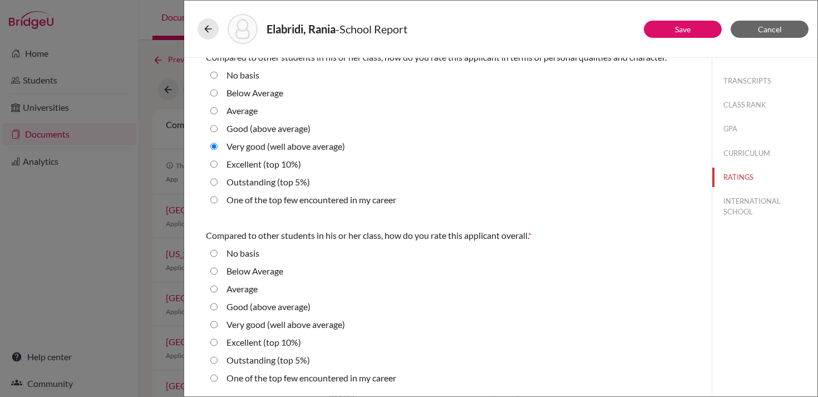
click at [247, 326] on label "Very good (well above average)" at bounding box center [286, 324] width 119 height 13
click at [218, 326] on average\) "Very good (well above average)" at bounding box center [213, 324] width 7 height 13
radio average\) "true"
click at [729, 196] on button "INTERNATIONAL SCHOOL" at bounding box center [764, 206] width 105 height 30
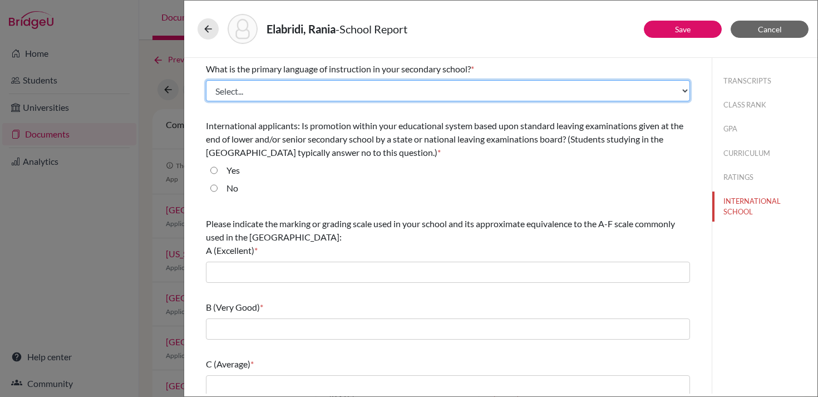
click at [301, 96] on select "Select... Albanian Arabic Armenian Assamese Azerbaijani Belarusian Bengali Bulg…" at bounding box center [448, 90] width 484 height 21
select select "14"
click at [206, 80] on select "Select... Albanian Arabic Armenian Assamese Azerbaijani Belarusian Bengali Bulg…" at bounding box center [448, 90] width 484 height 21
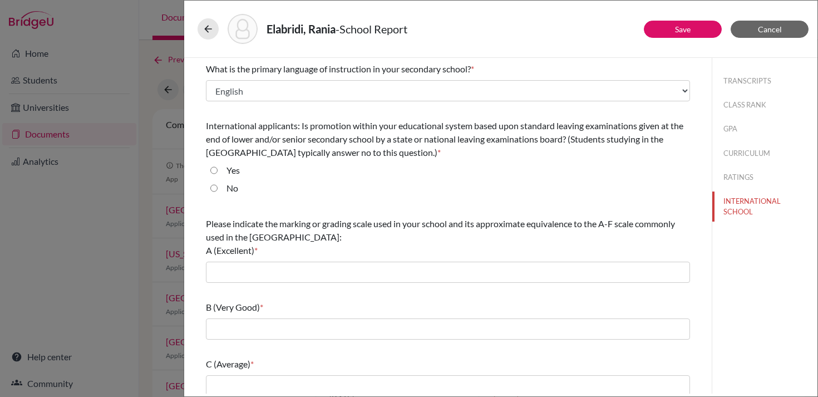
click at [216, 185] on input "No" at bounding box center [213, 187] width 7 height 13
radio input "true"
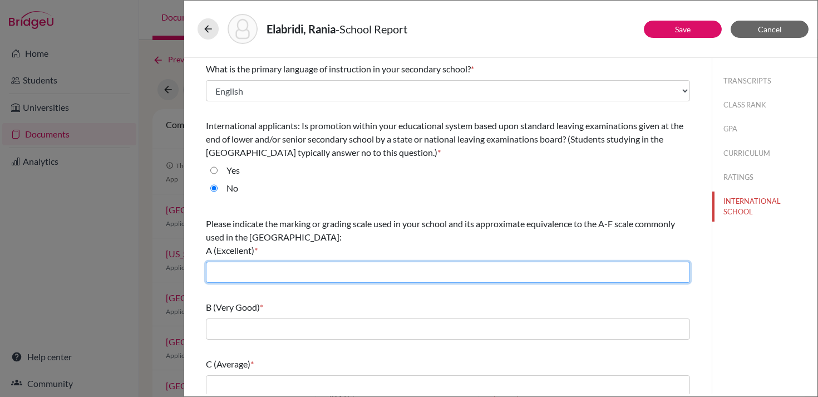
click at [240, 267] on input "text" at bounding box center [448, 272] width 484 height 21
type input "6-7"
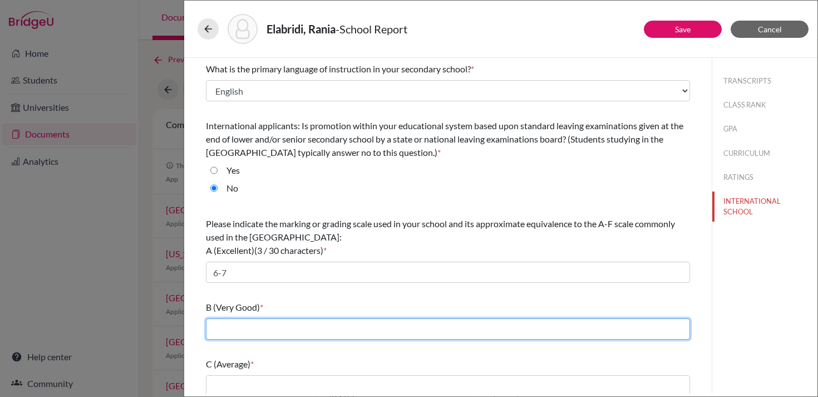
click at [261, 331] on input "text" at bounding box center [448, 328] width 484 height 21
type input "5"
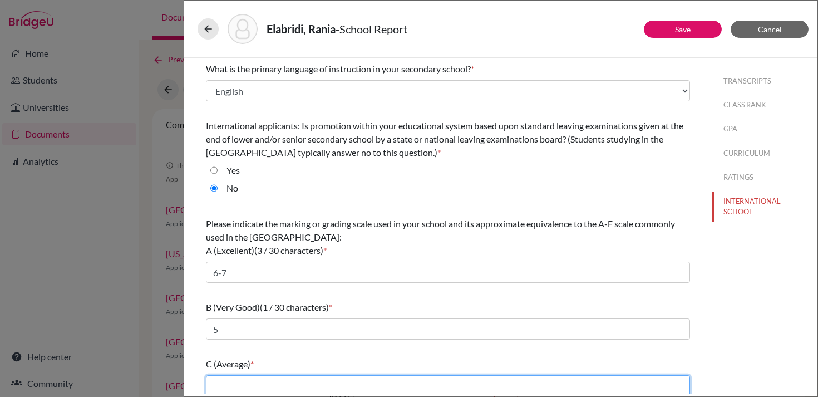
click at [268, 382] on input "text" at bounding box center [448, 385] width 484 height 21
type input "4"
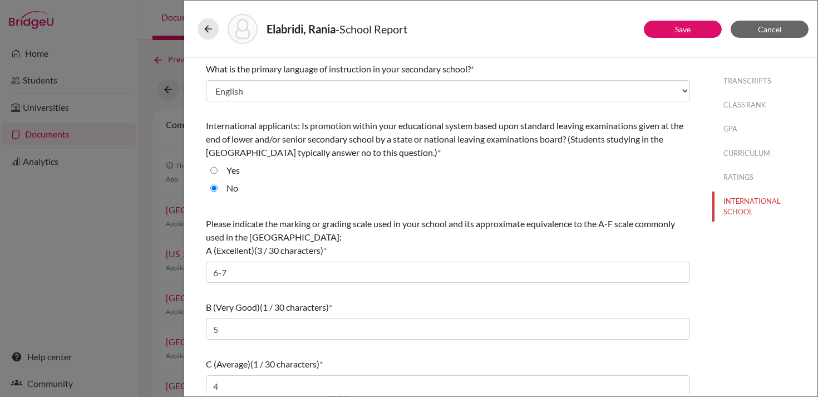
click at [323, 301] on div "B (Very Good) (1 / 30 characters) *" at bounding box center [448, 307] width 484 height 13
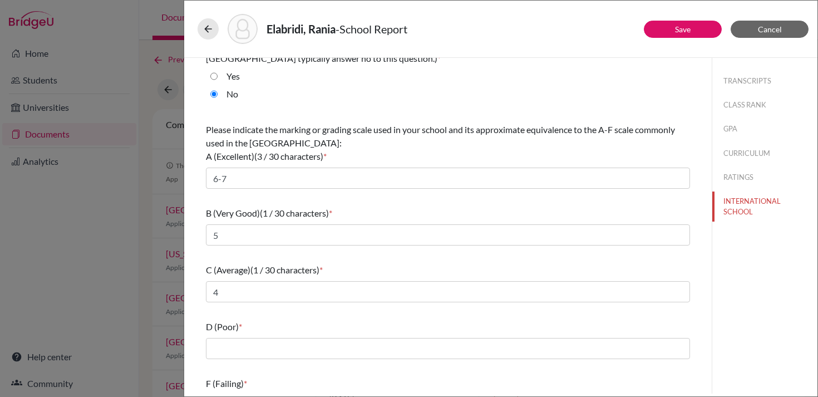
scroll to position [121, 0]
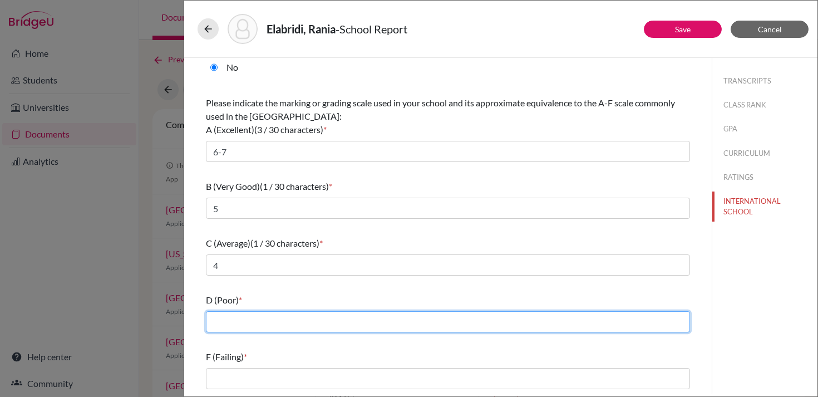
click at [277, 323] on input "text" at bounding box center [448, 321] width 484 height 21
type input "3"
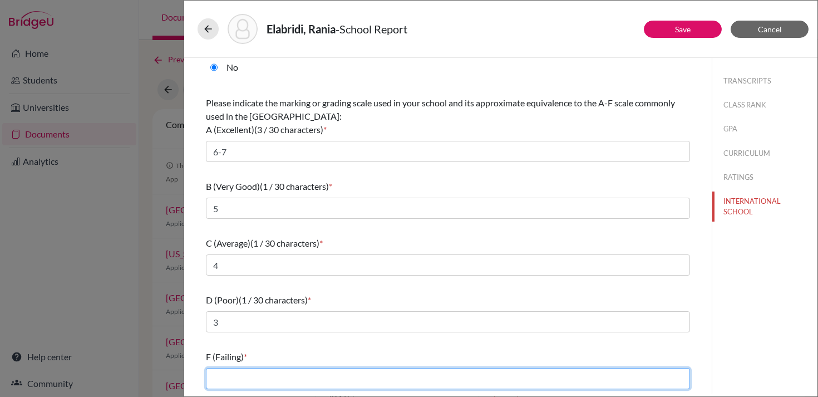
click at [264, 377] on input "text" at bounding box center [448, 378] width 484 height 21
type input "1-2"
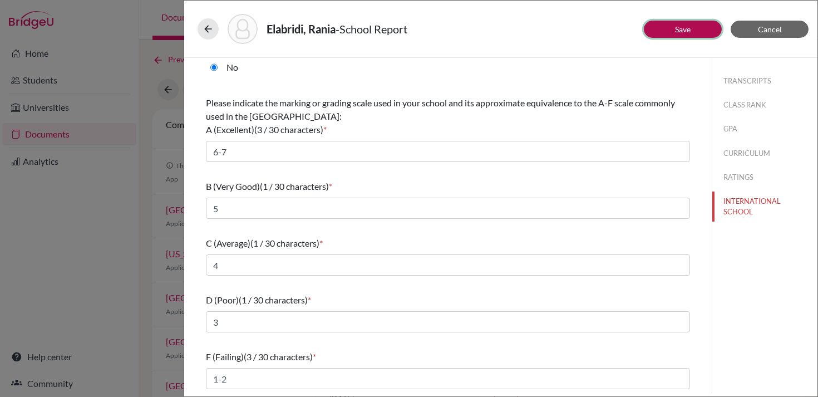
click at [688, 34] on button "Save" at bounding box center [683, 29] width 78 height 17
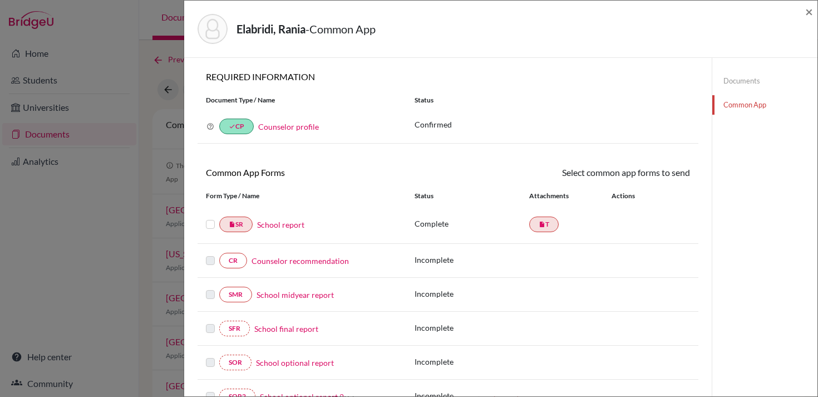
click at [269, 264] on link "Counselor recommendation" at bounding box center [300, 261] width 97 height 12
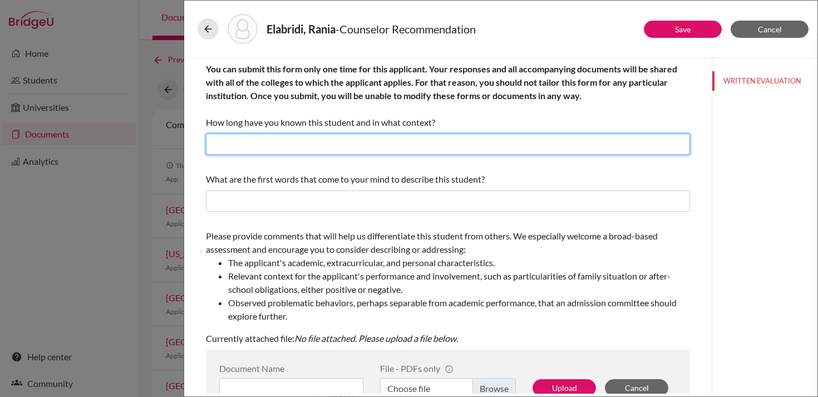
click at [326, 140] on input "text" at bounding box center [448, 144] width 484 height 21
type input "6 weeks; Counselor"
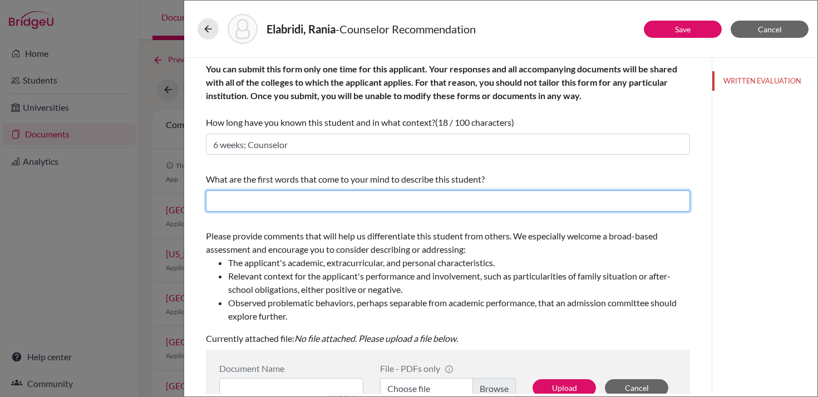
click at [308, 196] on input "text" at bounding box center [448, 200] width 484 height 21
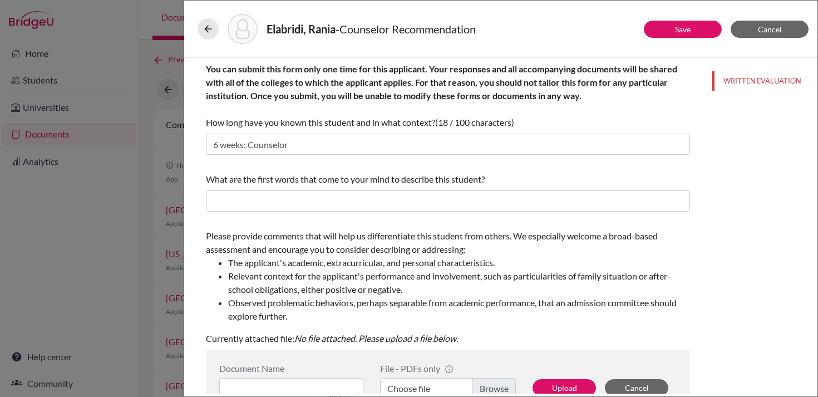
click at [222, 248] on span "Please provide comments that will help us differentiate this student from other…" at bounding box center [448, 276] width 484 height 92
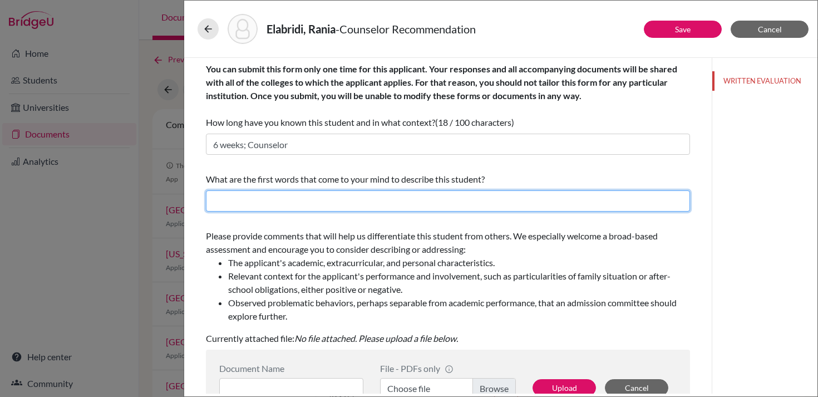
click at [260, 196] on input "text" at bounding box center [448, 200] width 484 height 21
type input "Kind, Focused, Respectful, Intelligent, Encouraging"
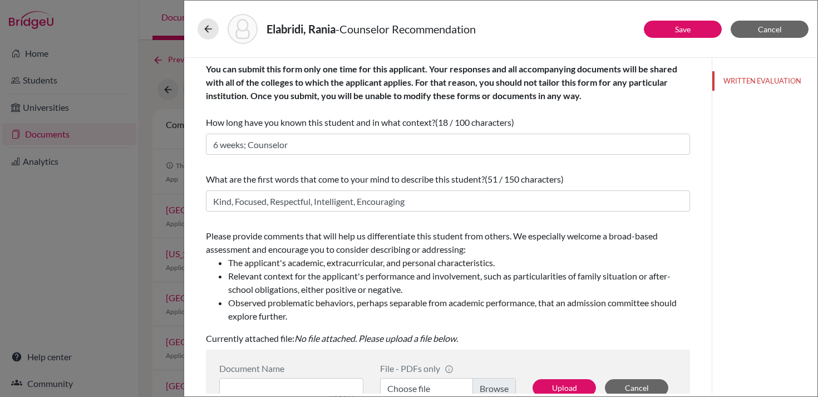
click at [375, 245] on span "Please provide comments that will help us differentiate this student from other…" at bounding box center [448, 276] width 484 height 92
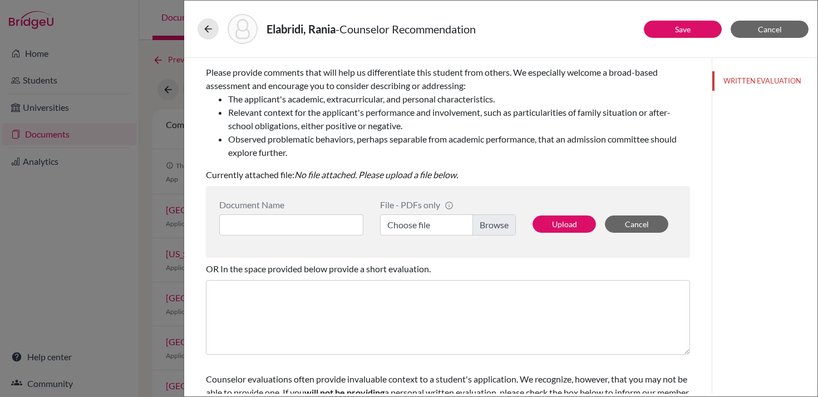
scroll to position [168, 0]
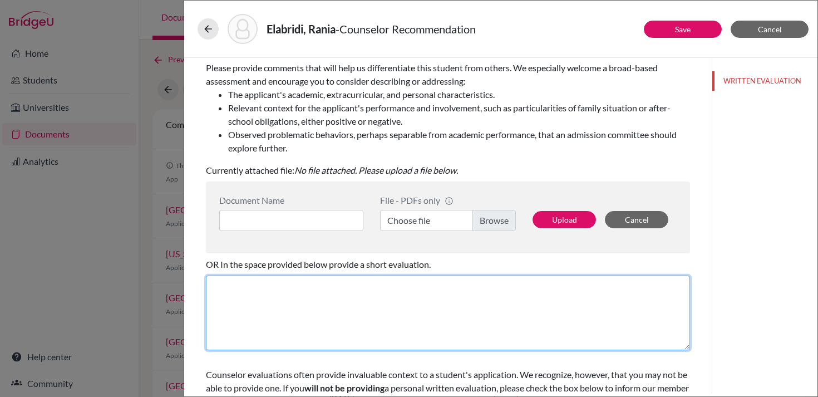
click at [333, 311] on textarea at bounding box center [448, 312] width 484 height 75
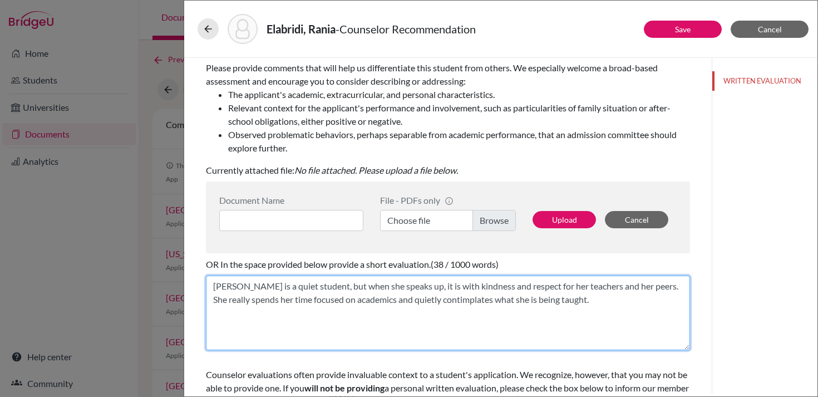
click at [508, 296] on textarea "Rania is a quiet student, but when she speaks up, it is with kindness and respe…" at bounding box center [448, 312] width 484 height 75
click at [567, 300] on textarea "Rania is a quiet student, but when she speaks up, it is with kindness and respe…" at bounding box center [448, 312] width 484 height 75
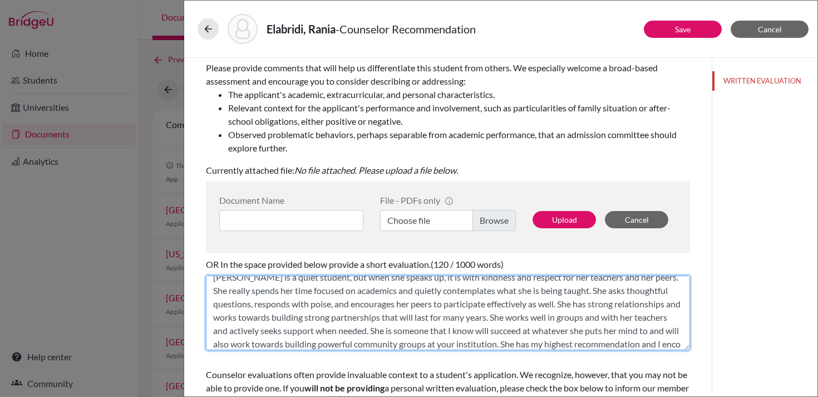
scroll to position [22, 0]
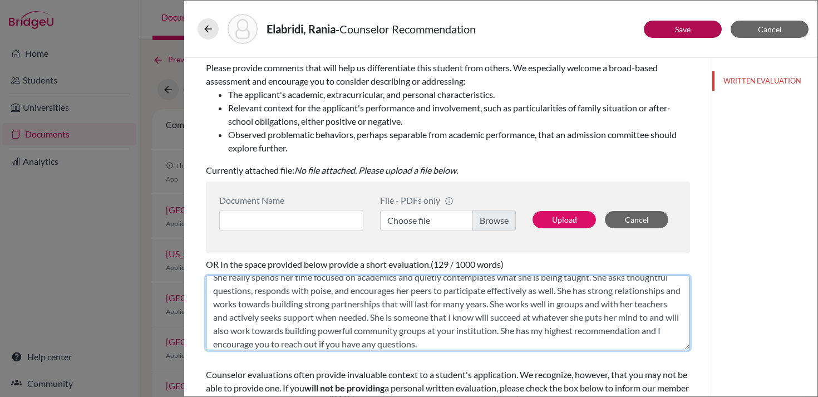
type textarea "Rania is a quiet student, but when she speaks up, it is with kindness and respe…"
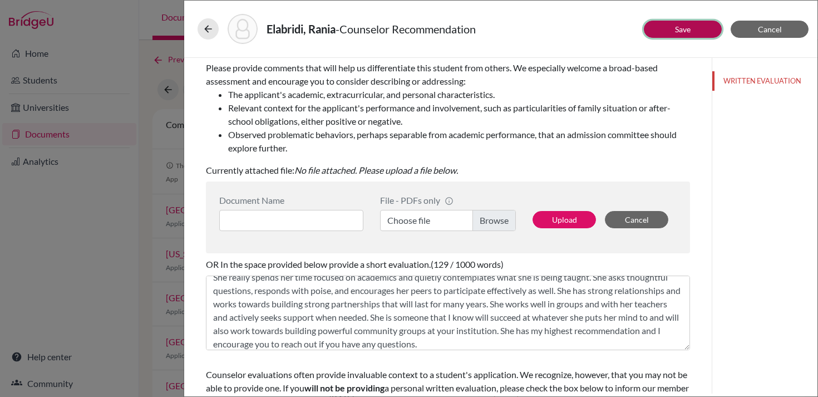
click at [684, 26] on link "Save" at bounding box center [683, 28] width 16 height 9
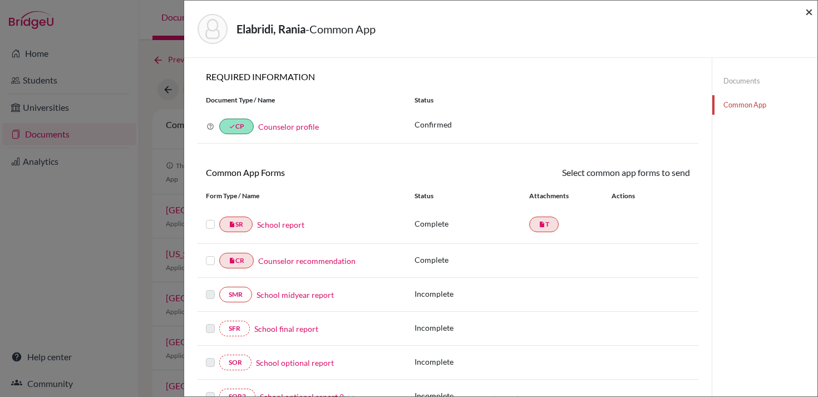
click at [810, 11] on span "×" at bounding box center [809, 11] width 8 height 16
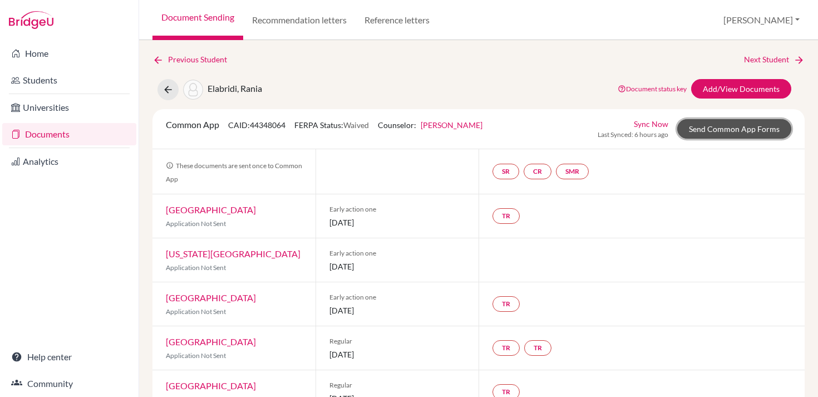
click at [729, 128] on link "Send Common App Forms" at bounding box center [734, 128] width 114 height 19
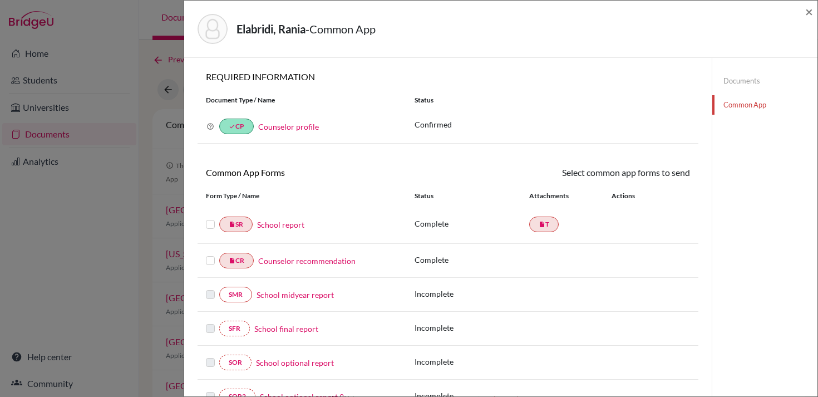
click at [209, 218] on label at bounding box center [210, 218] width 9 height 0
click at [0, 0] on input "checkbox" at bounding box center [0, 0] width 0 height 0
click at [211, 255] on label at bounding box center [210, 255] width 9 height 0
click at [0, 0] on input "checkbox" at bounding box center [0, 0] width 0 height 0
click at [666, 176] on link "Send" at bounding box center [667, 174] width 46 height 17
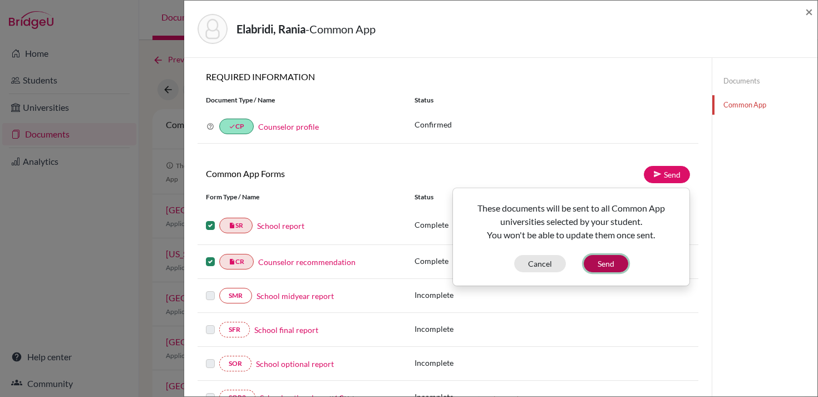
click at [604, 261] on button "Send" at bounding box center [606, 263] width 45 height 17
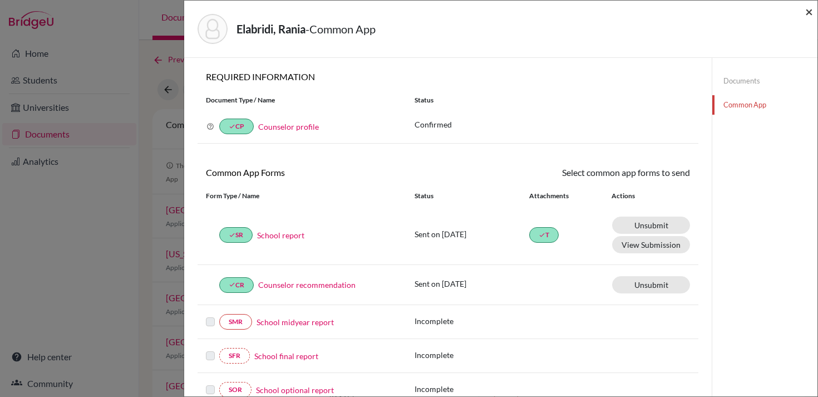
click at [809, 8] on span "×" at bounding box center [809, 11] width 8 height 16
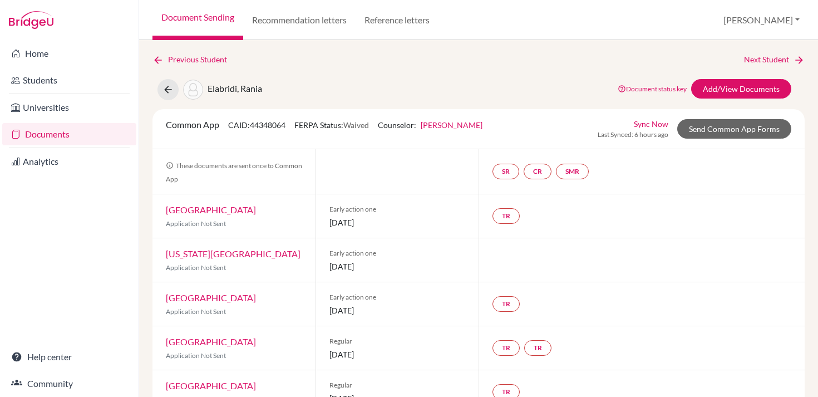
click at [89, 130] on link "Documents" at bounding box center [69, 134] width 134 height 22
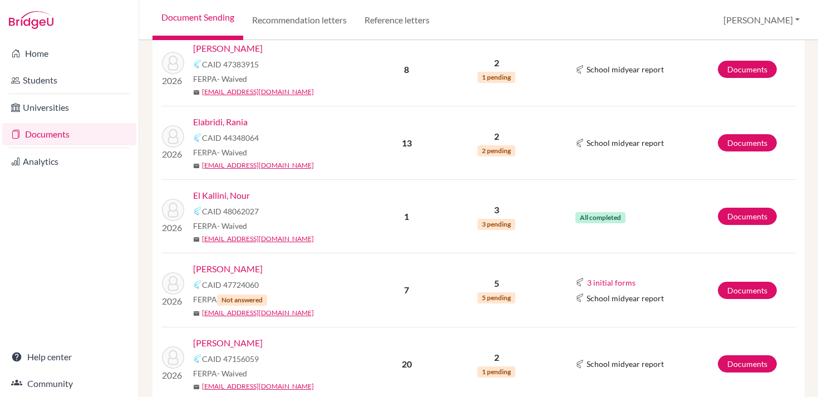
scroll to position [389, 0]
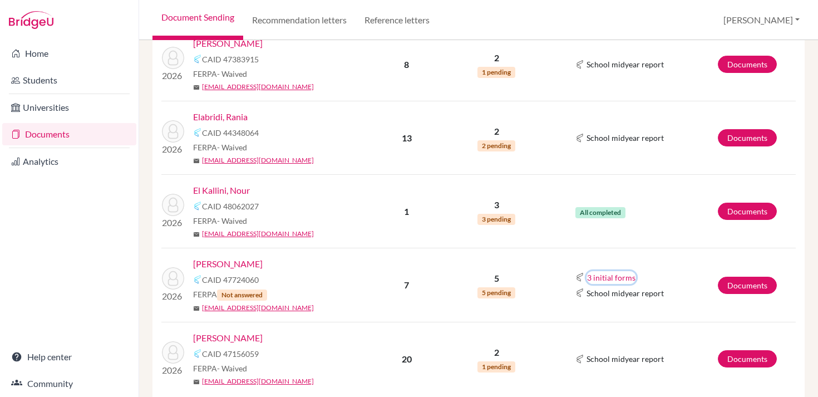
click at [608, 278] on button "3 initial forms" at bounding box center [612, 277] width 50 height 13
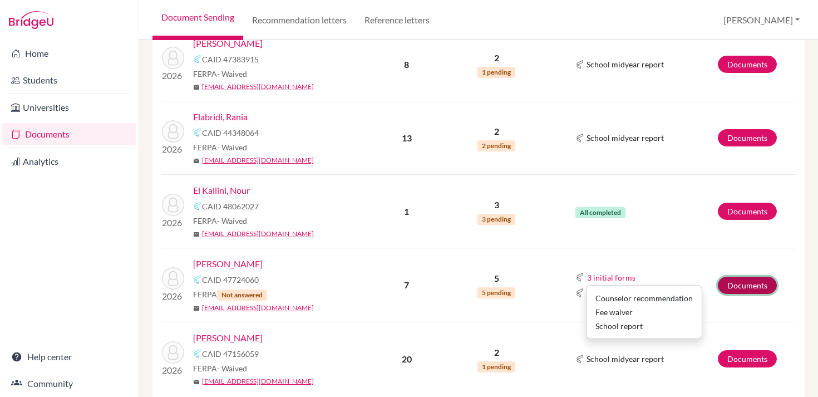
click at [729, 288] on link "Documents" at bounding box center [747, 285] width 59 height 17
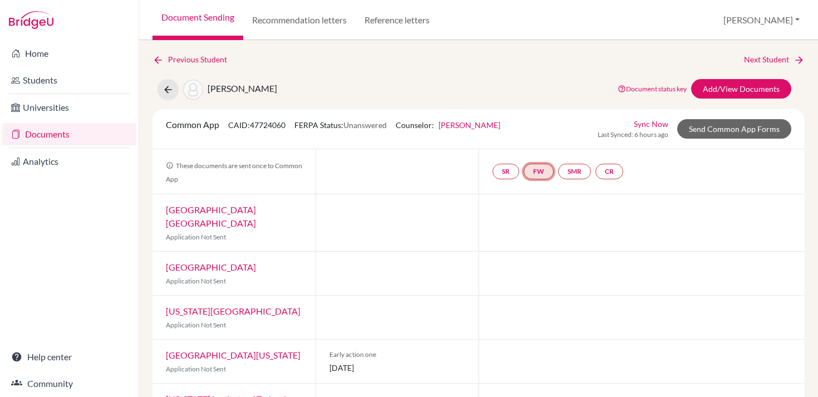
click at [545, 170] on link "FW" at bounding box center [539, 172] width 30 height 16
click at [542, 140] on link "Fee waiver" at bounding box center [539, 137] width 37 height 9
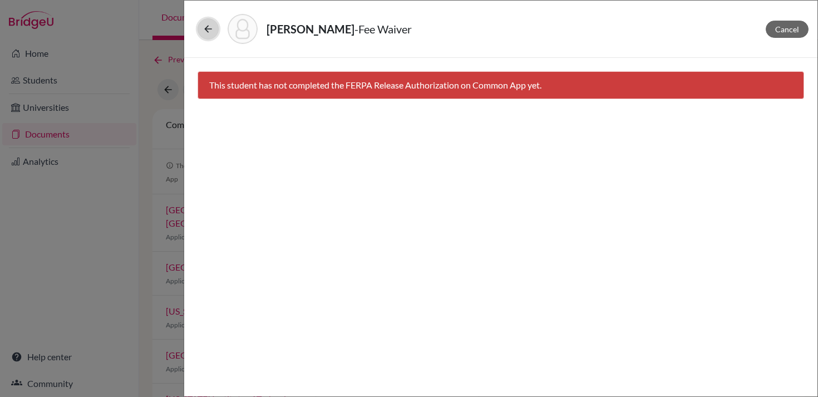
click at [211, 24] on icon at bounding box center [208, 28] width 11 height 11
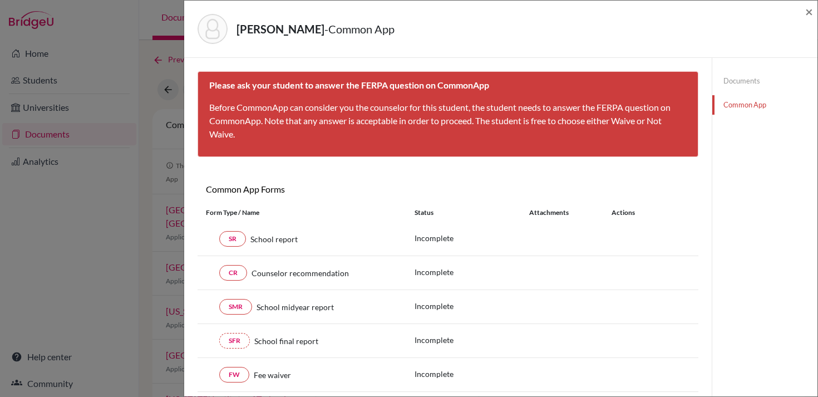
click at [145, 165] on div "[PERSON_NAME] - Common App × × Please ask your student to answer the FERPA ques…" at bounding box center [409, 198] width 818 height 397
click at [811, 11] on span "×" at bounding box center [809, 11] width 8 height 16
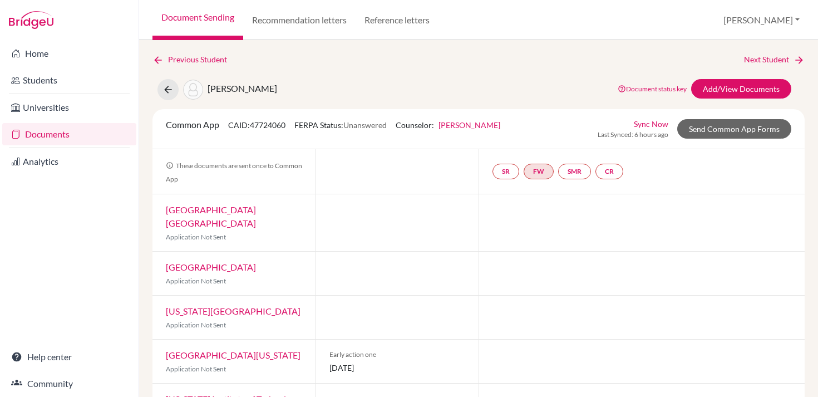
click at [498, 88] on div "[PERSON_NAME] Document status key TR Requirement. Document not uploaded yet. TR…" at bounding box center [478, 89] width 669 height 21
click at [56, 128] on link "Documents" at bounding box center [69, 134] width 134 height 22
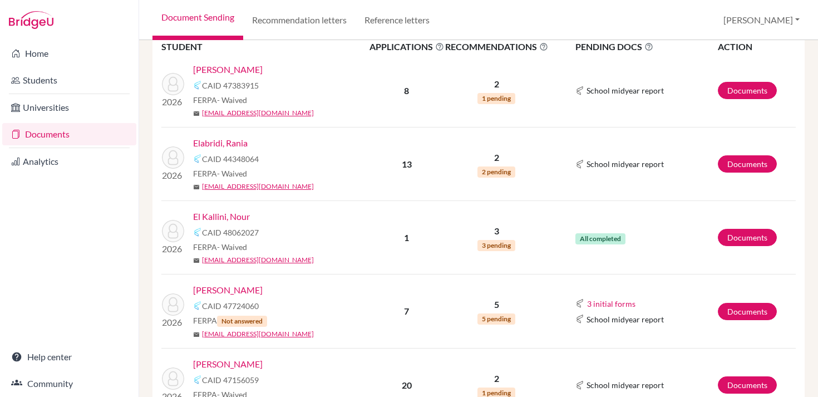
scroll to position [380, 0]
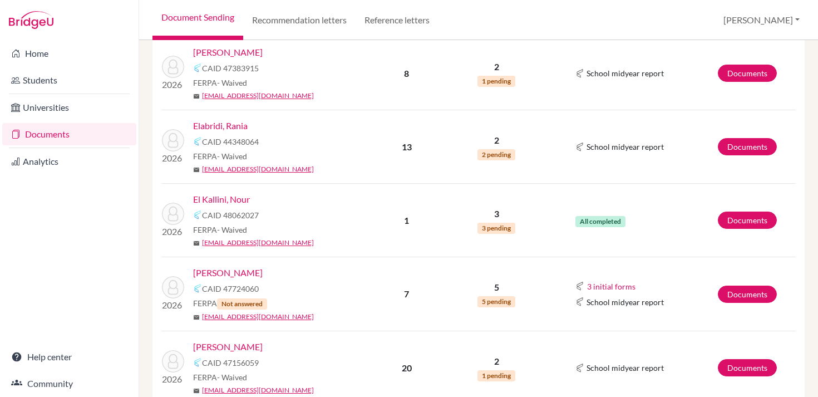
click at [63, 138] on link "Documents" at bounding box center [69, 134] width 134 height 22
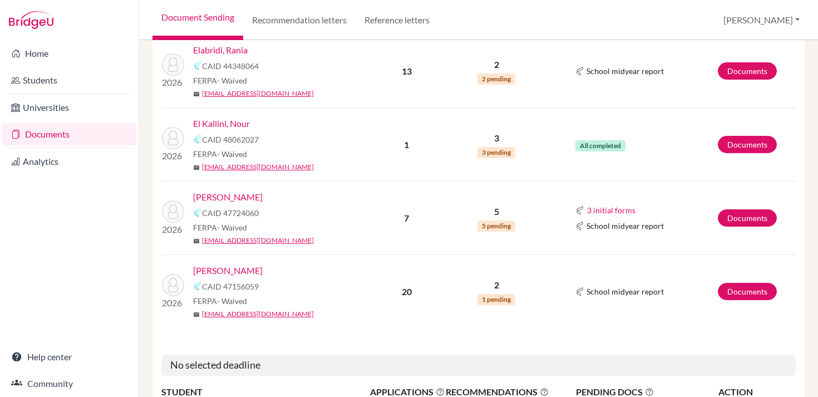
scroll to position [460, 0]
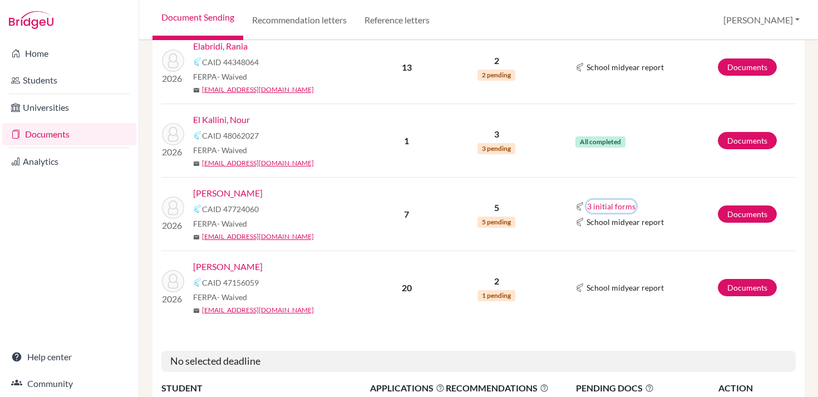
click at [614, 205] on button "3 initial forms" at bounding box center [612, 206] width 50 height 13
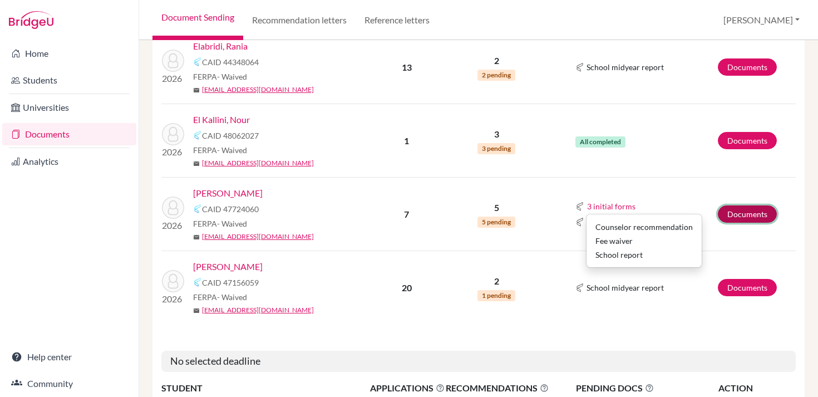
click at [737, 210] on link "Documents" at bounding box center [747, 213] width 59 height 17
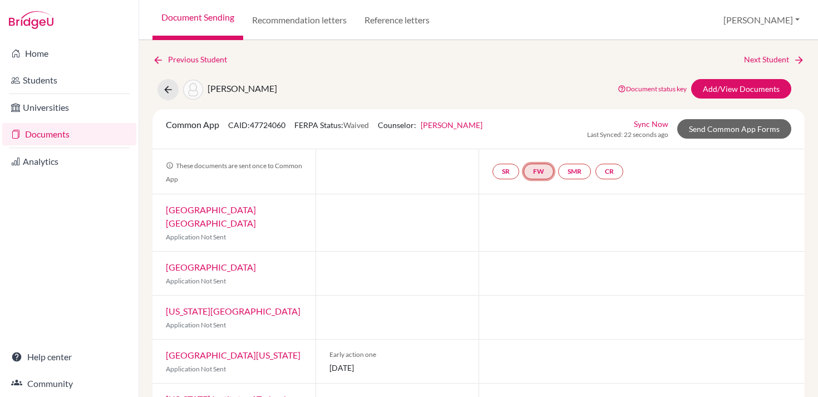
click at [539, 170] on link "FW" at bounding box center [539, 172] width 30 height 16
click at [538, 141] on link "Fee waiver" at bounding box center [539, 137] width 37 height 9
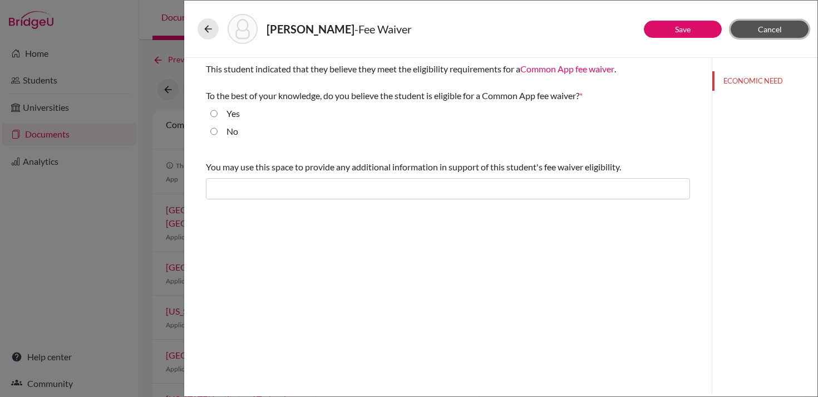
click at [772, 27] on span "Cancel" at bounding box center [770, 28] width 24 height 9
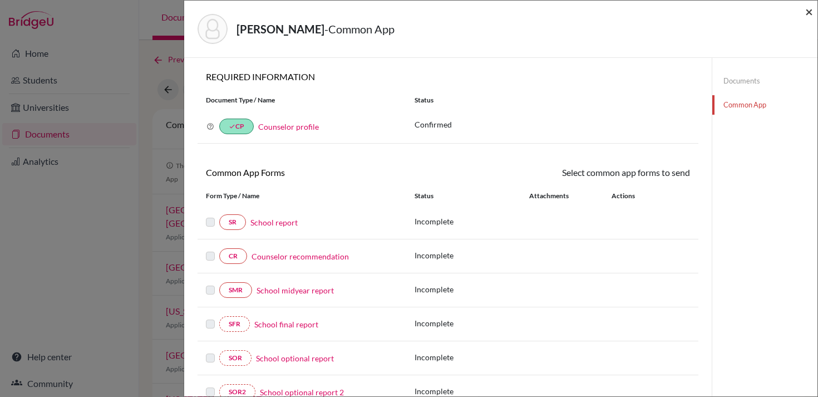
click at [809, 11] on span "×" at bounding box center [809, 11] width 8 height 16
